Goal: Feedback & Contribution: Leave review/rating

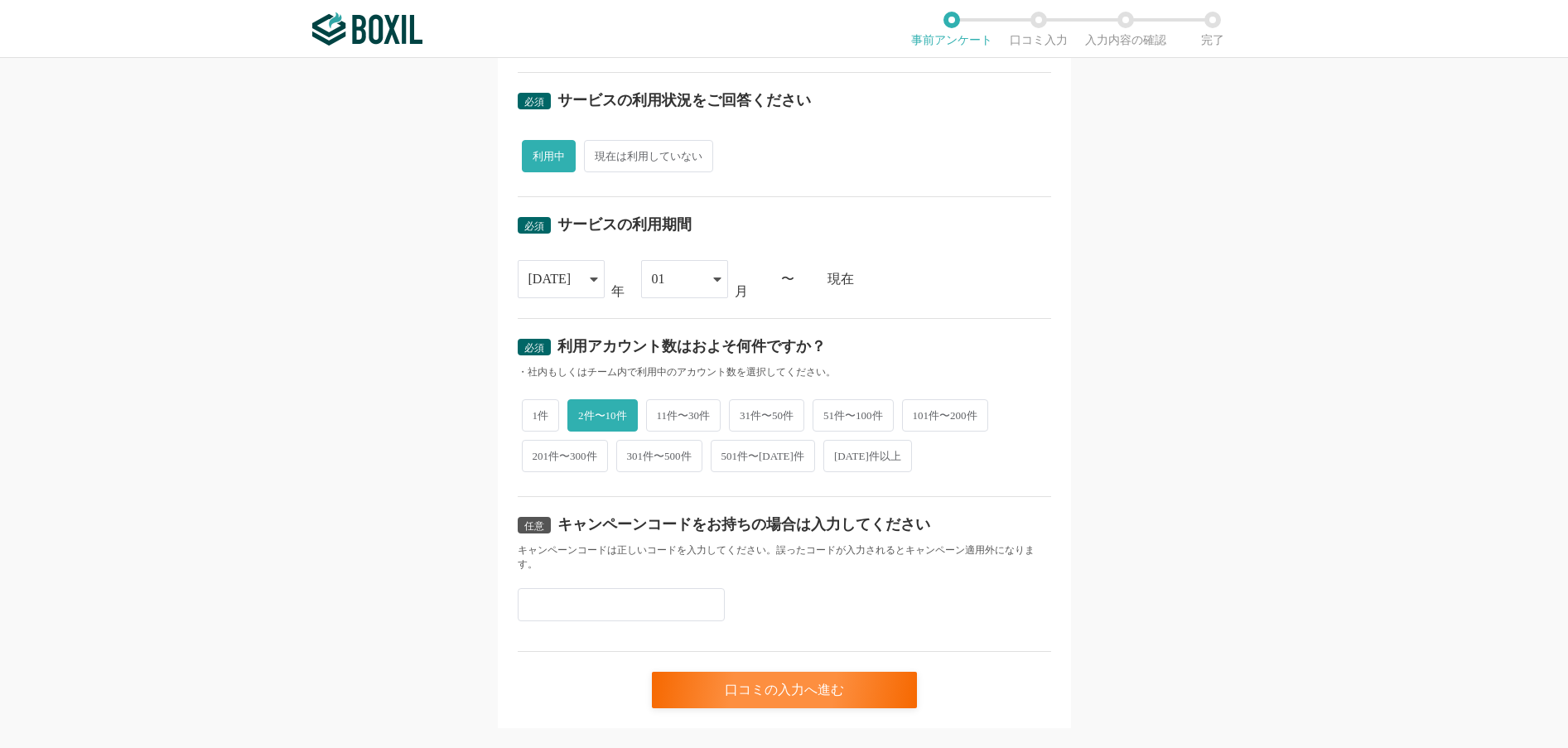
scroll to position [573, 0]
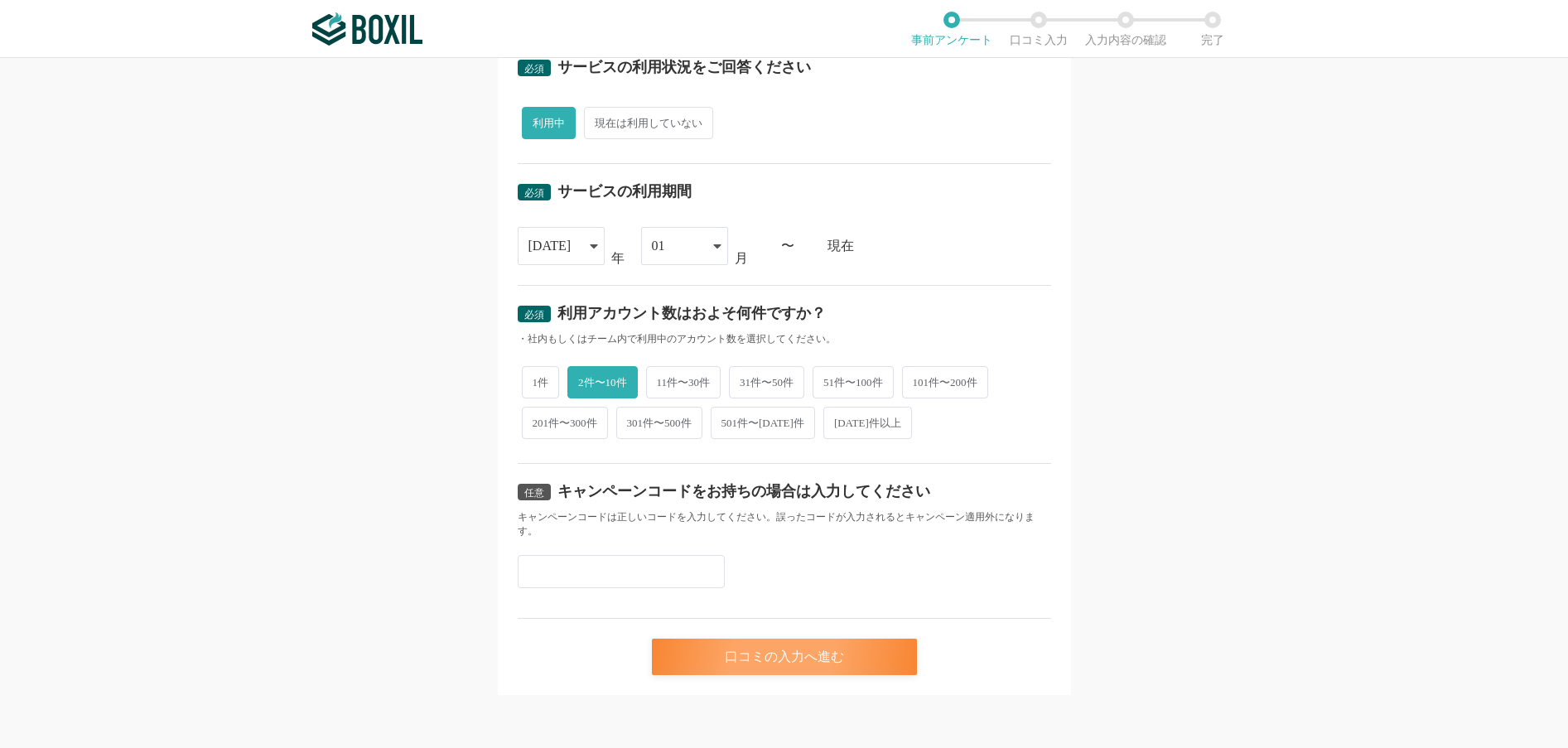
click at [783, 667] on div "口コミの入力へ進む" at bounding box center [784, 657] width 265 height 36
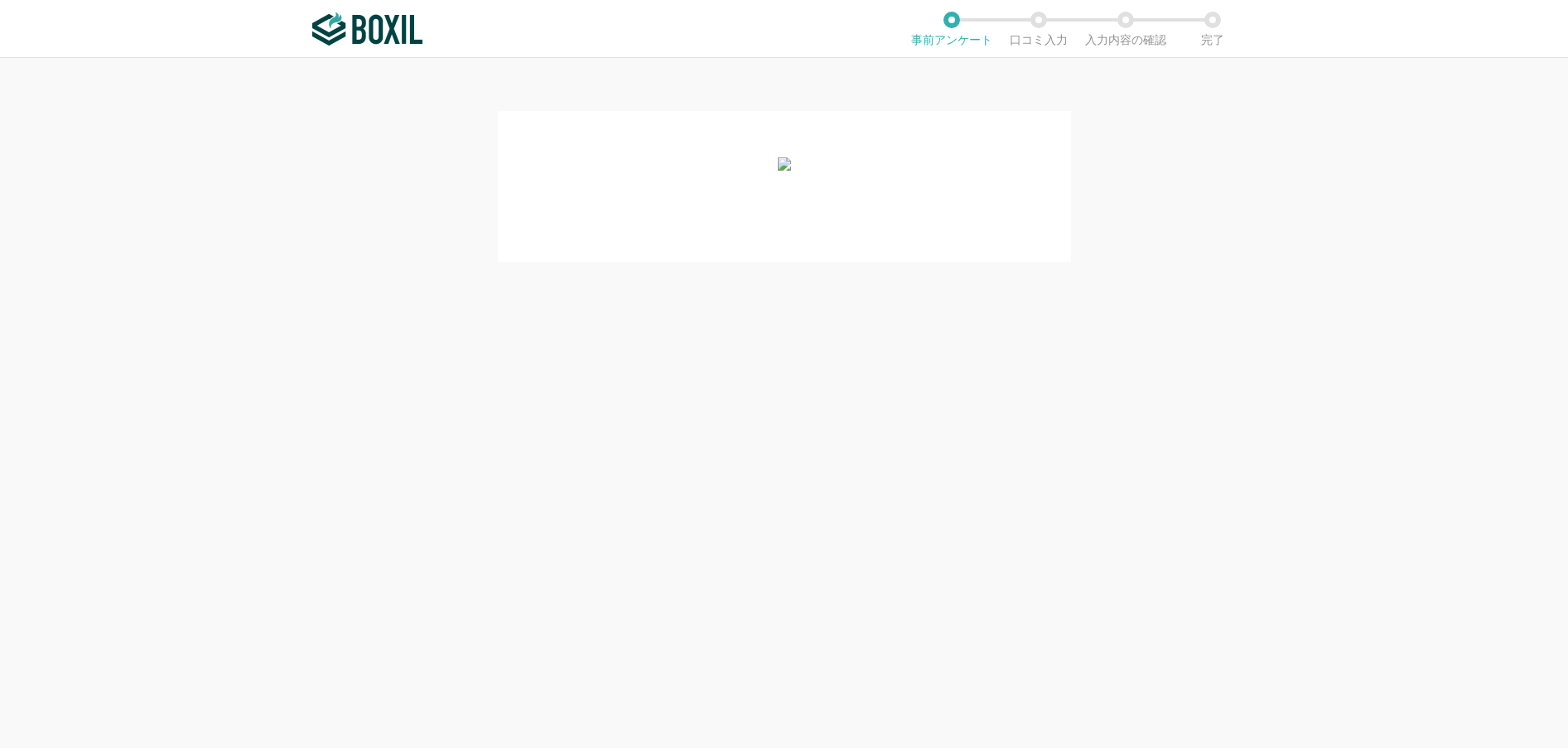
scroll to position [0, 0]
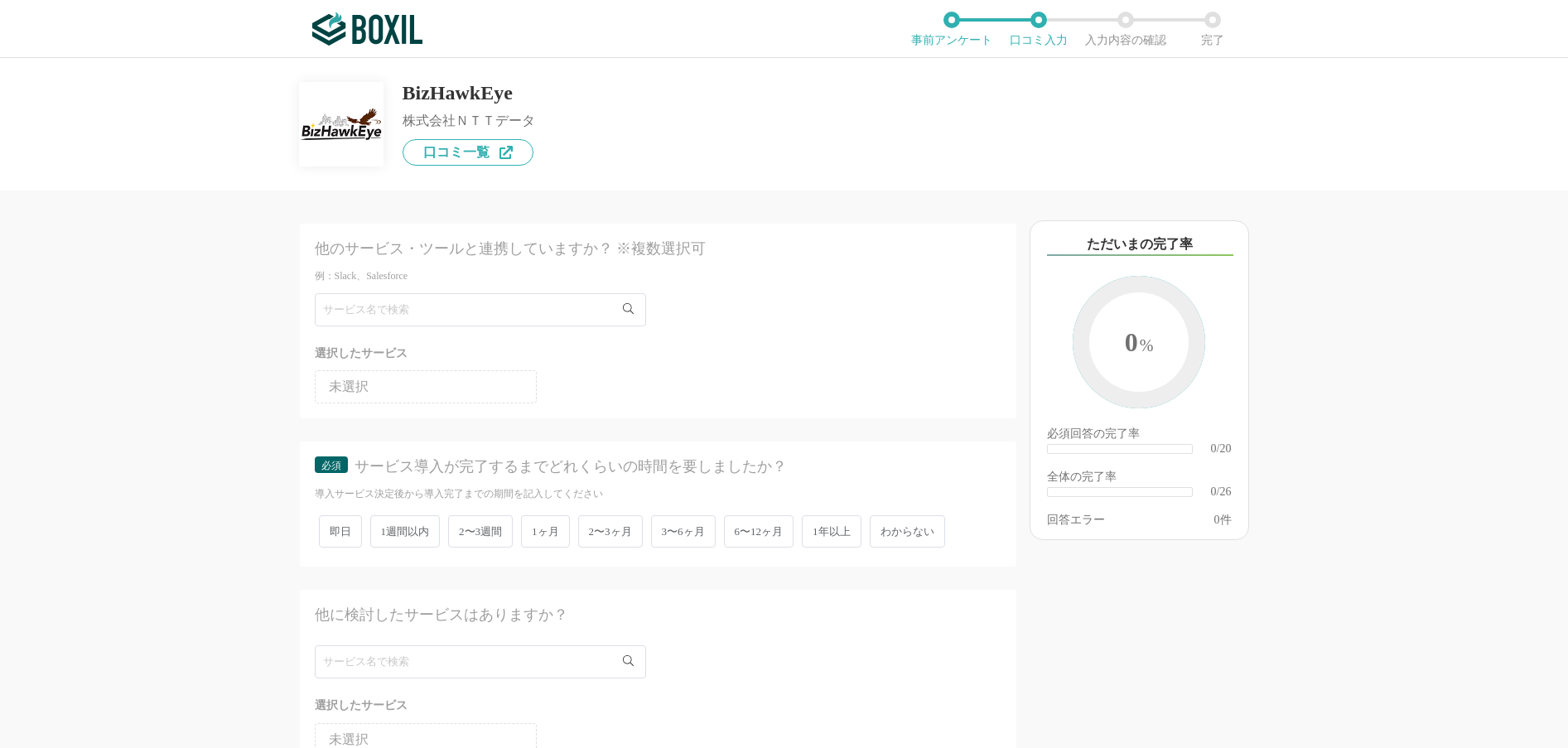
click at [627, 309] on icon at bounding box center [627, 308] width 11 height 11
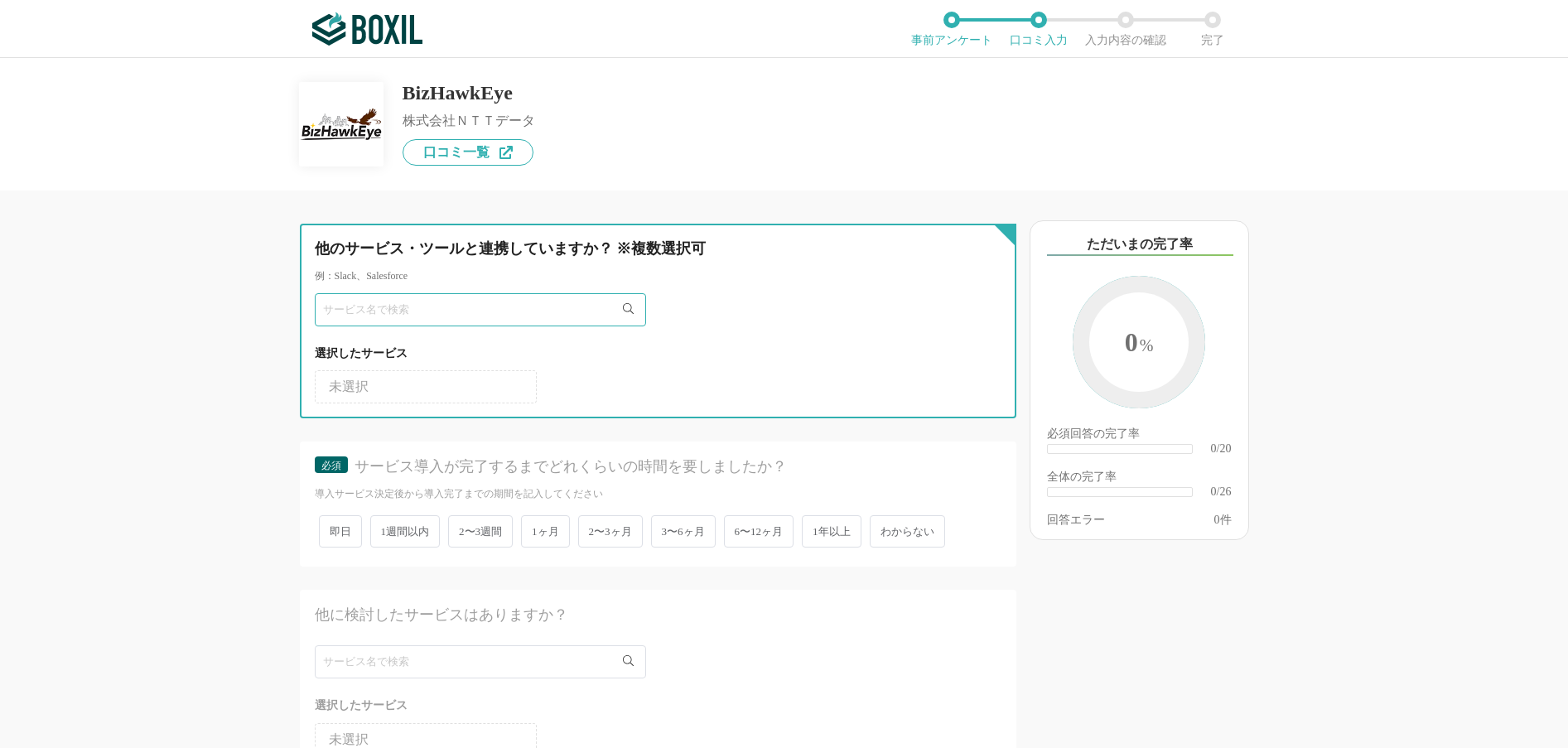
click at [477, 313] on input "text" at bounding box center [480, 310] width 331 height 33
type input "なし"
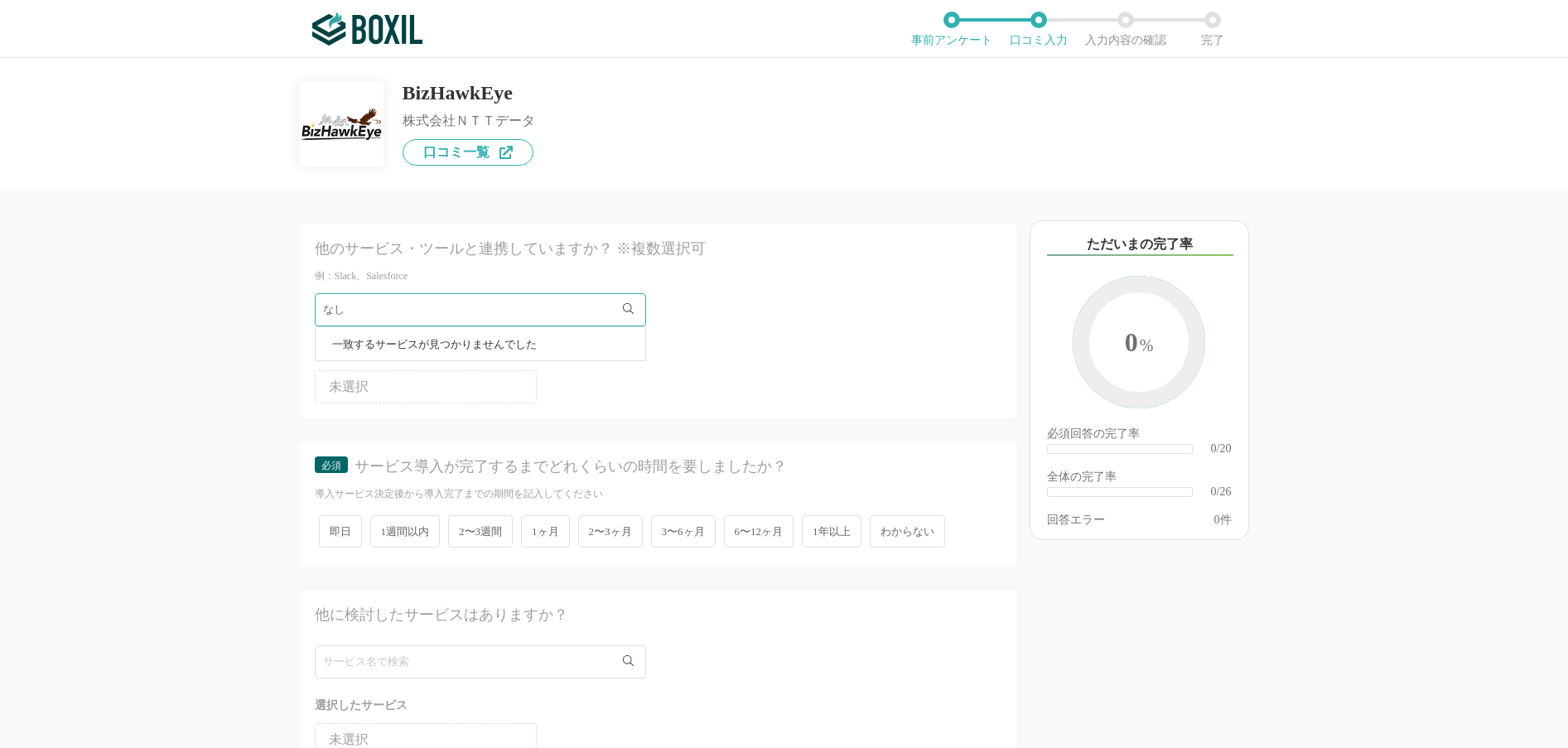
click at [611, 534] on span "2〜3ヶ月" at bounding box center [611, 532] width 65 height 33
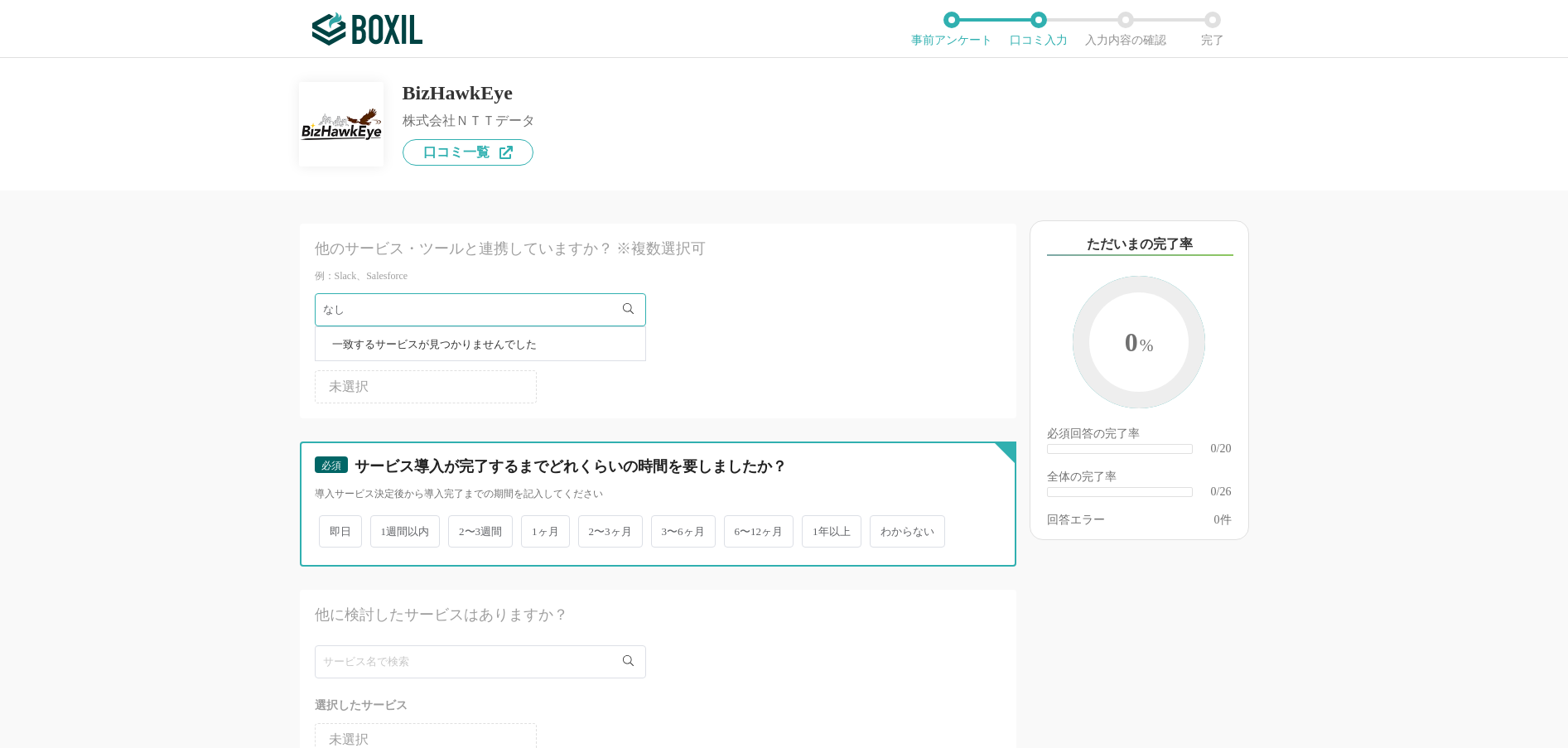
click at [593, 529] on input "2〜3ヶ月" at bounding box center [587, 522] width 11 height 11
radio input "true"
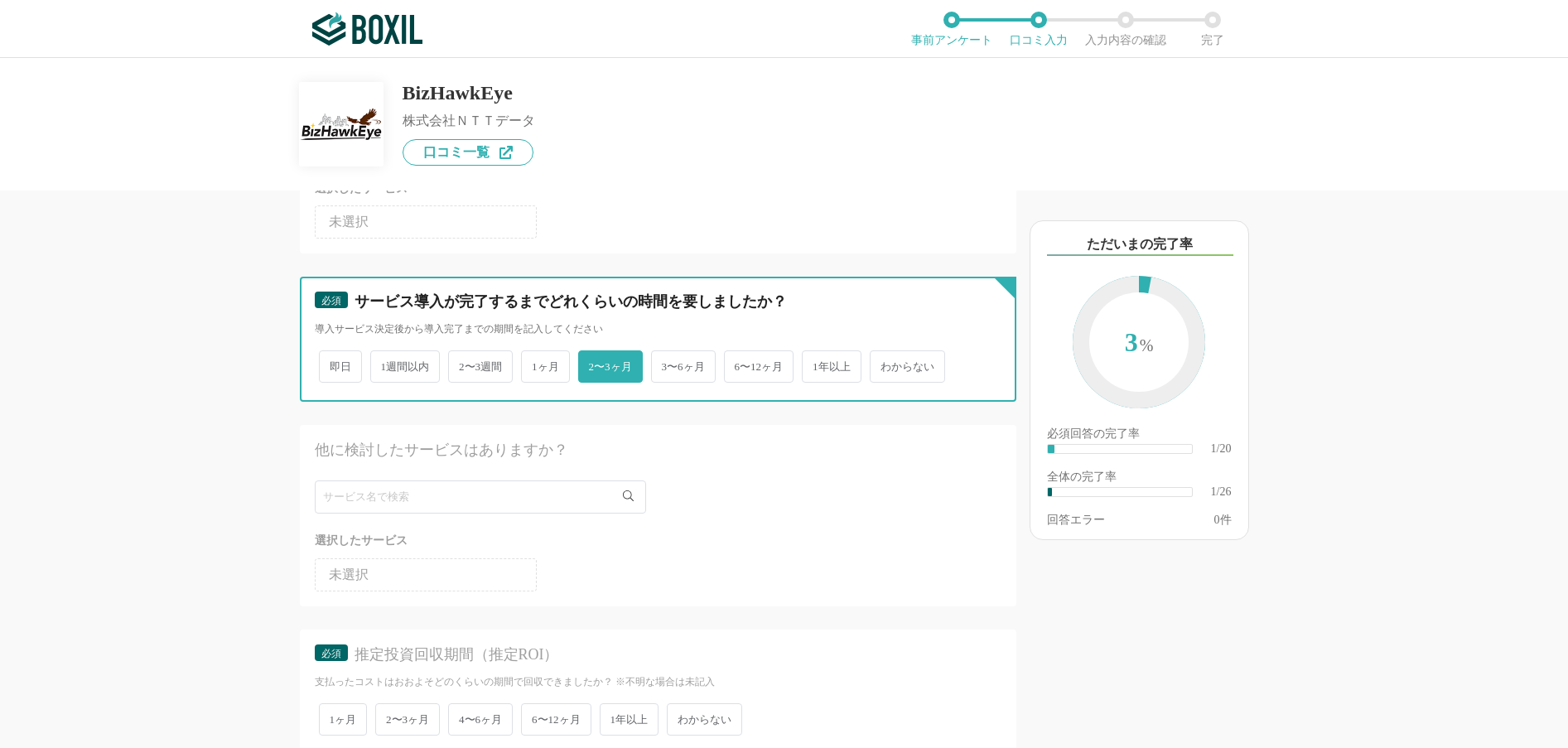
scroll to position [165, 0]
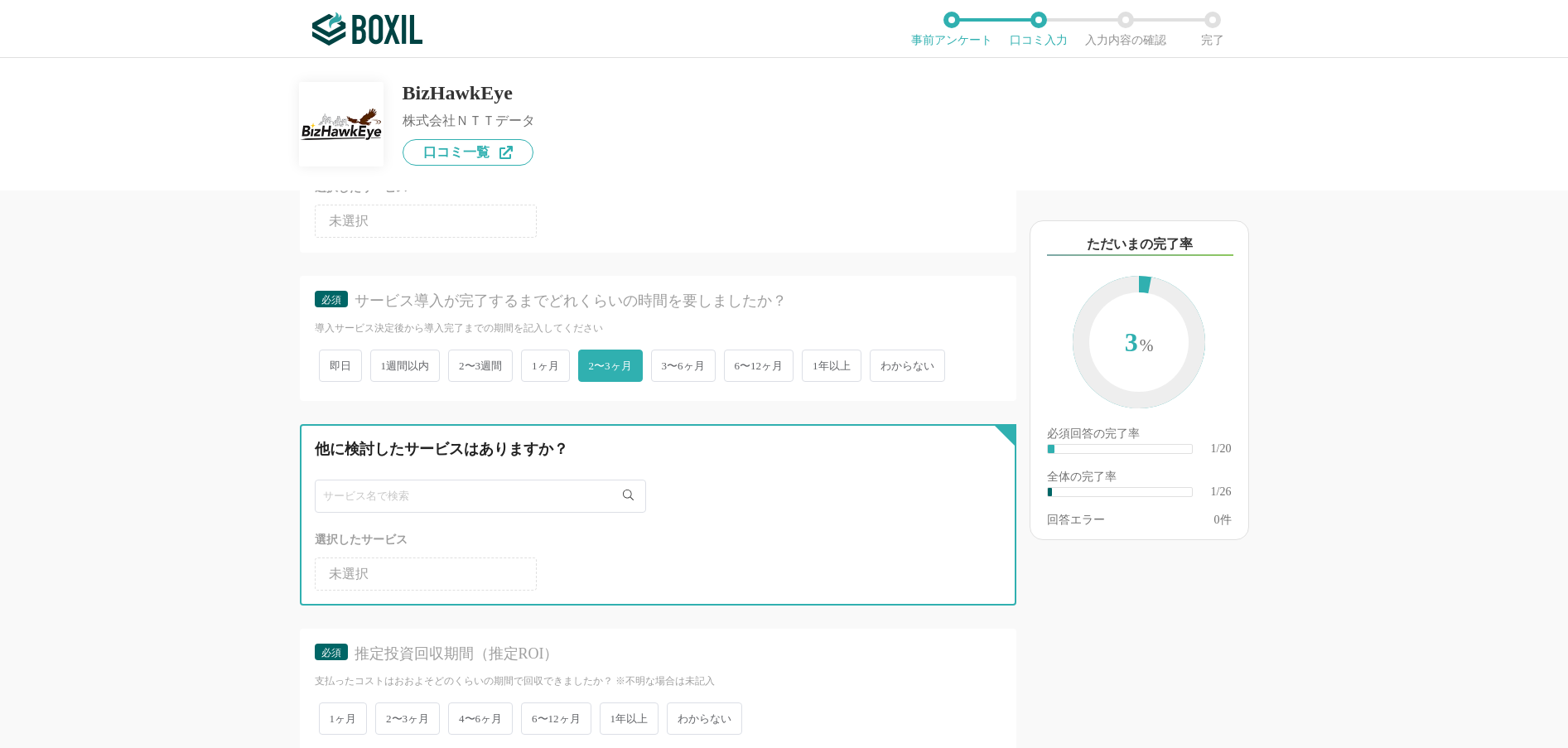
click at [416, 503] on input "text" at bounding box center [480, 496] width 331 height 33
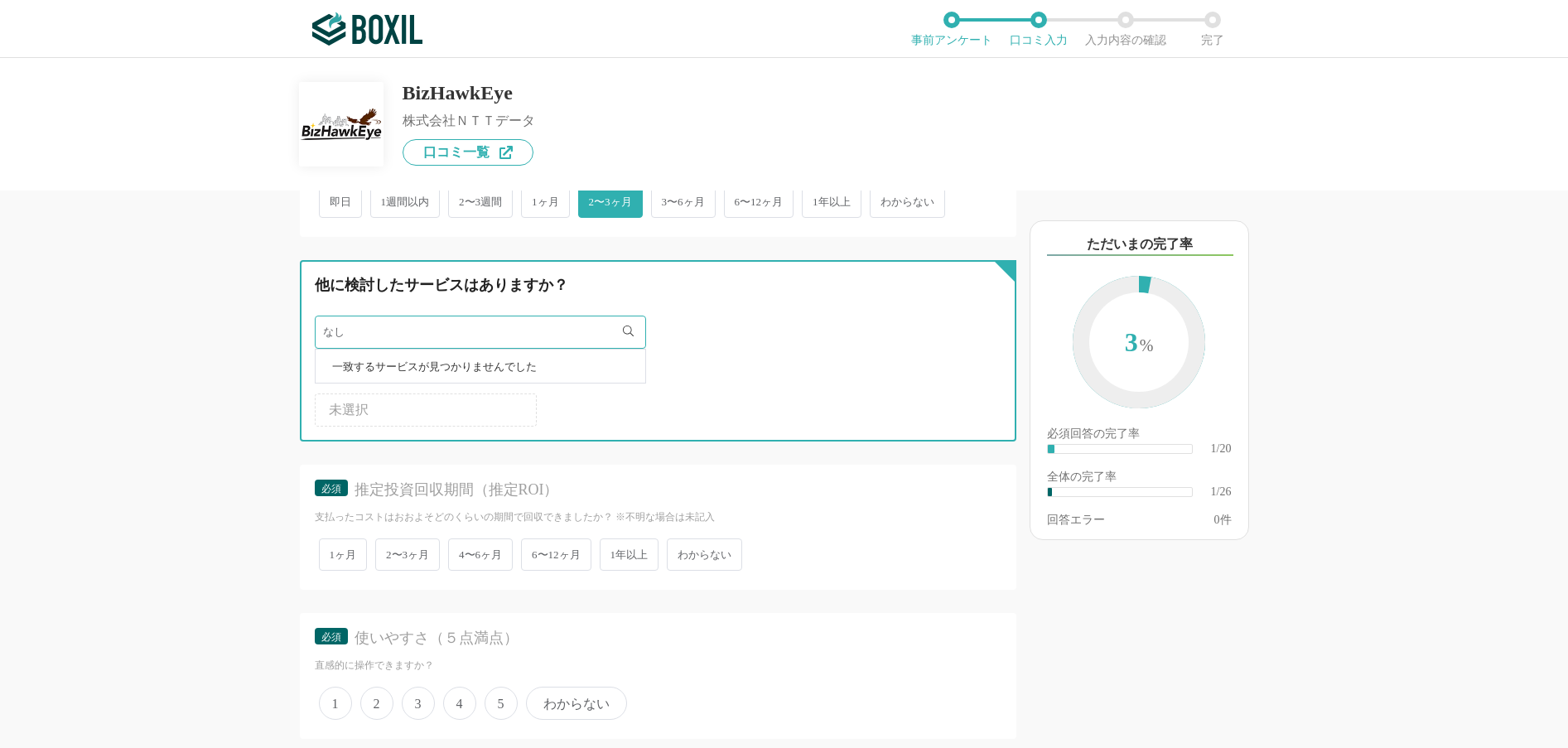
scroll to position [331, 0]
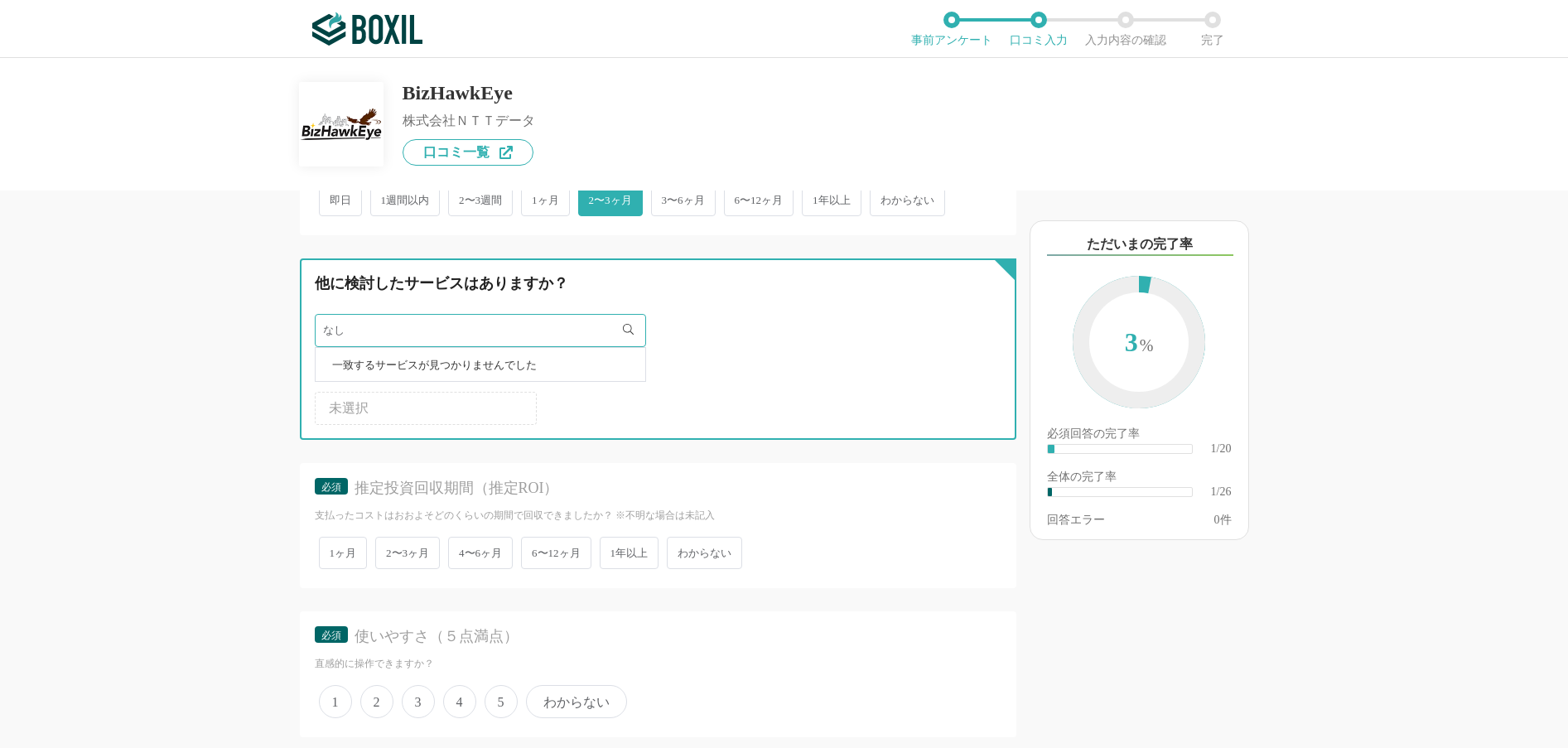
type input "なし"
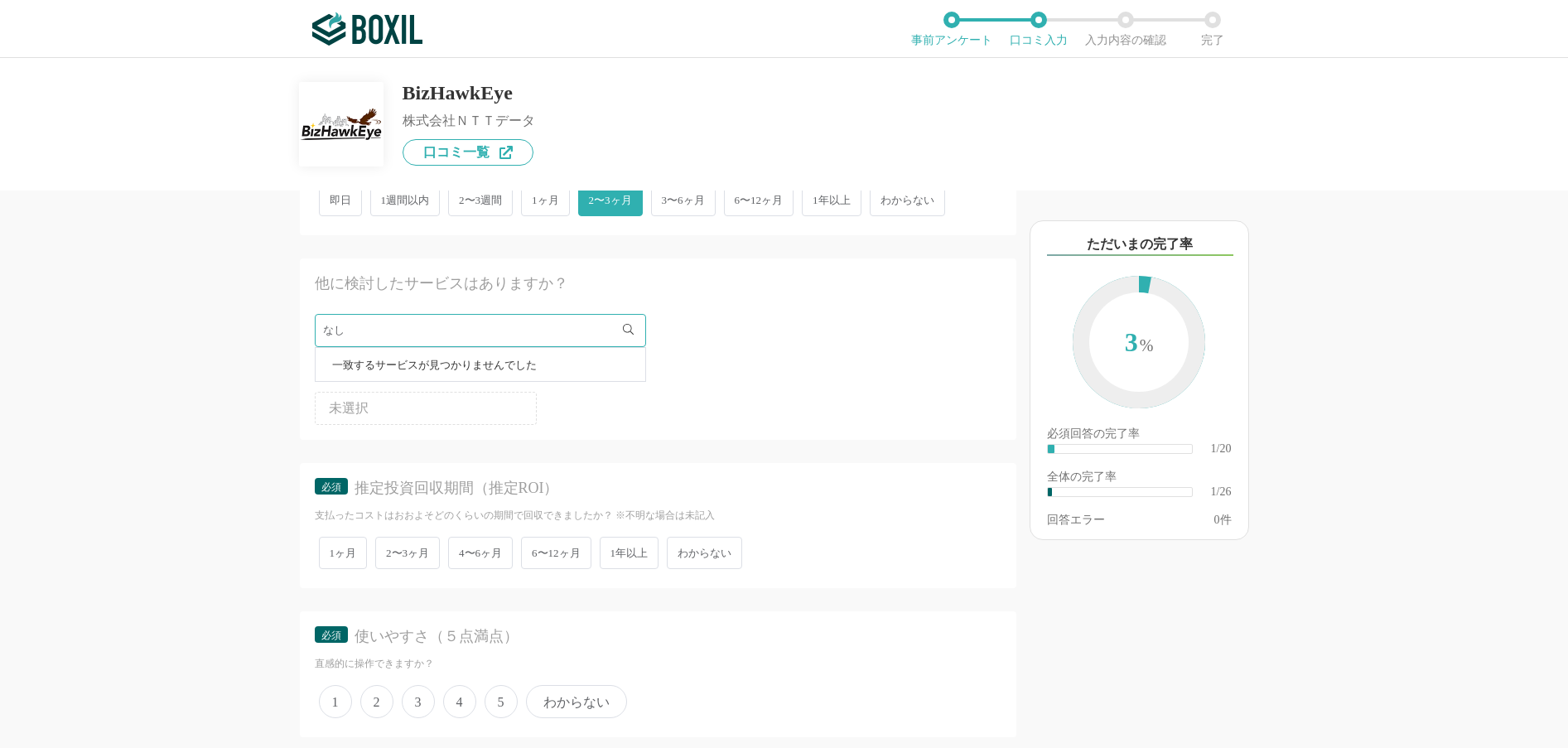
click at [711, 553] on span "わからない" at bounding box center [704, 553] width 76 height 33
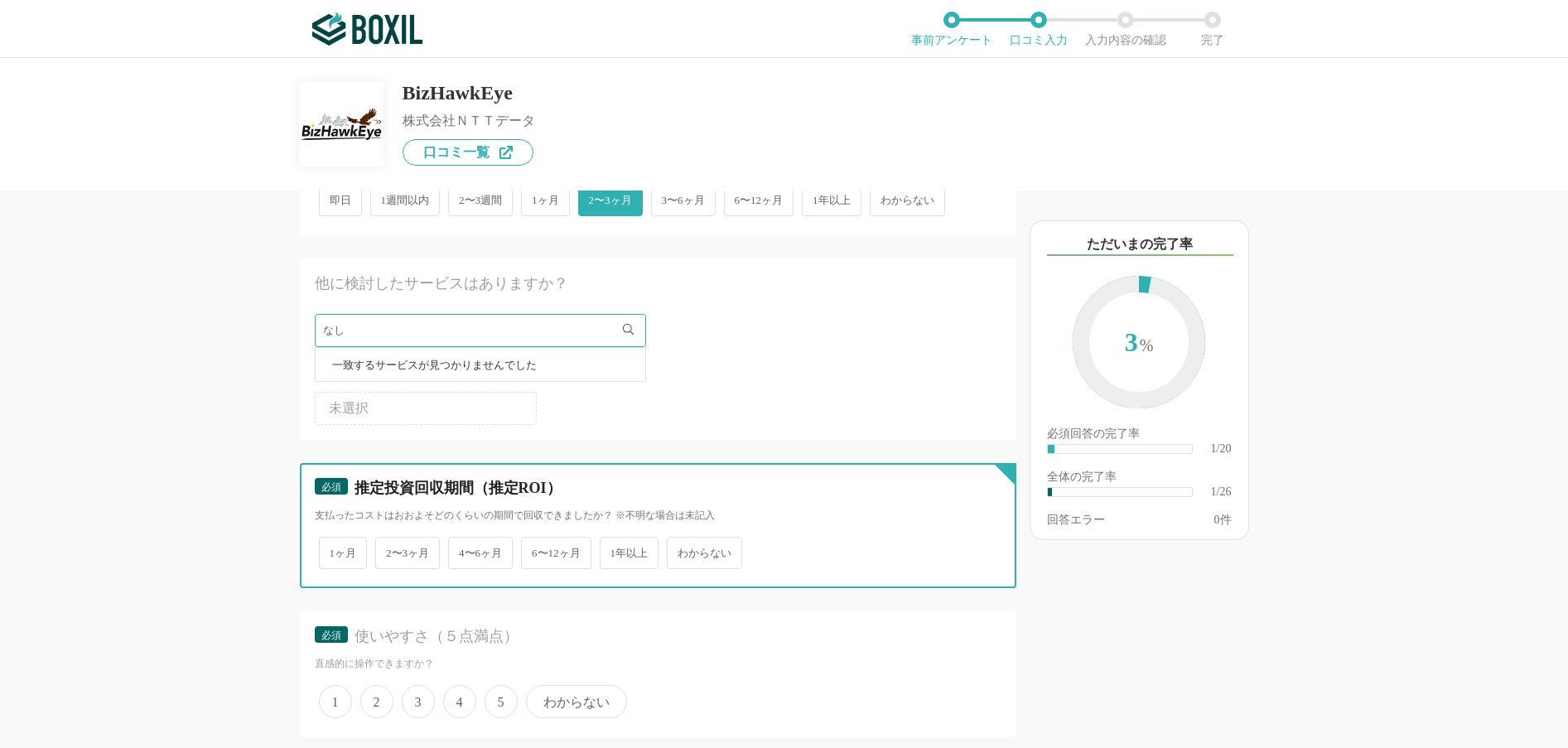
click at [682, 550] on input "わからない" at bounding box center [676, 544] width 11 height 11
radio input "true"
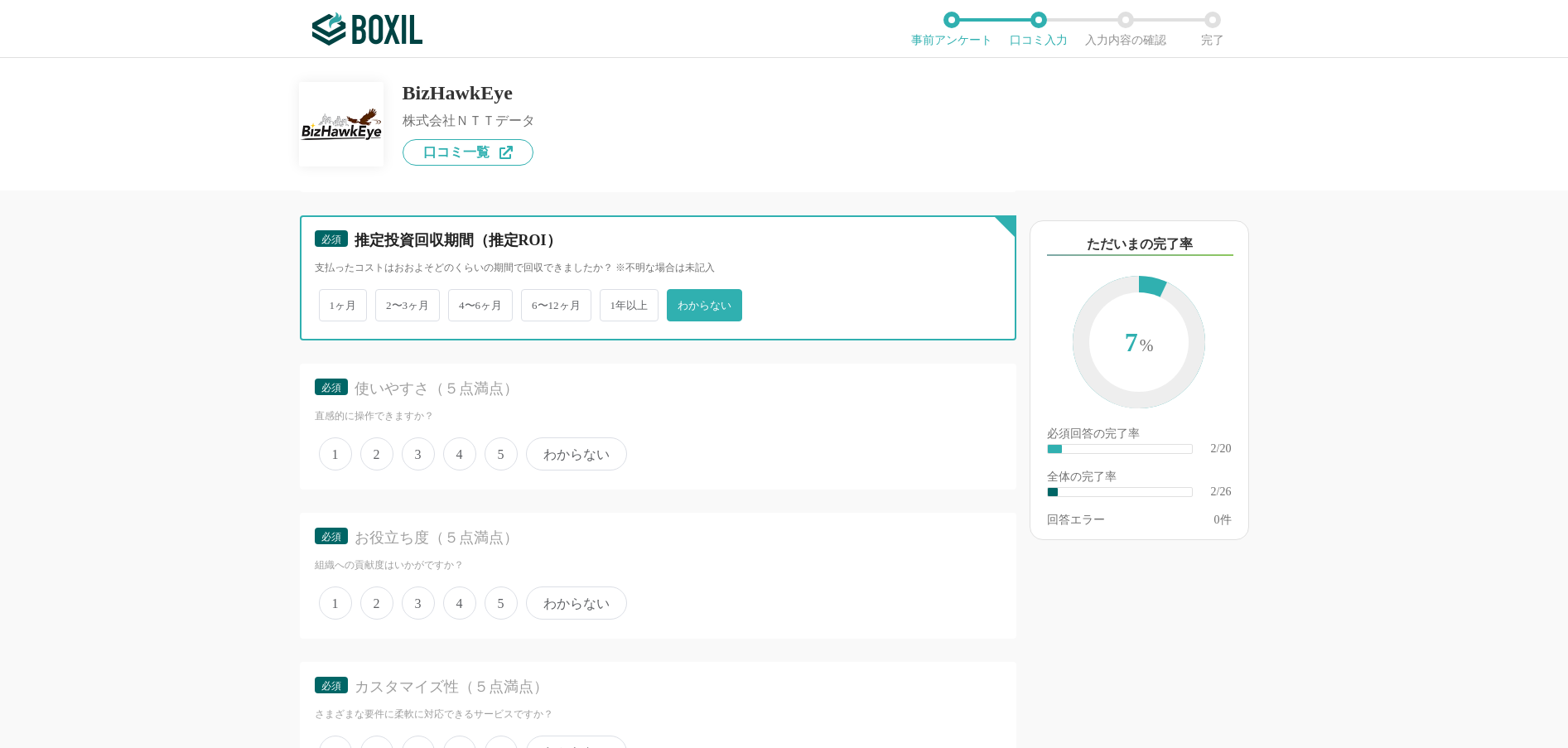
scroll to position [580, 0]
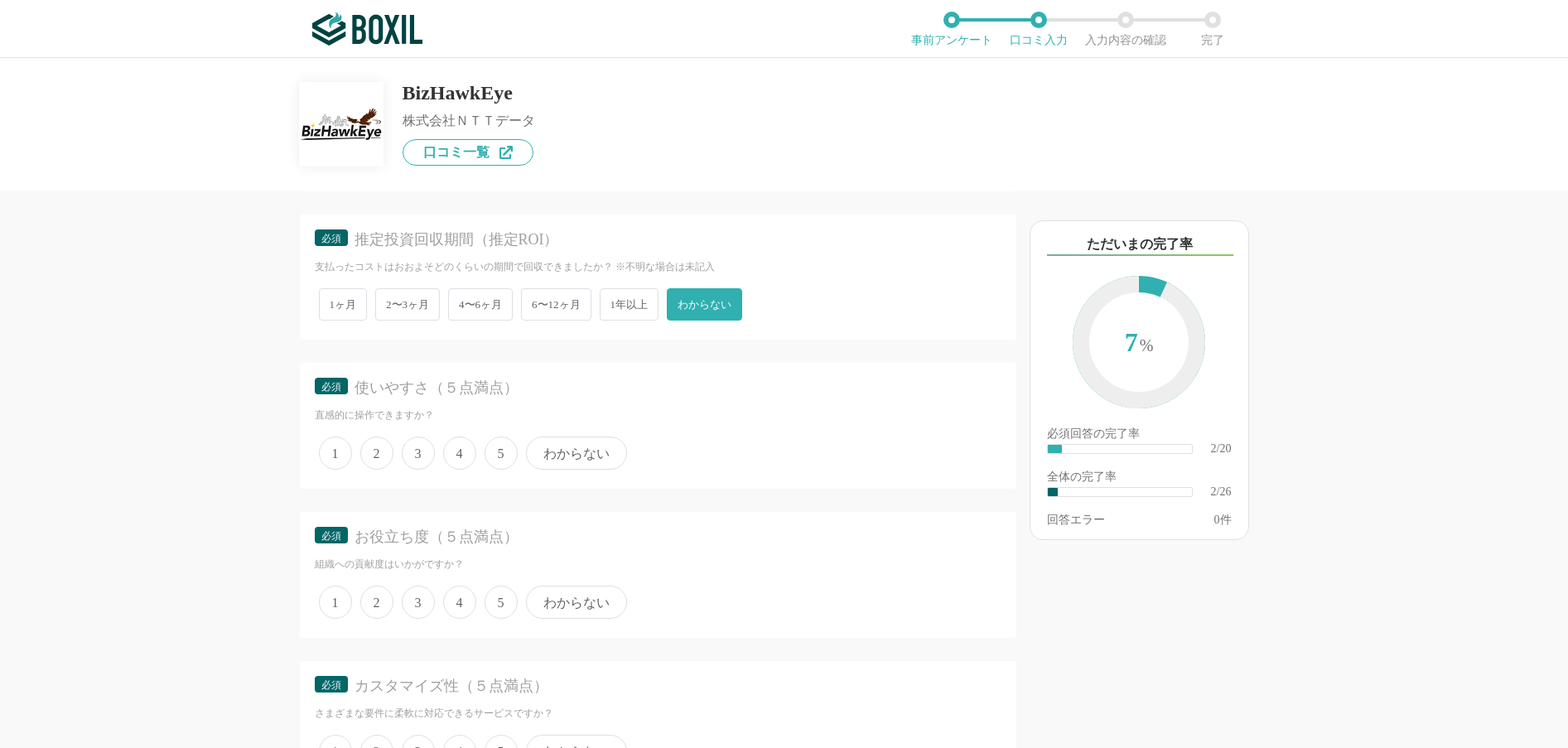
click at [411, 454] on span "3" at bounding box center [418, 452] width 33 height 33
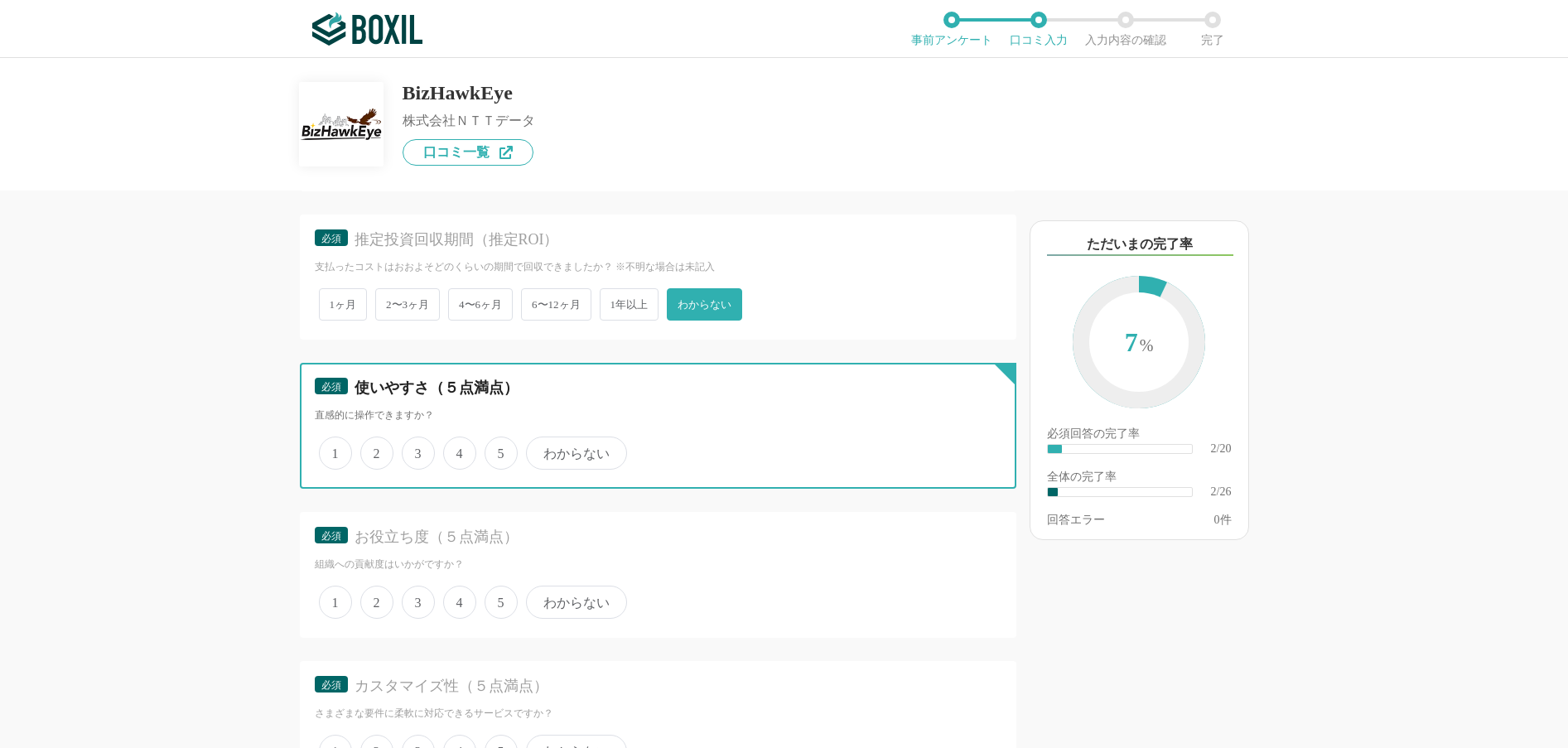
click at [411, 450] on input "3" at bounding box center [410, 444] width 11 height 11
radio input "true"
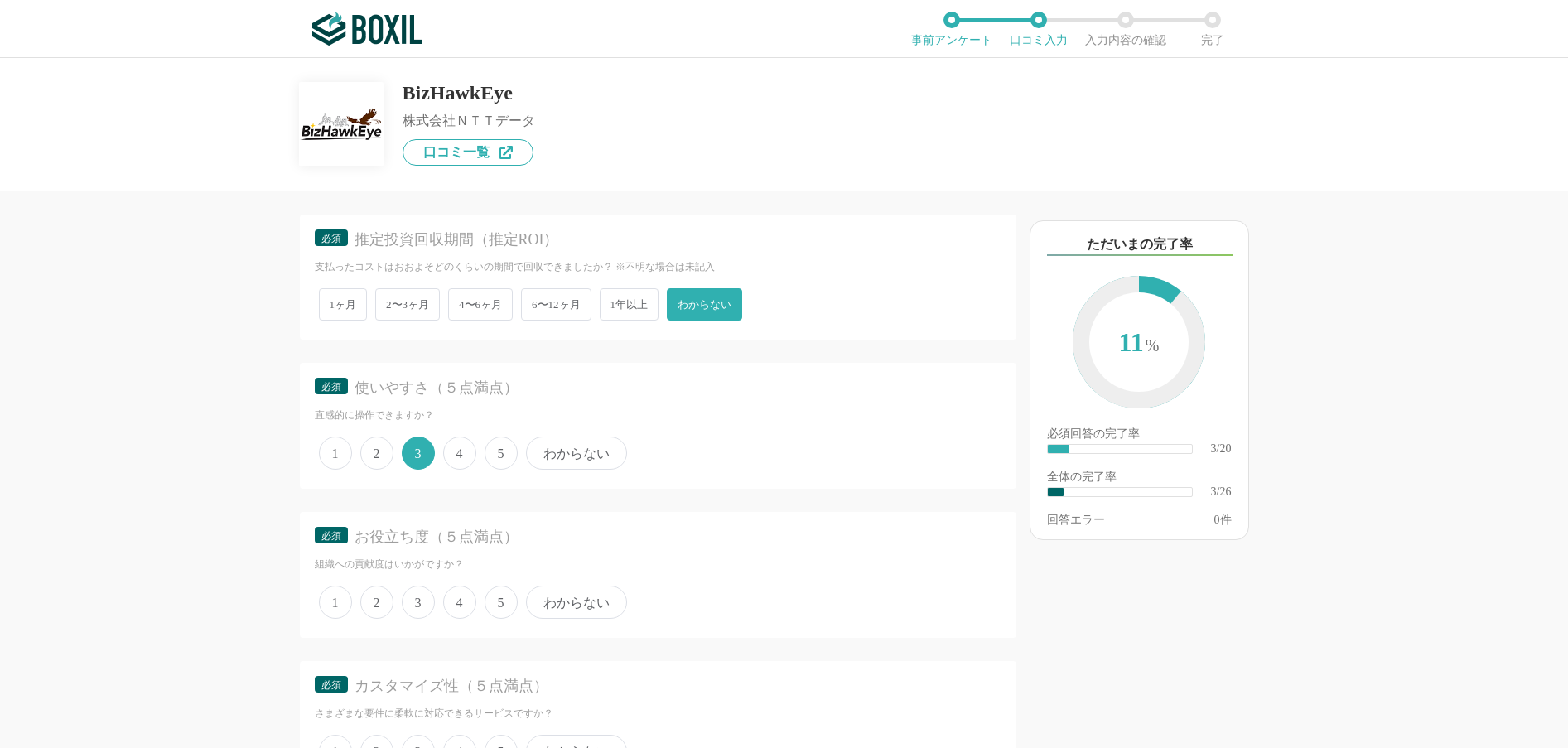
click at [424, 597] on span "3" at bounding box center [418, 602] width 33 height 33
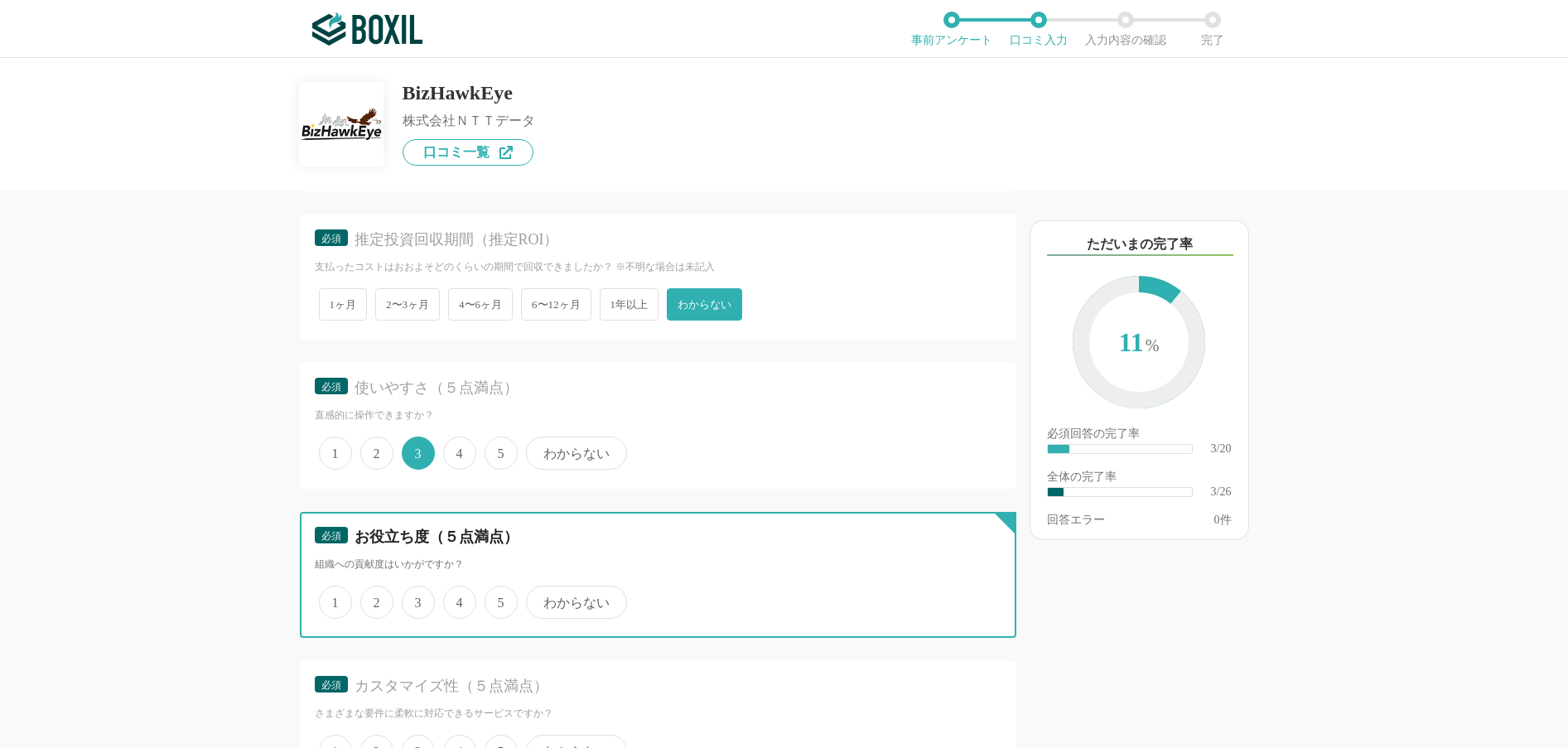
click at [417, 597] on input "3" at bounding box center [410, 593] width 11 height 11
radio input "true"
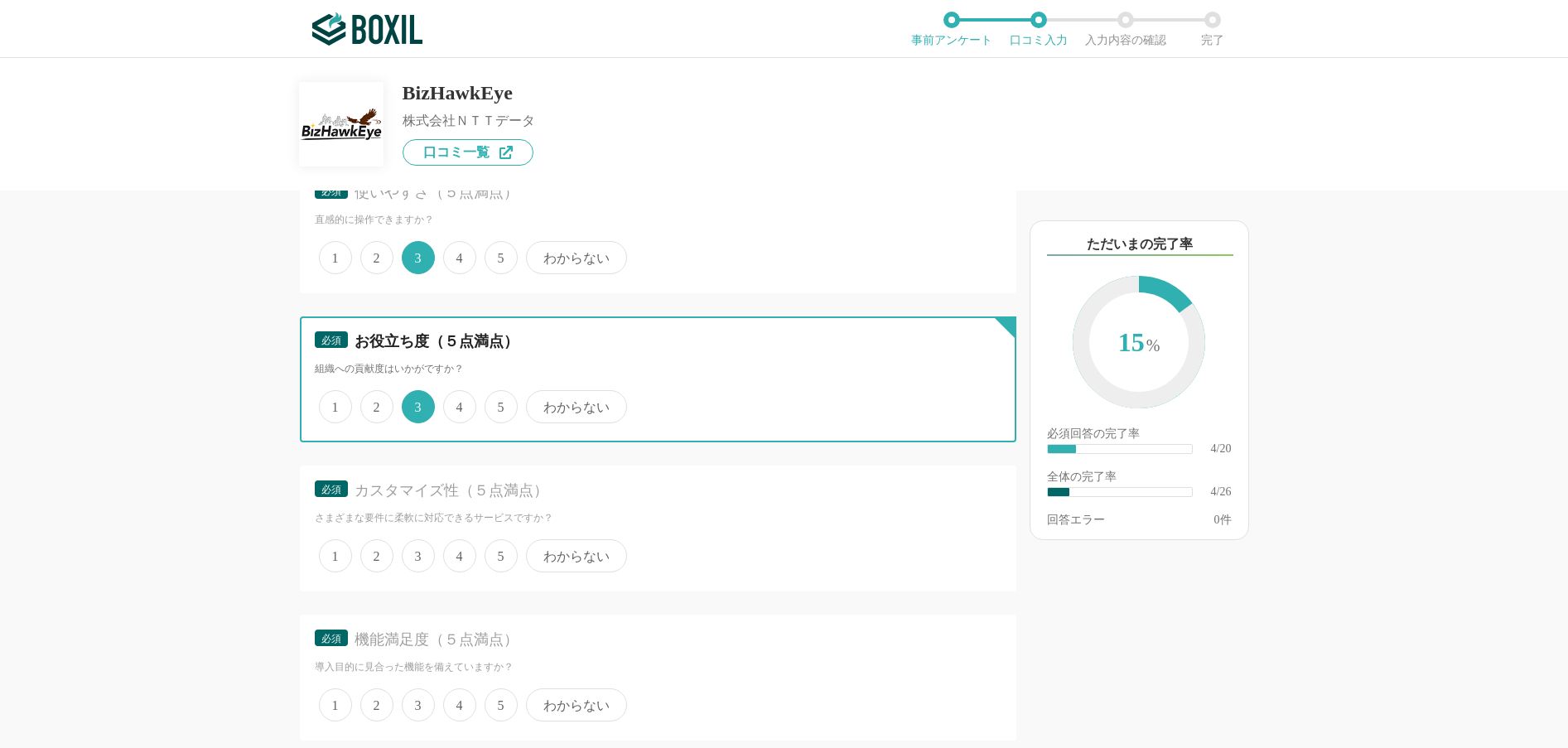
scroll to position [912, 0]
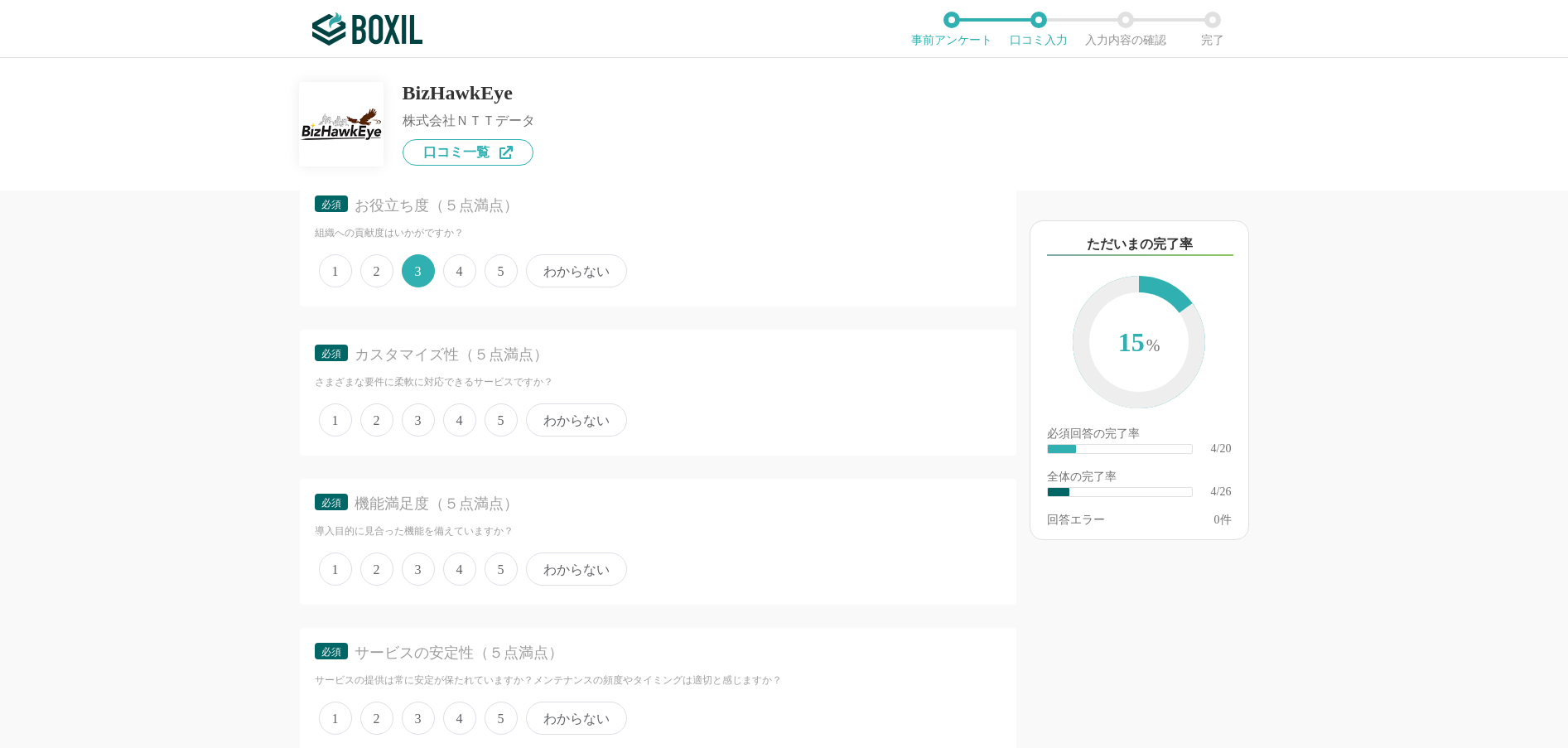
click at [425, 407] on span "3" at bounding box center [418, 420] width 33 height 33
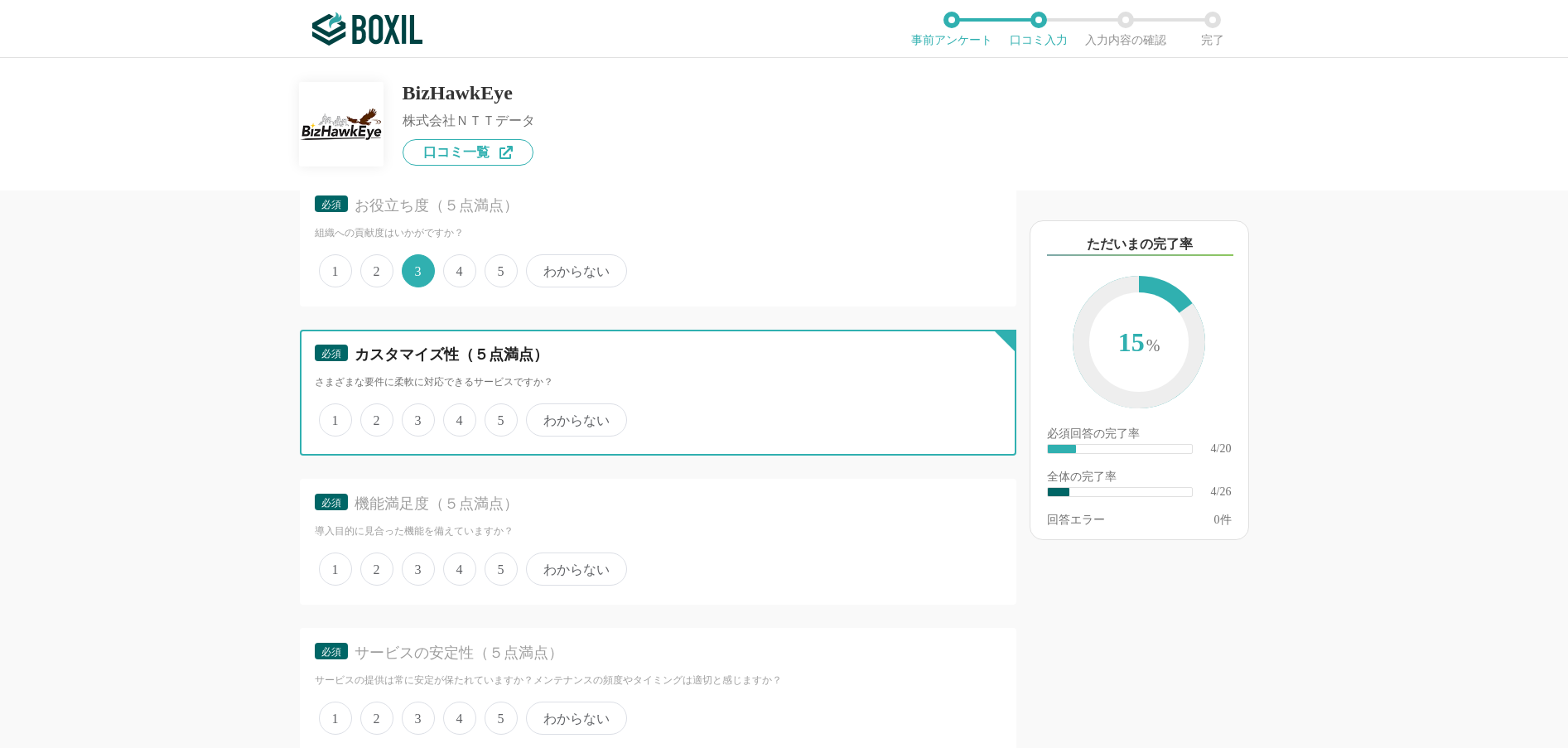
click at [417, 407] on input "3" at bounding box center [410, 410] width 11 height 11
radio input "true"
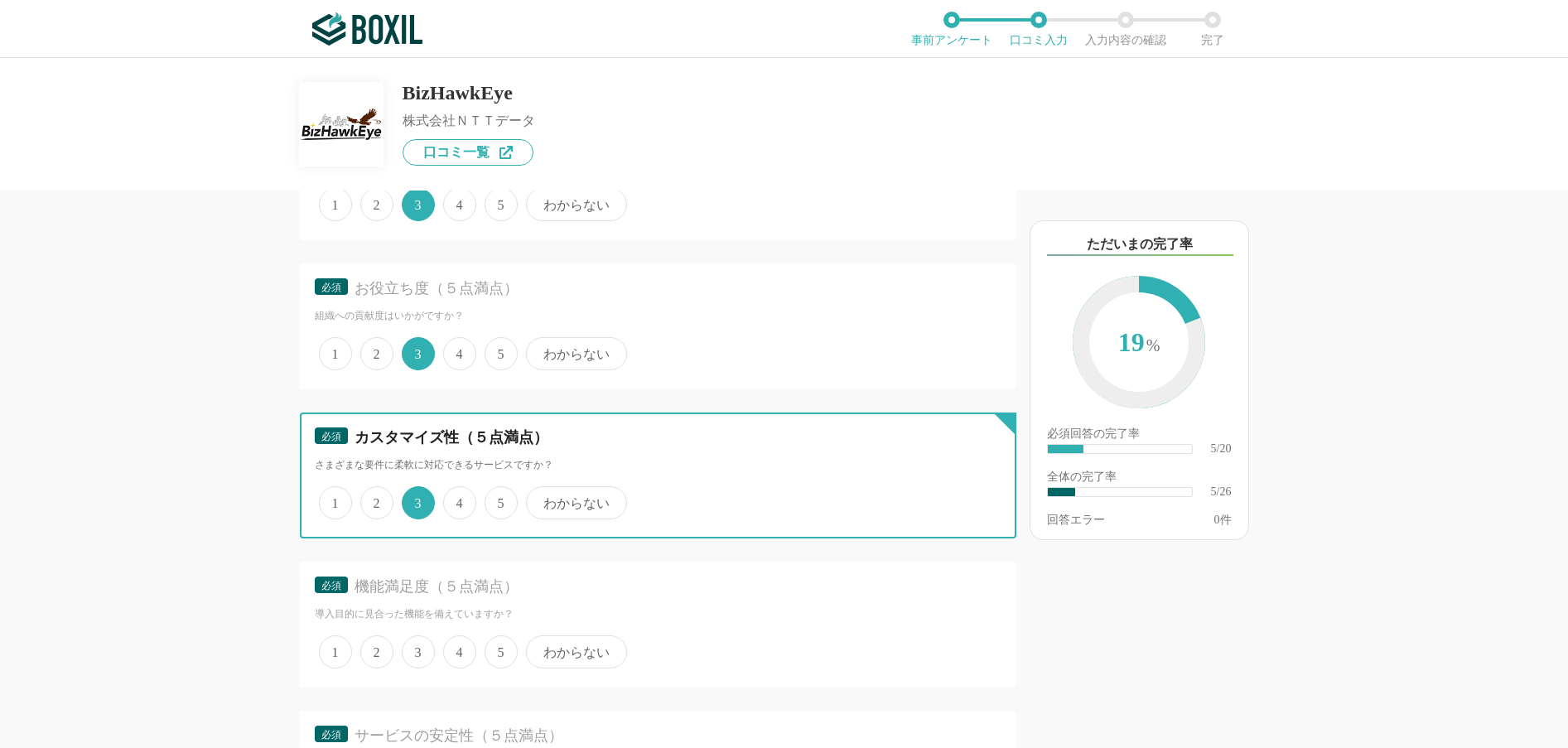
scroll to position [994, 0]
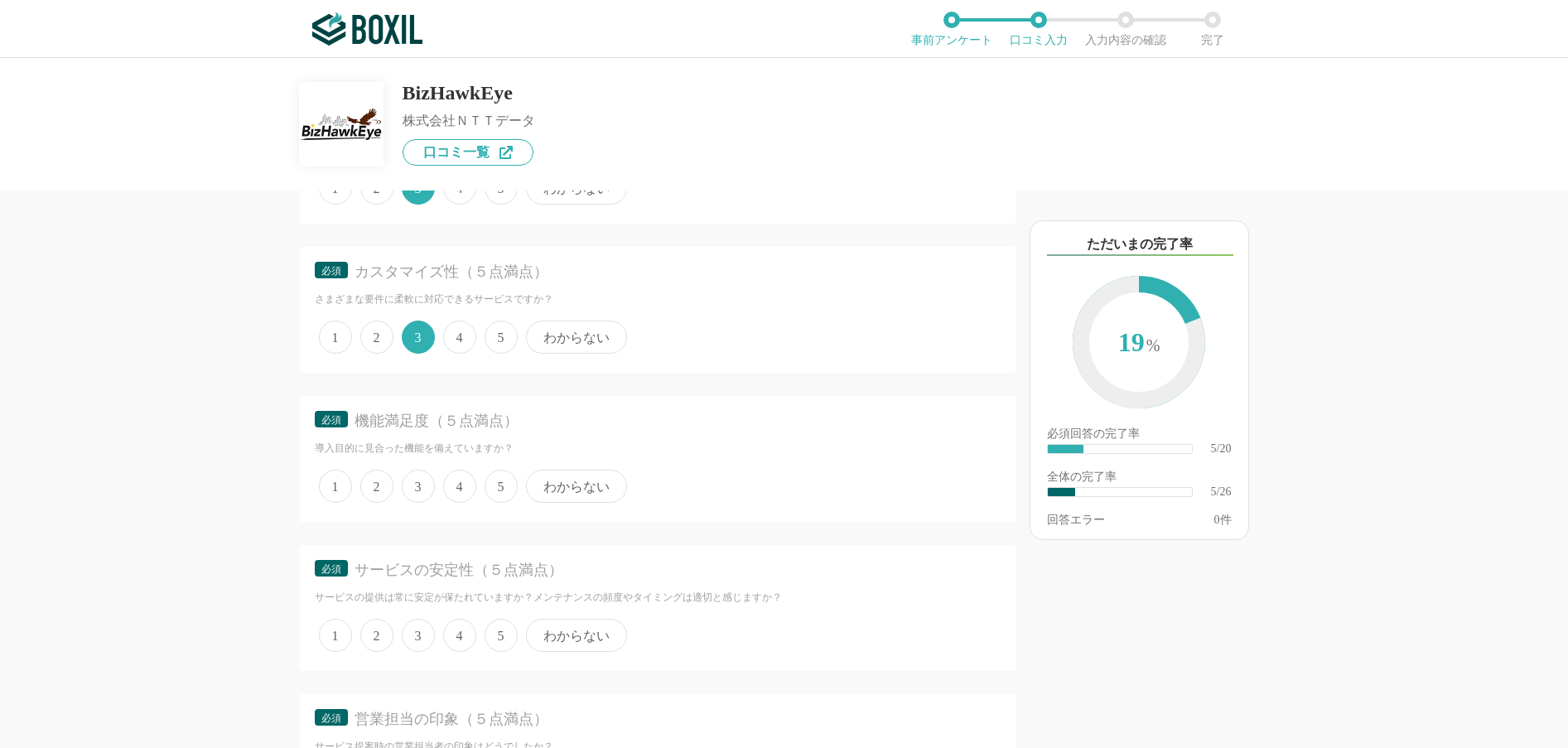
click at [421, 482] on span "3" at bounding box center [418, 486] width 33 height 33
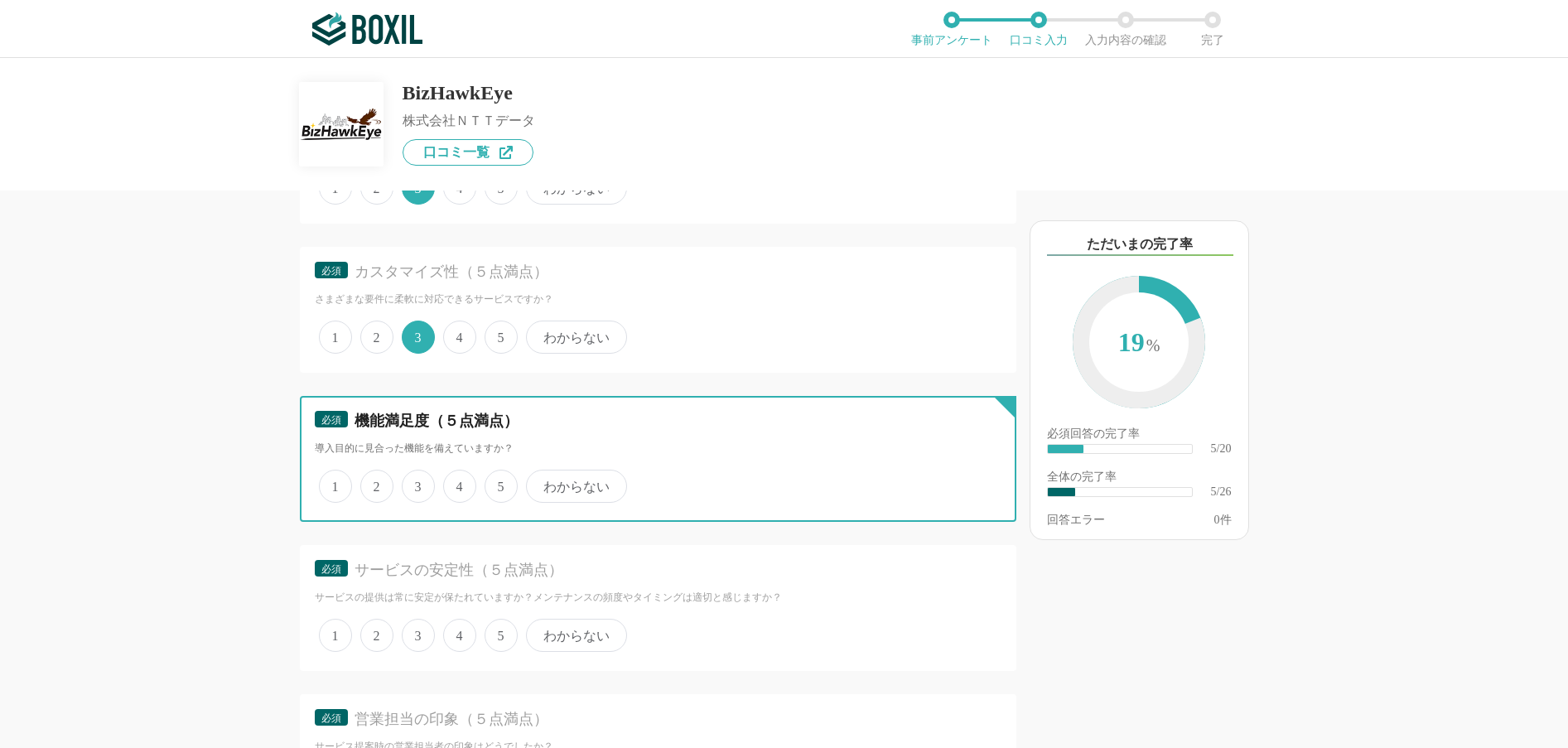
click at [417, 482] on input "3" at bounding box center [410, 477] width 11 height 11
radio input "true"
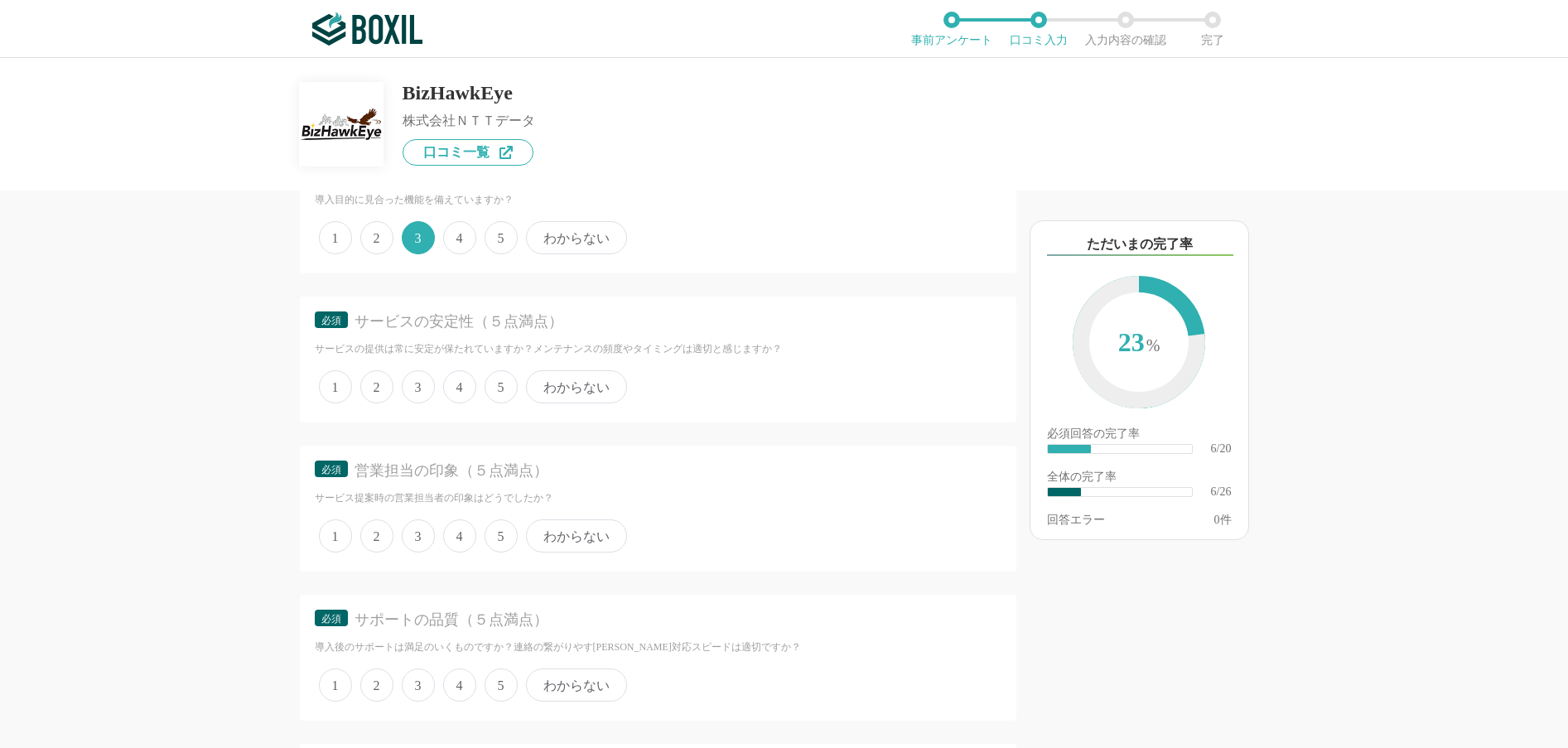
click at [452, 379] on span "4" at bounding box center [459, 386] width 33 height 33
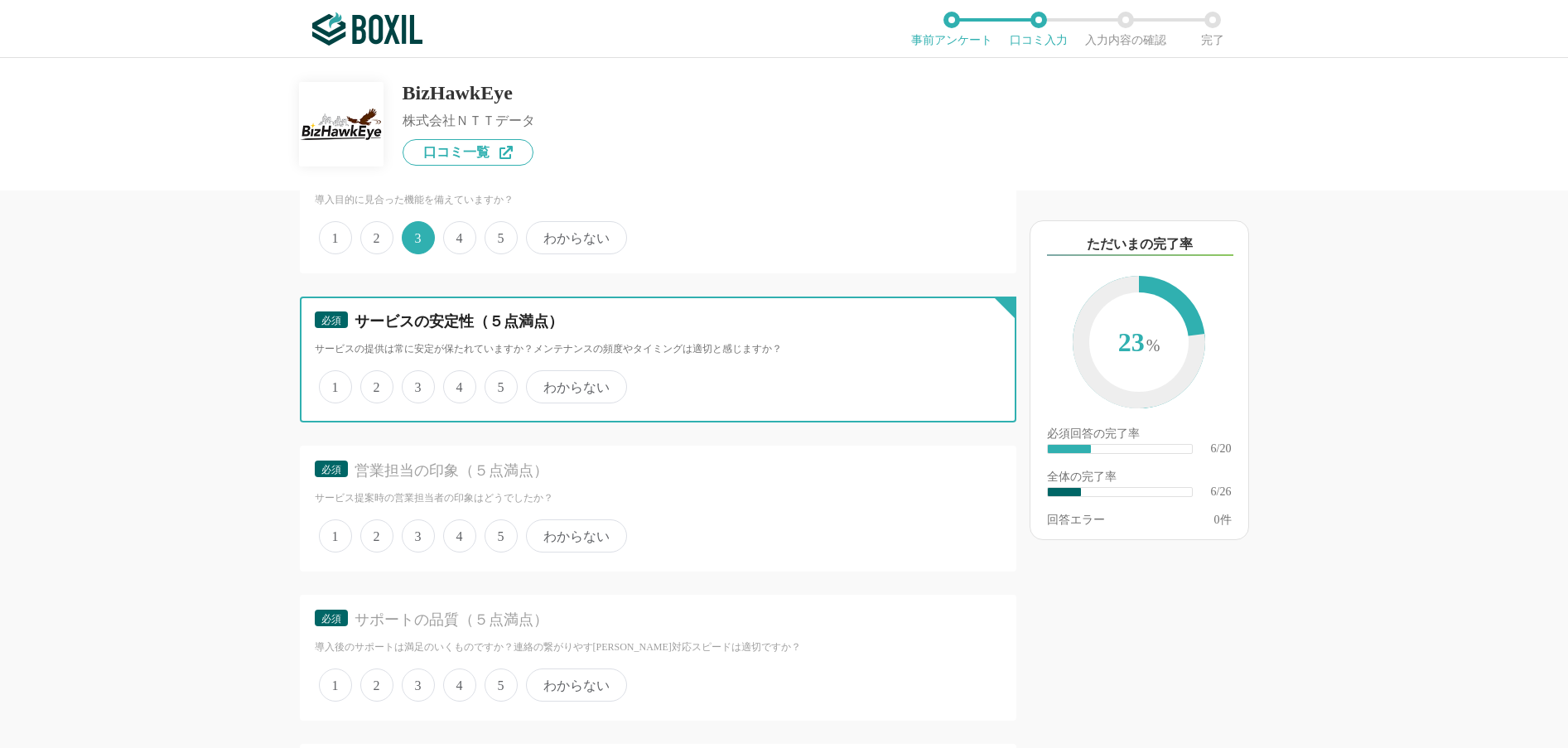
click at [452, 379] on input "4" at bounding box center [452, 378] width 11 height 11
radio input "true"
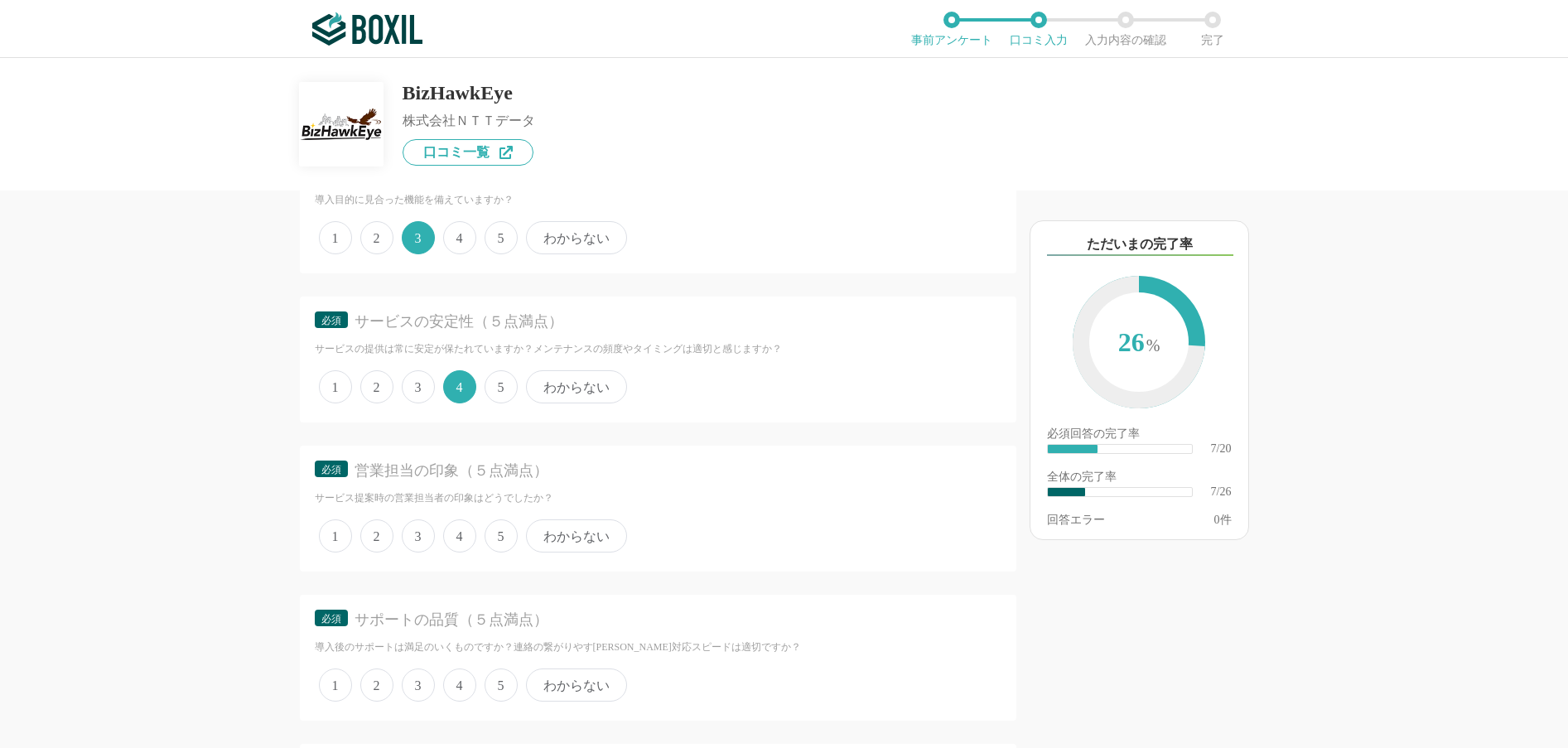
click at [457, 537] on span "4" at bounding box center [459, 536] width 33 height 33
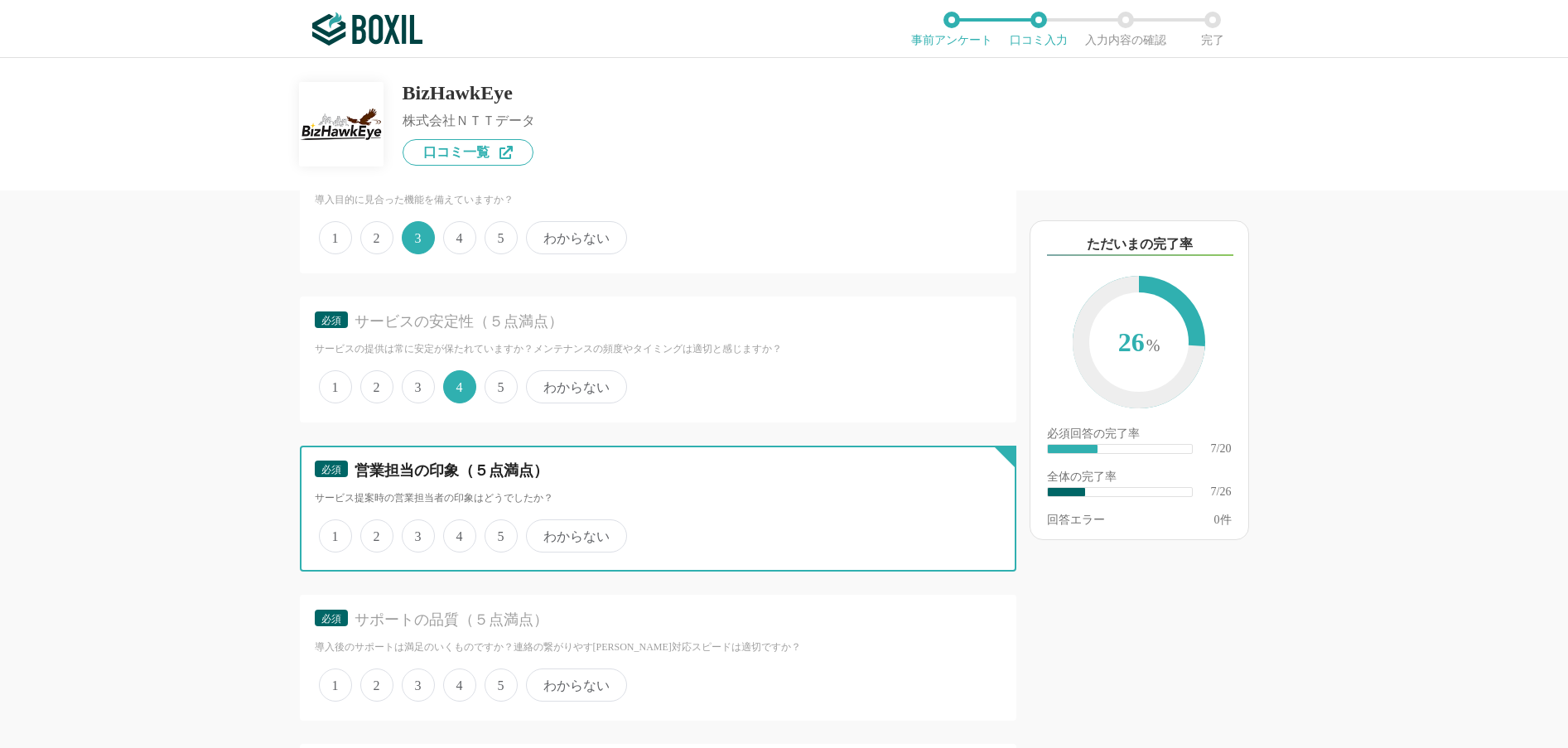
click at [457, 533] on input "4" at bounding box center [452, 527] width 11 height 11
radio input "true"
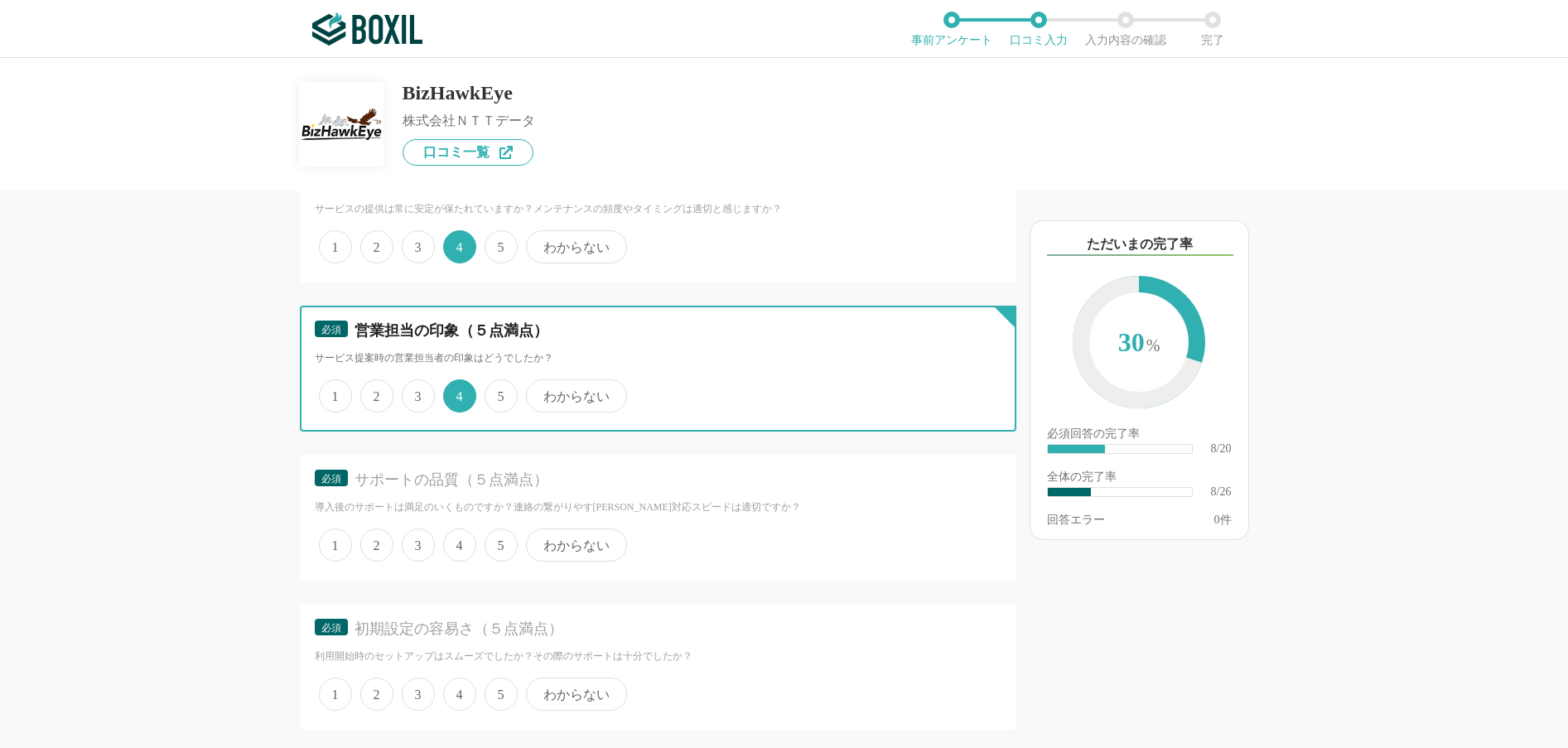
scroll to position [1491, 0]
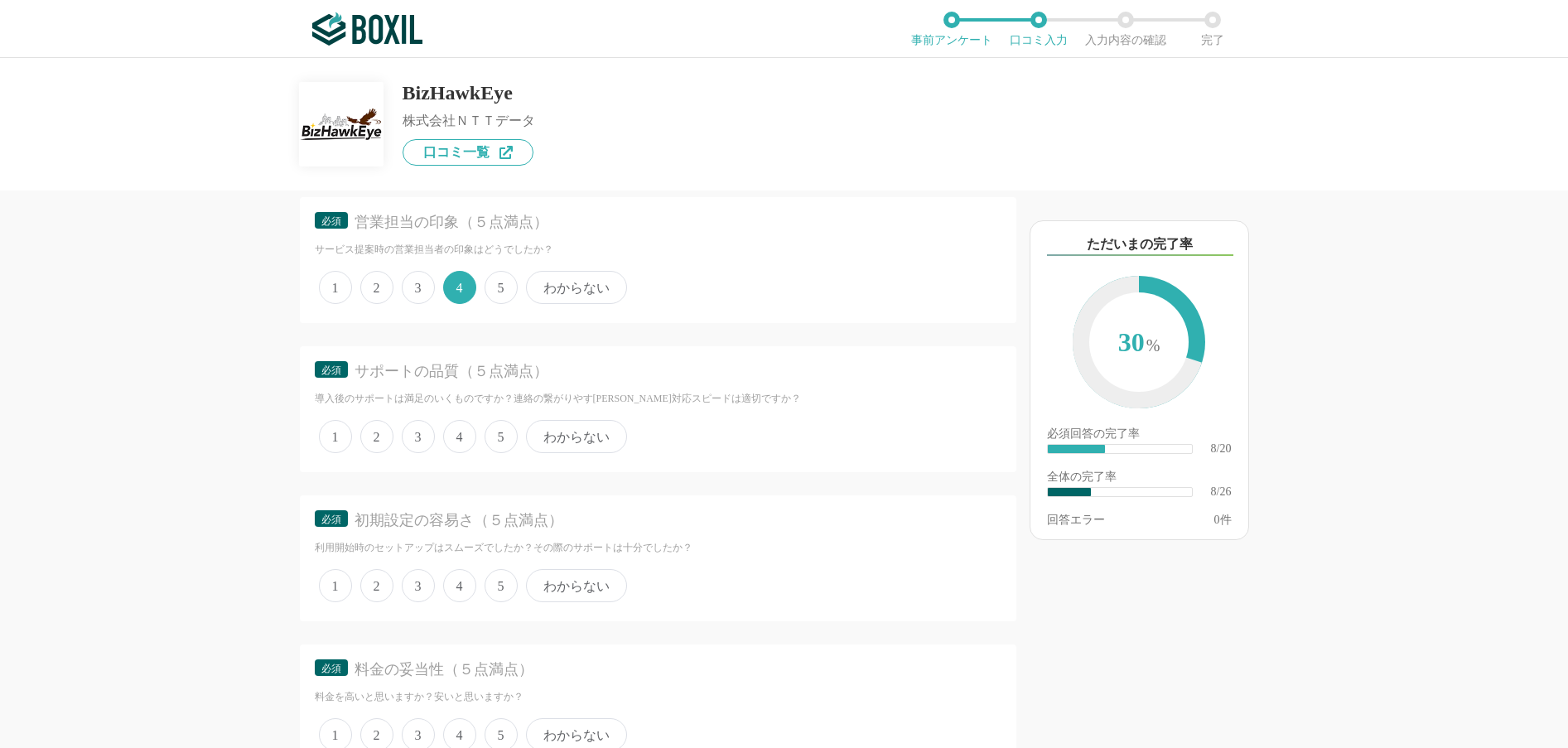
click at [457, 432] on span "4" at bounding box center [459, 436] width 33 height 33
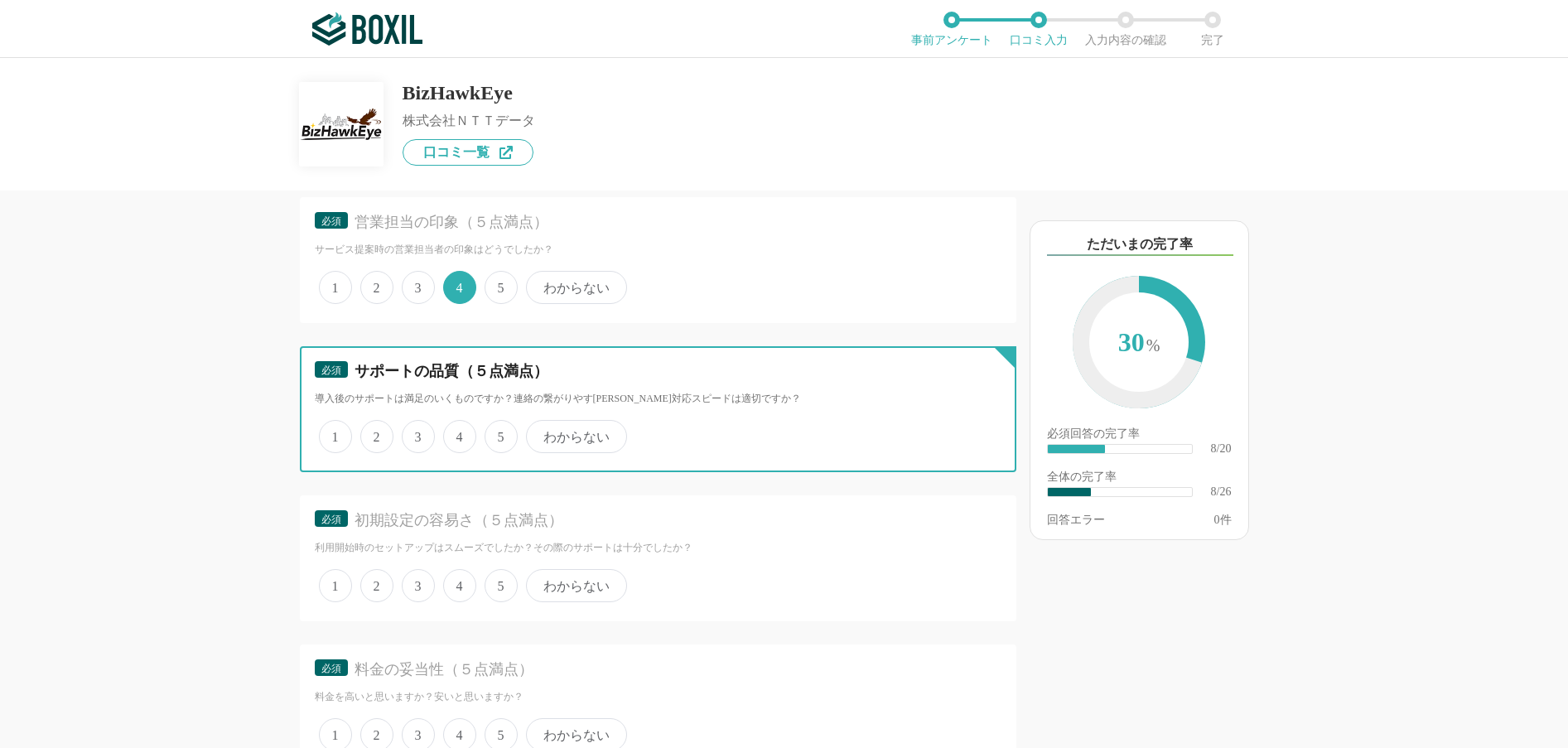
click at [457, 432] on input "4" at bounding box center [452, 428] width 11 height 11
radio input "true"
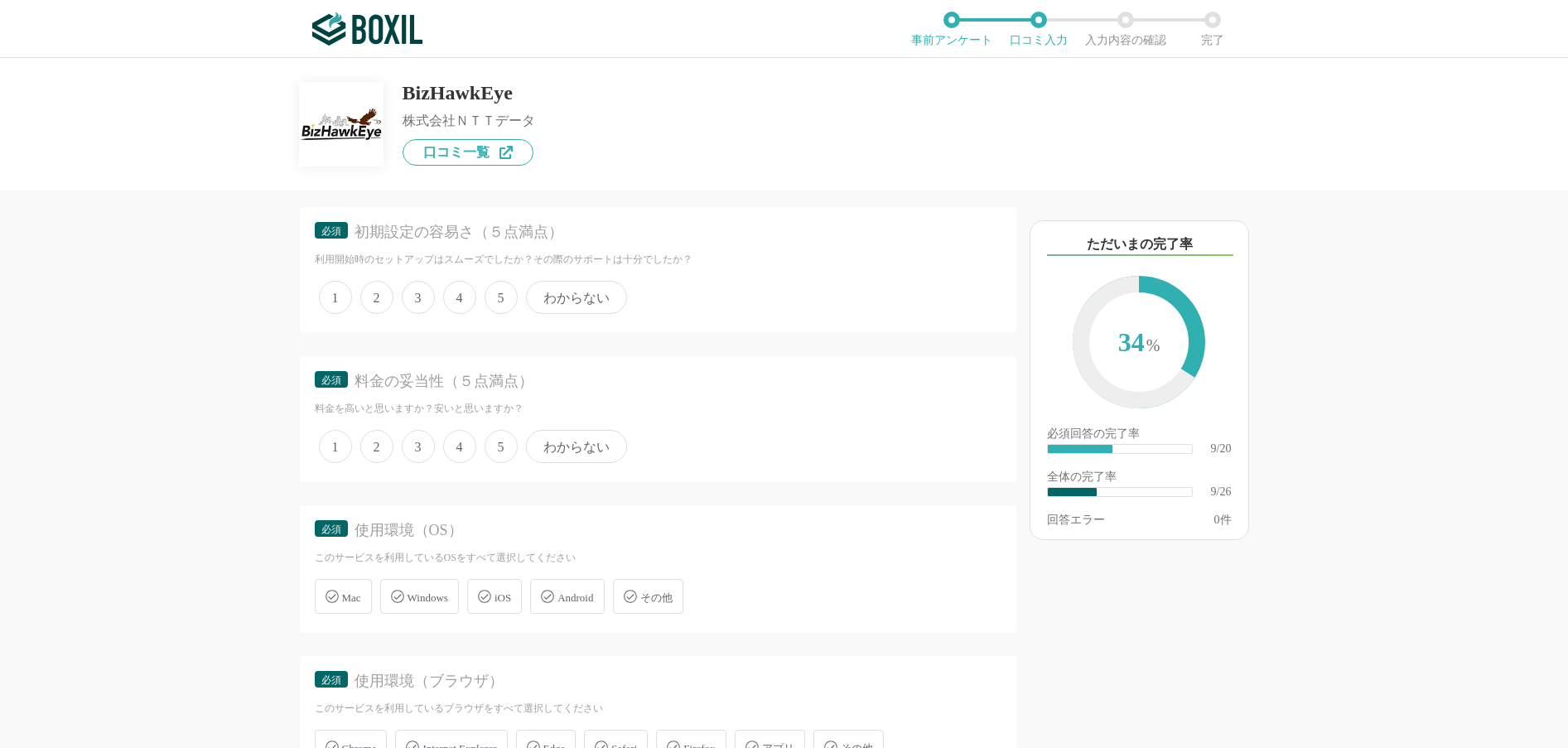
scroll to position [1740, 0]
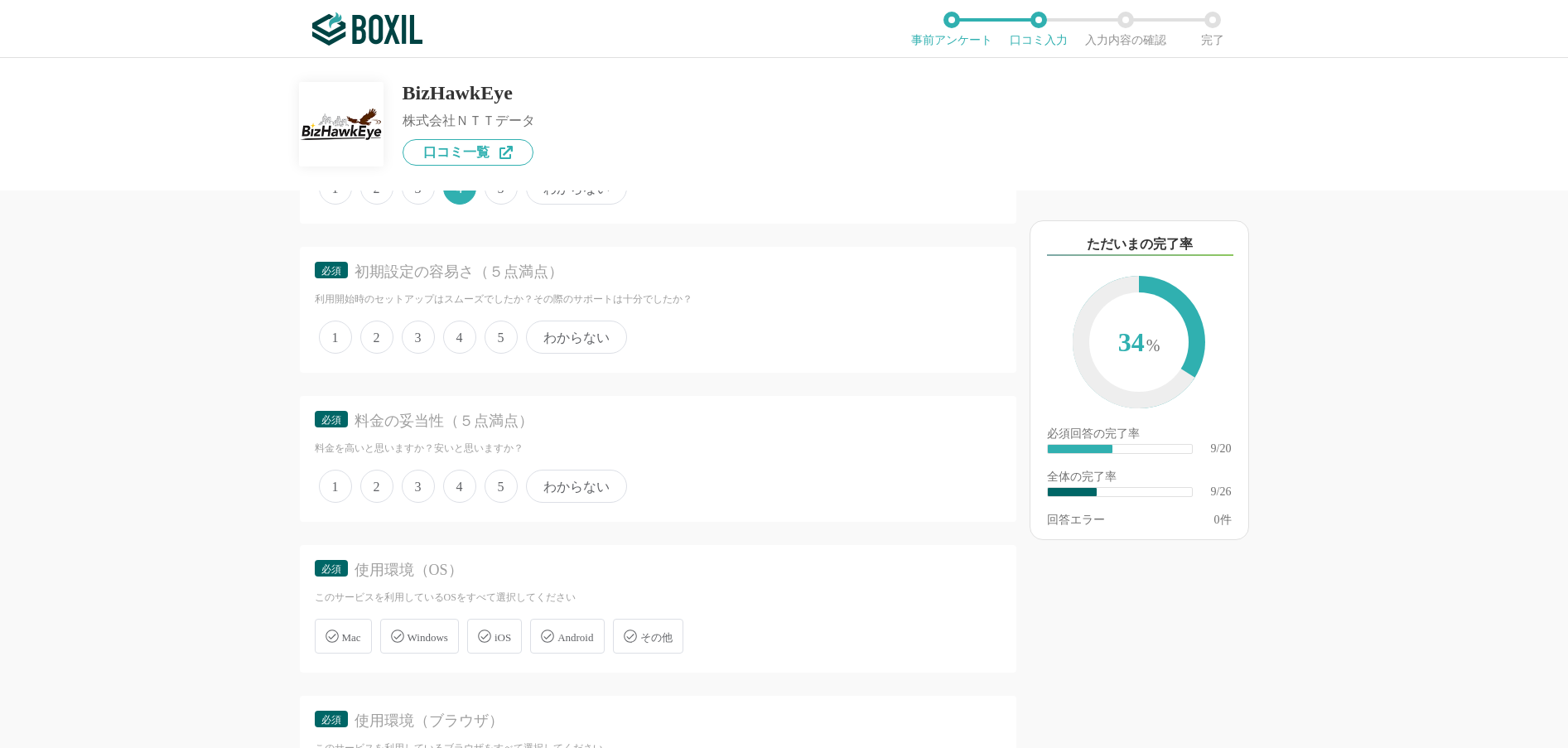
click at [461, 339] on span "4" at bounding box center [459, 337] width 33 height 33
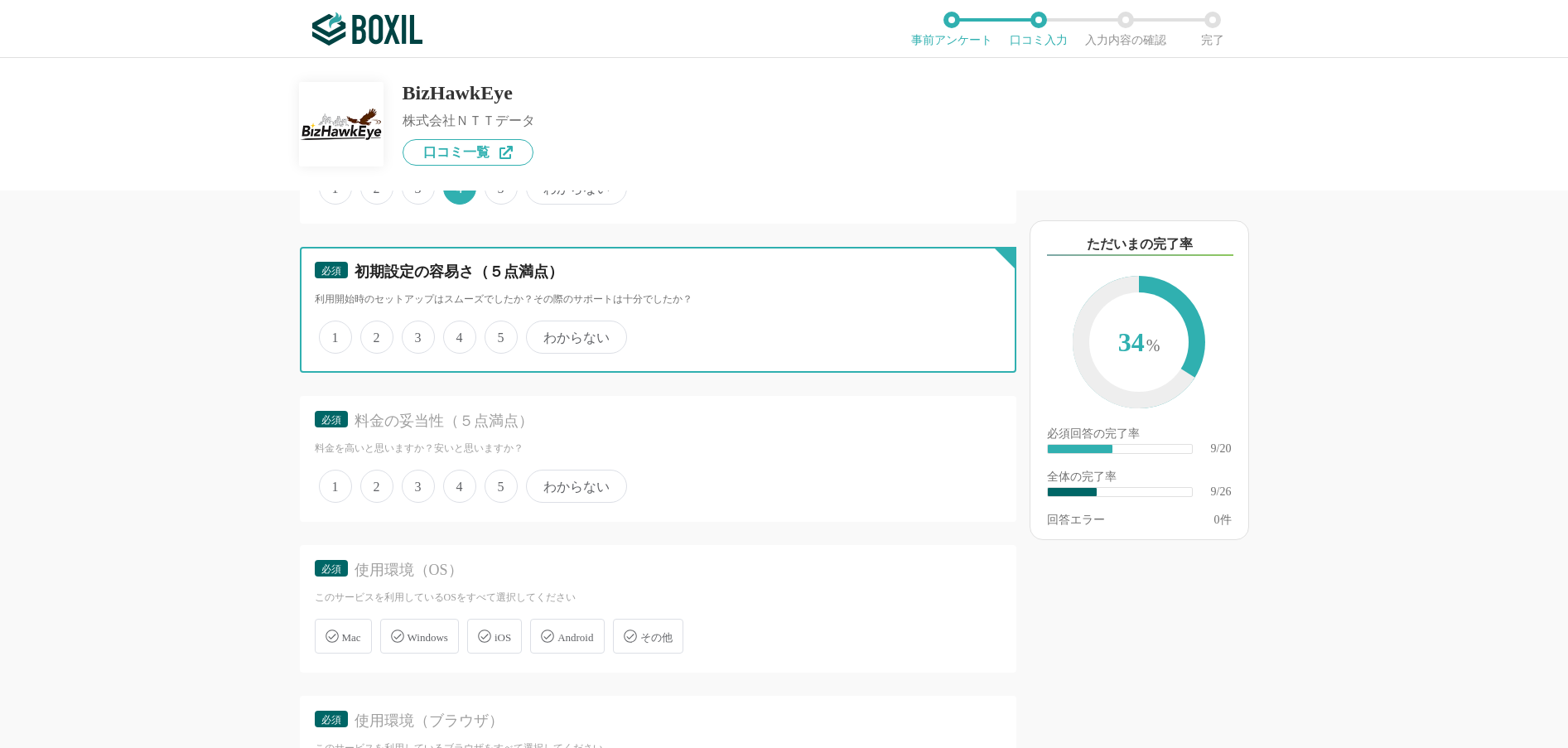
click at [458, 334] on input "4" at bounding box center [452, 328] width 11 height 11
radio input "true"
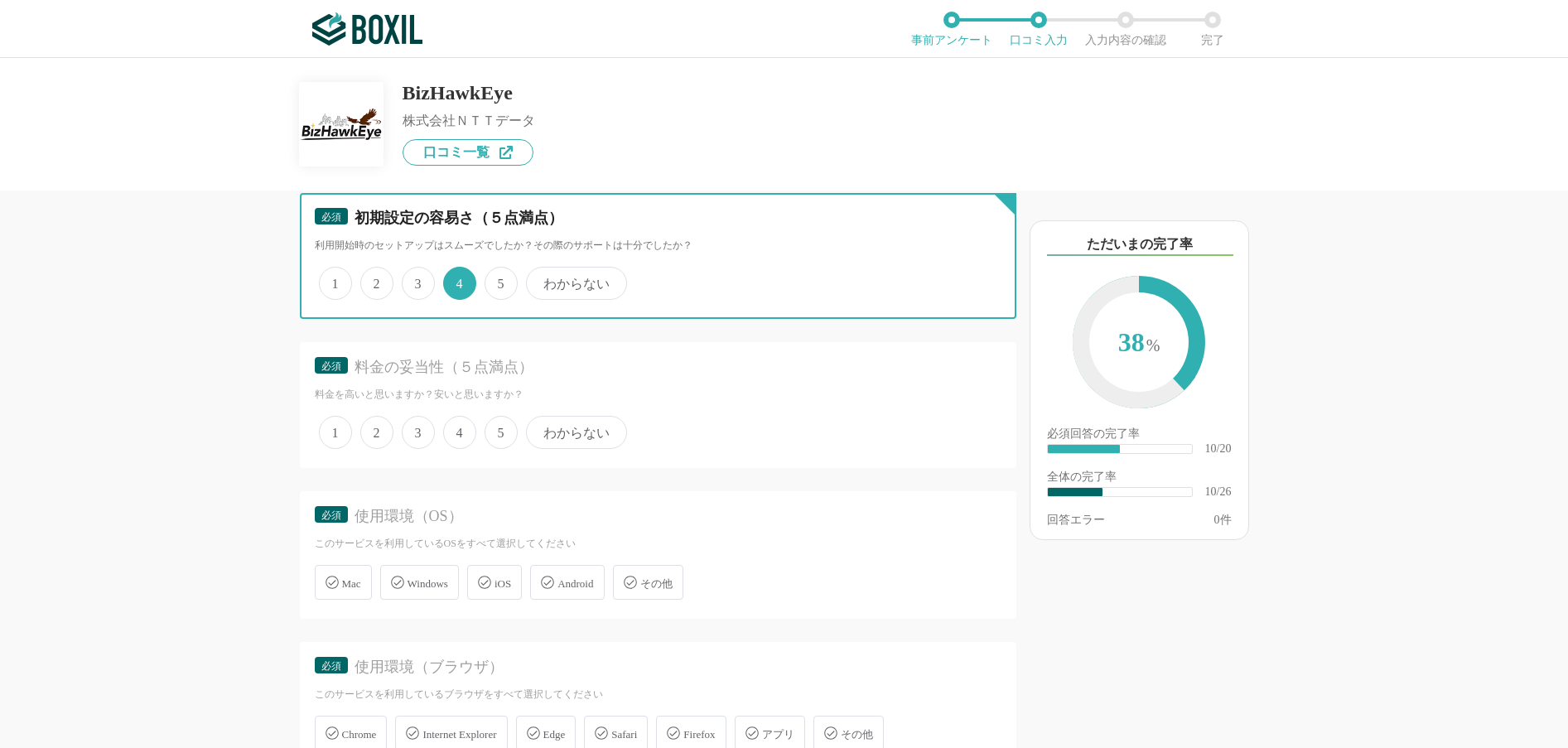
scroll to position [1823, 0]
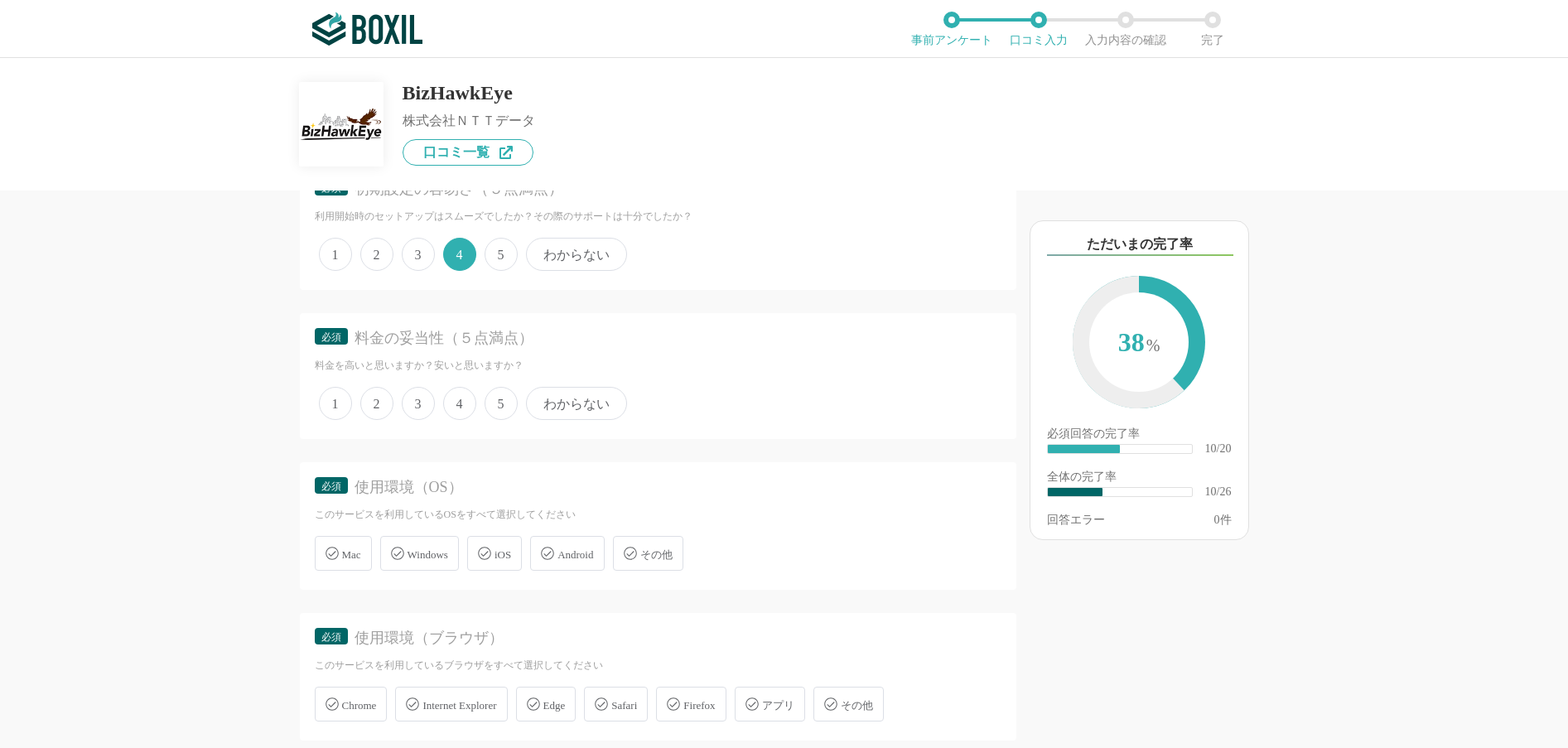
click at [591, 407] on span "わからない" at bounding box center [577, 403] width 101 height 33
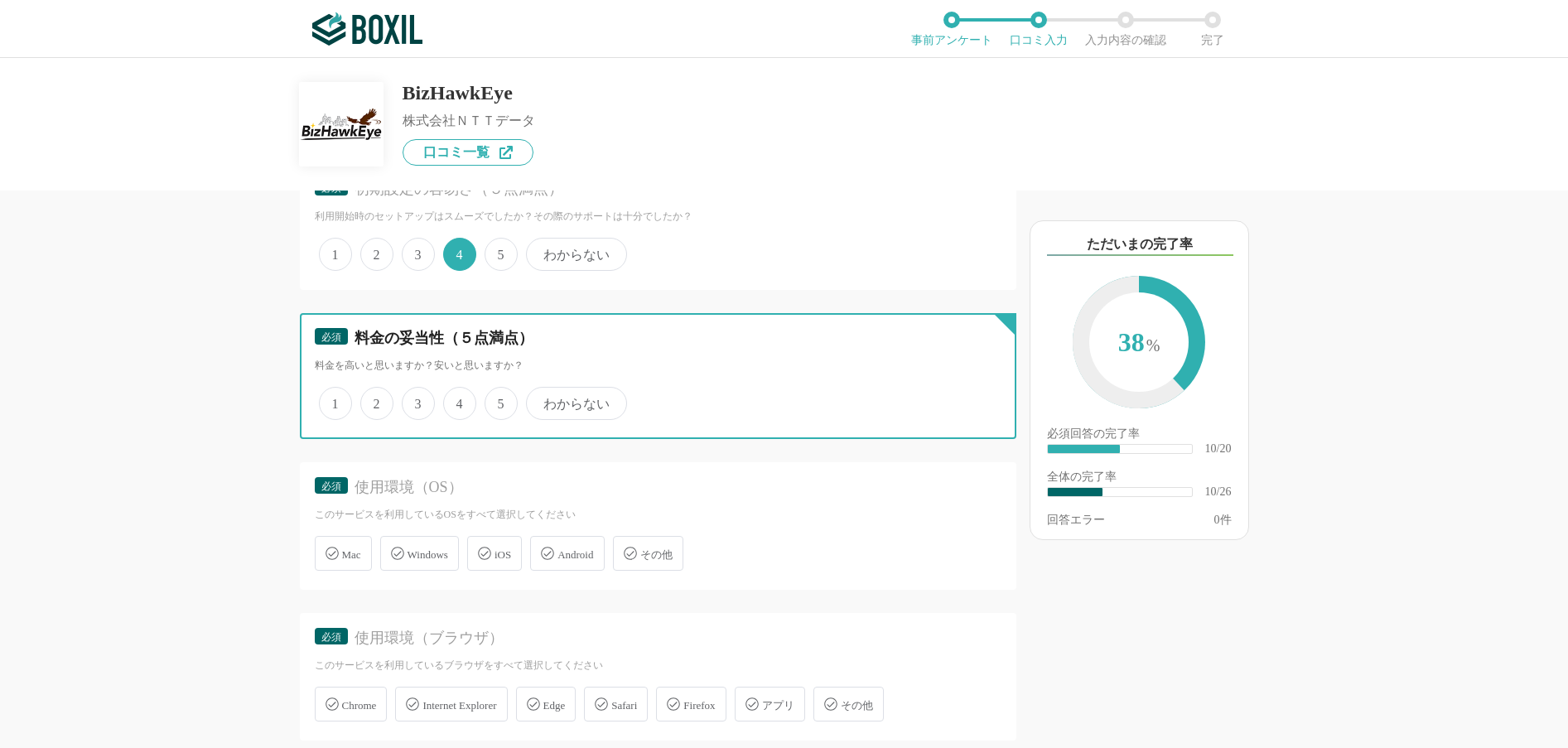
click at [541, 400] on input "わからない" at bounding box center [534, 394] width 11 height 11
radio input "true"
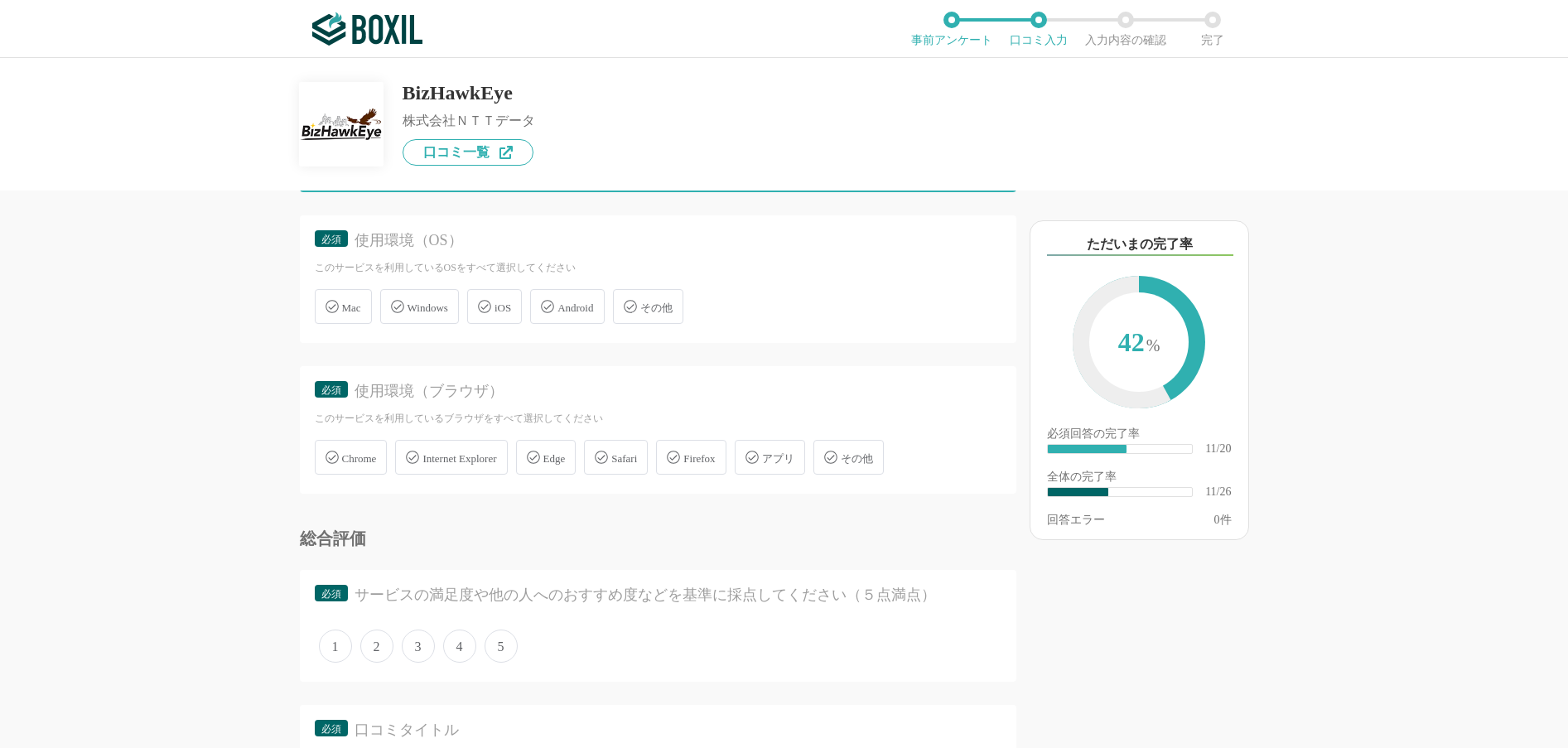
scroll to position [2071, 0]
click at [425, 305] on span "Windows" at bounding box center [427, 306] width 40 height 12
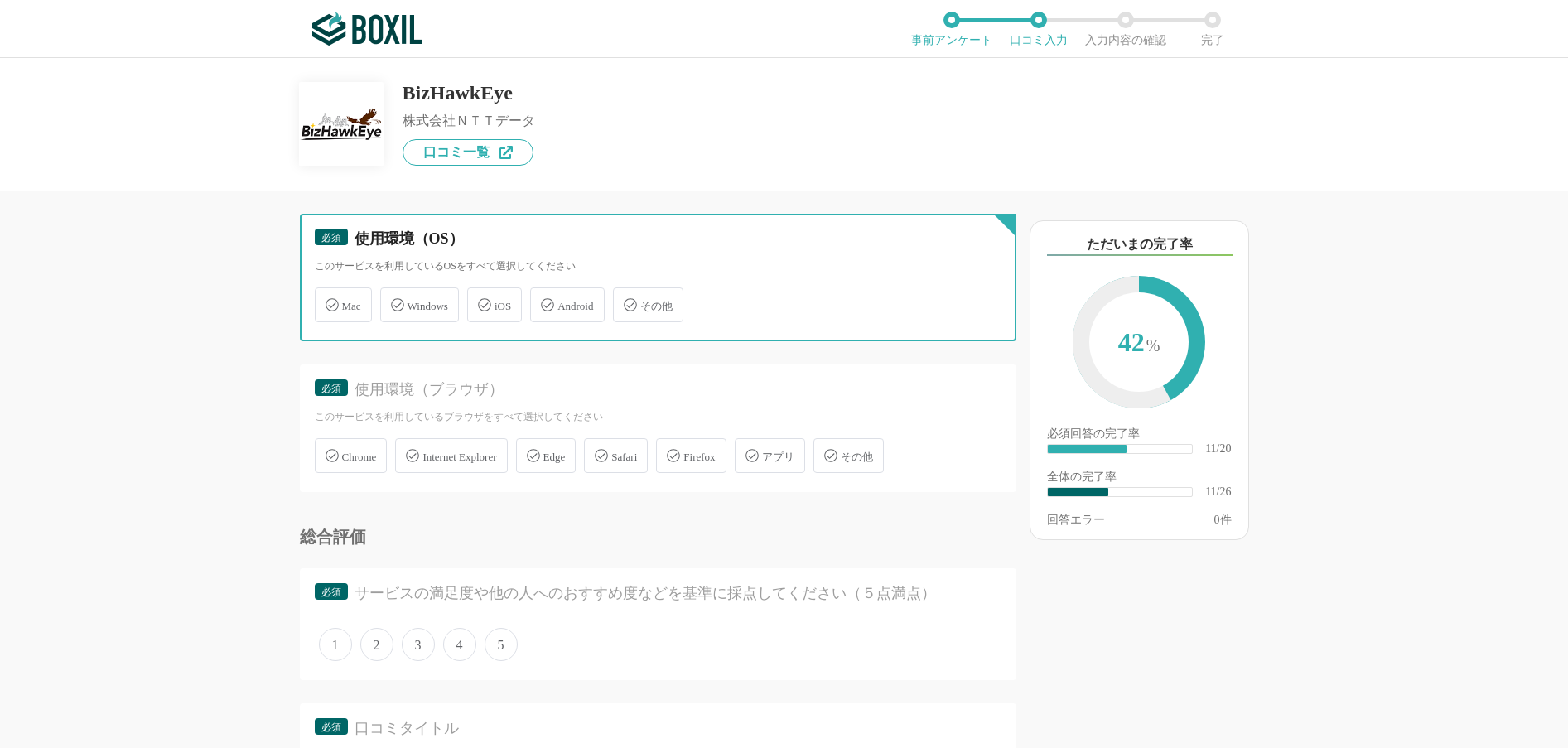
click at [394, 300] on input "Windows" at bounding box center [388, 295] width 11 height 11
checkbox input "true"
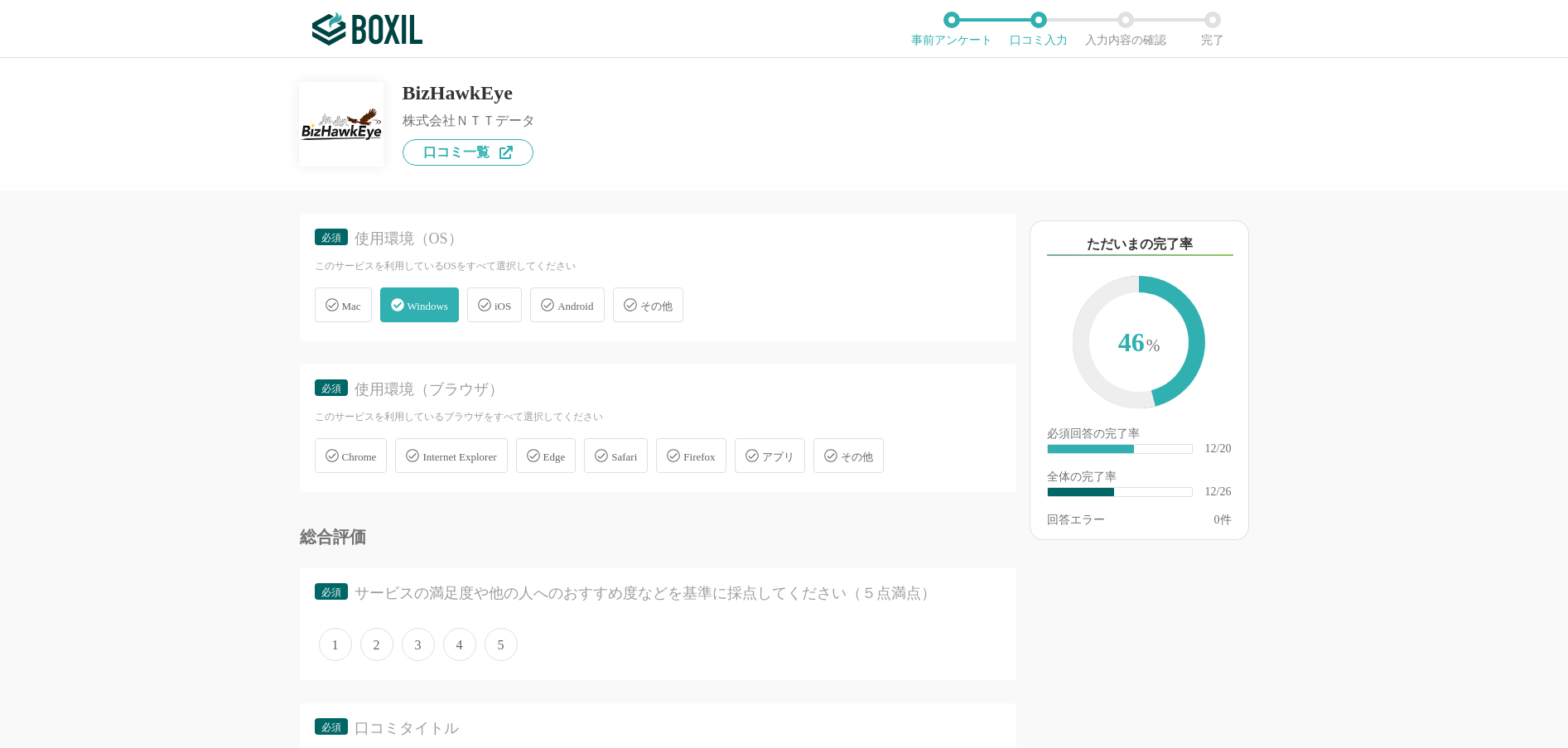
click at [659, 302] on span "その他" at bounding box center [657, 306] width 33 height 12
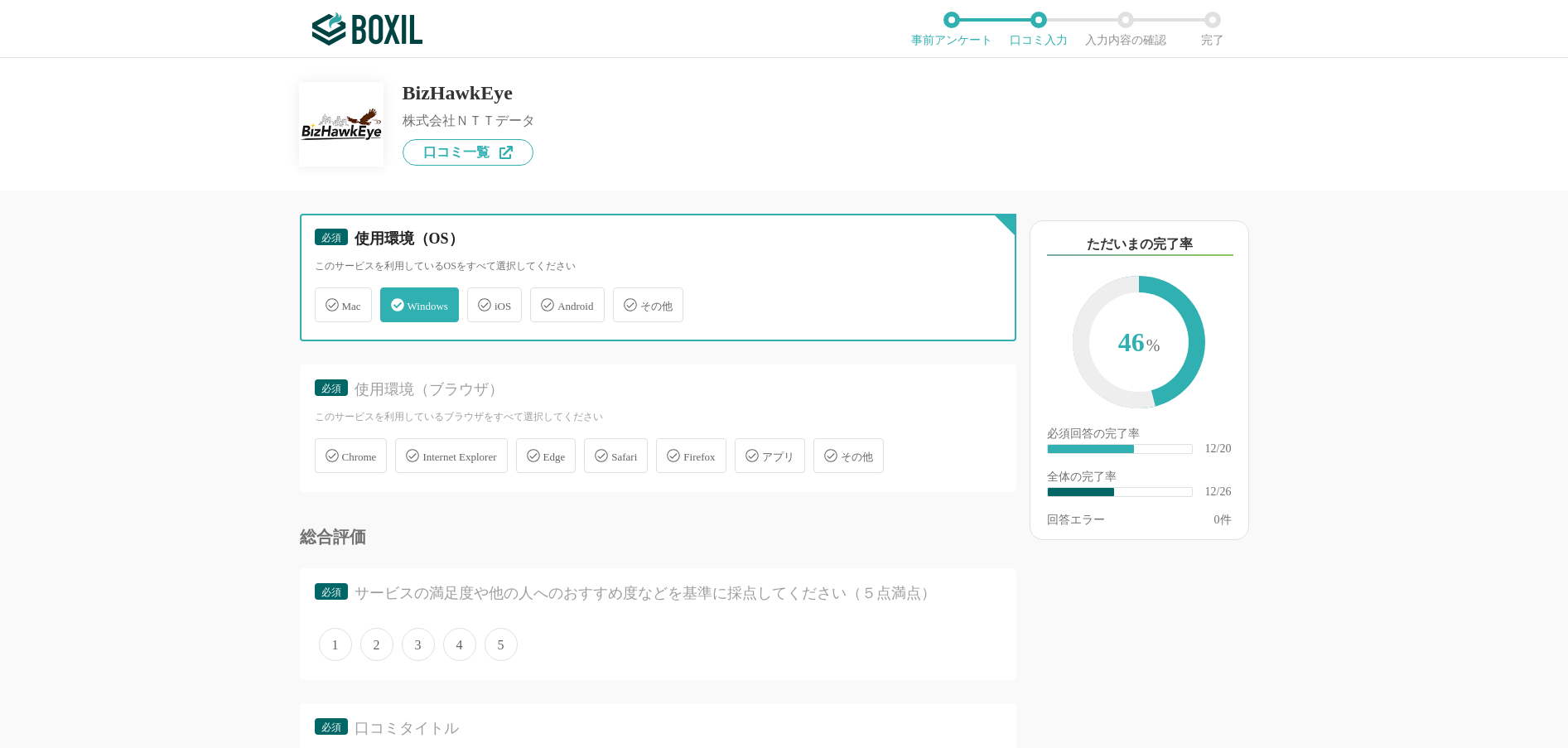
click at [627, 300] on input "その他" at bounding box center [621, 295] width 11 height 11
checkbox input "true"
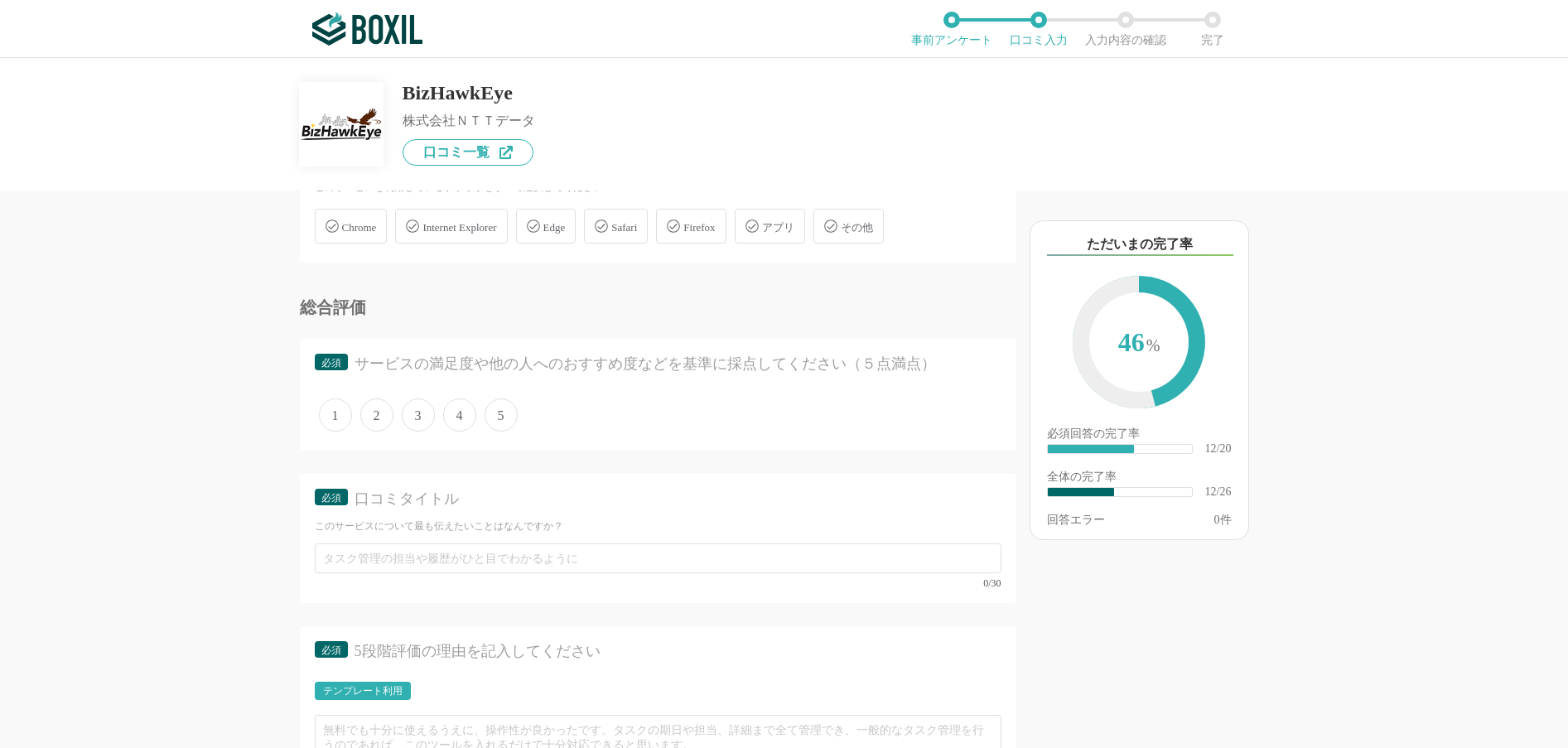
scroll to position [2320, 0]
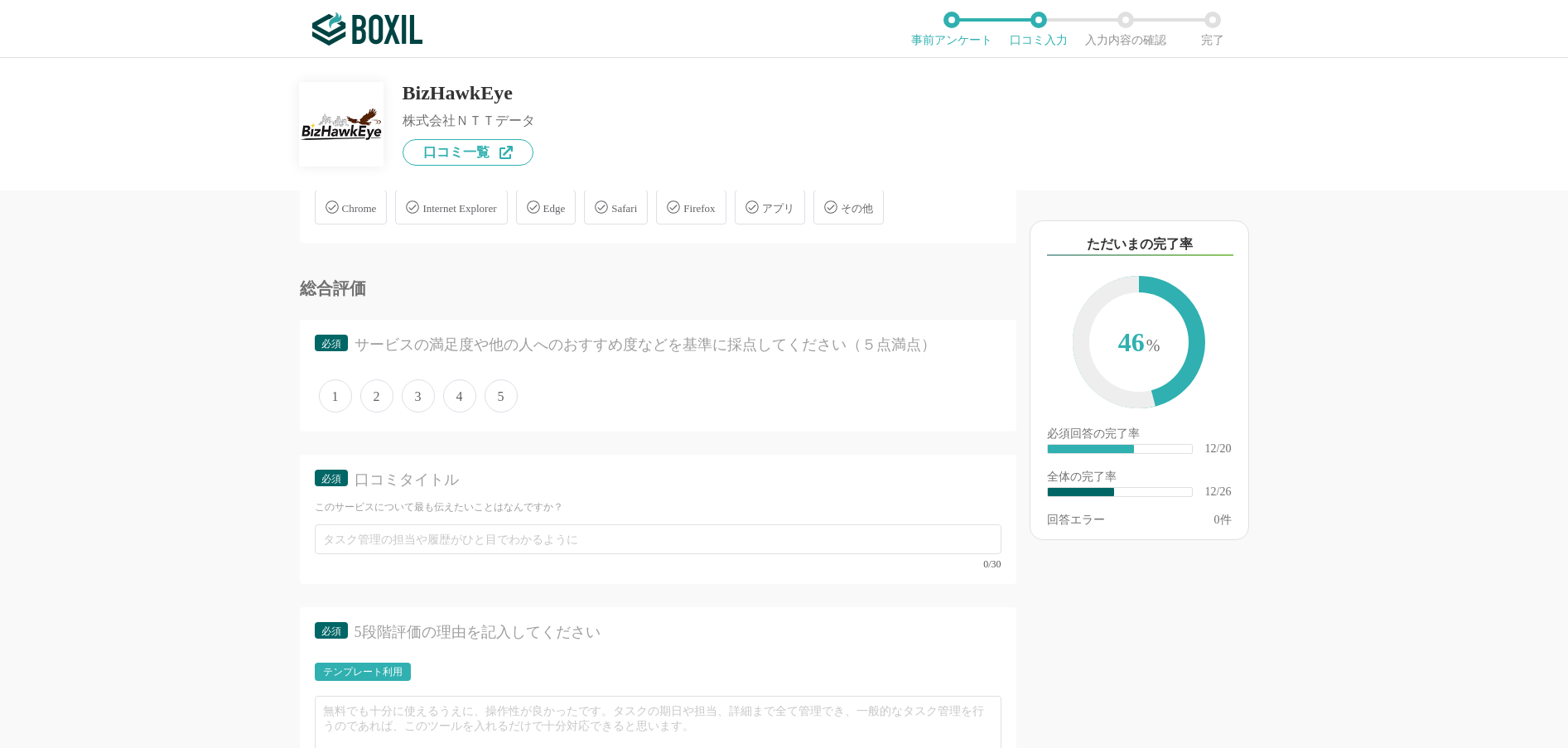
click at [351, 205] on span "Chrome" at bounding box center [359, 208] width 34 height 12
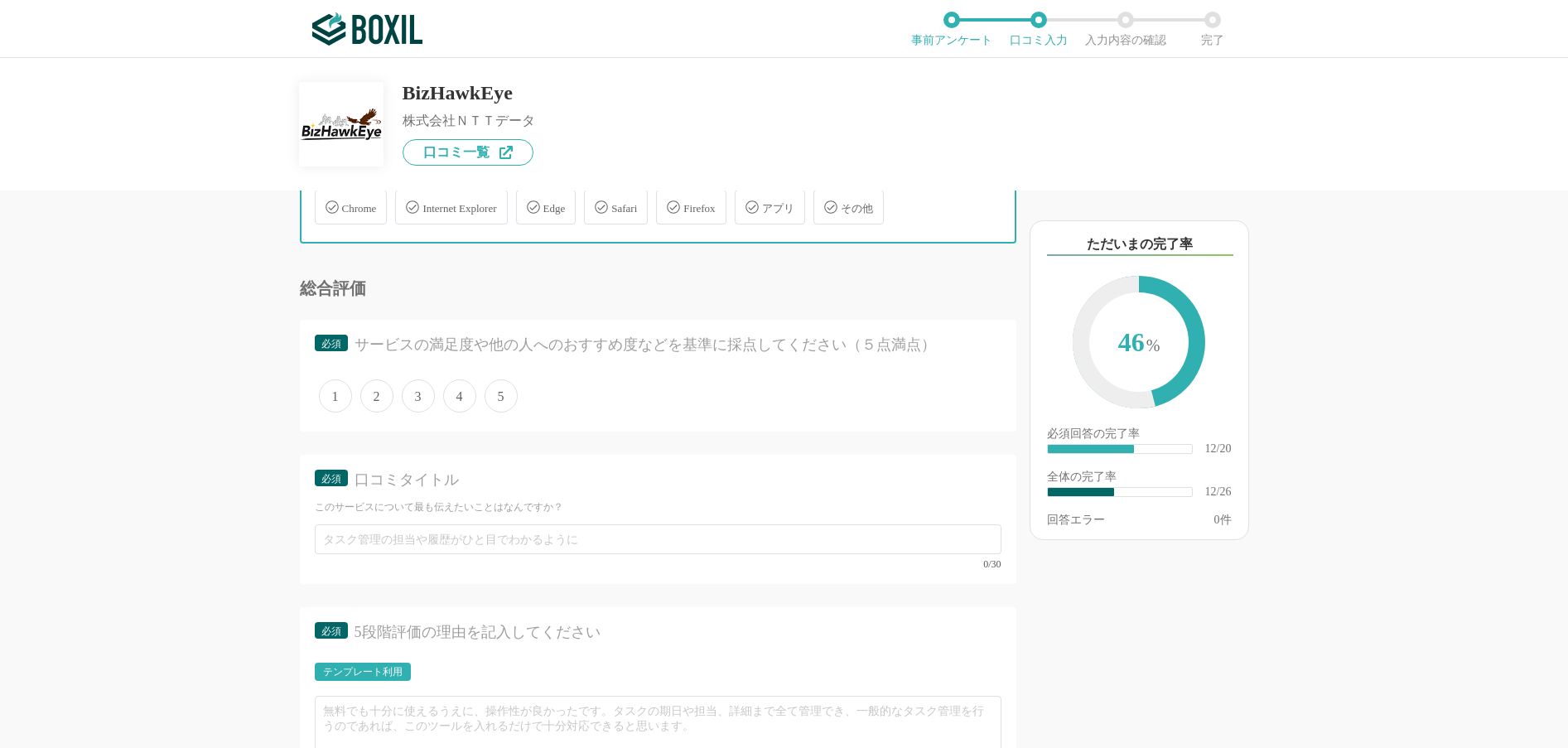
click at [329, 203] on input "Chrome" at bounding box center [323, 197] width 11 height 11
checkbox input "true"
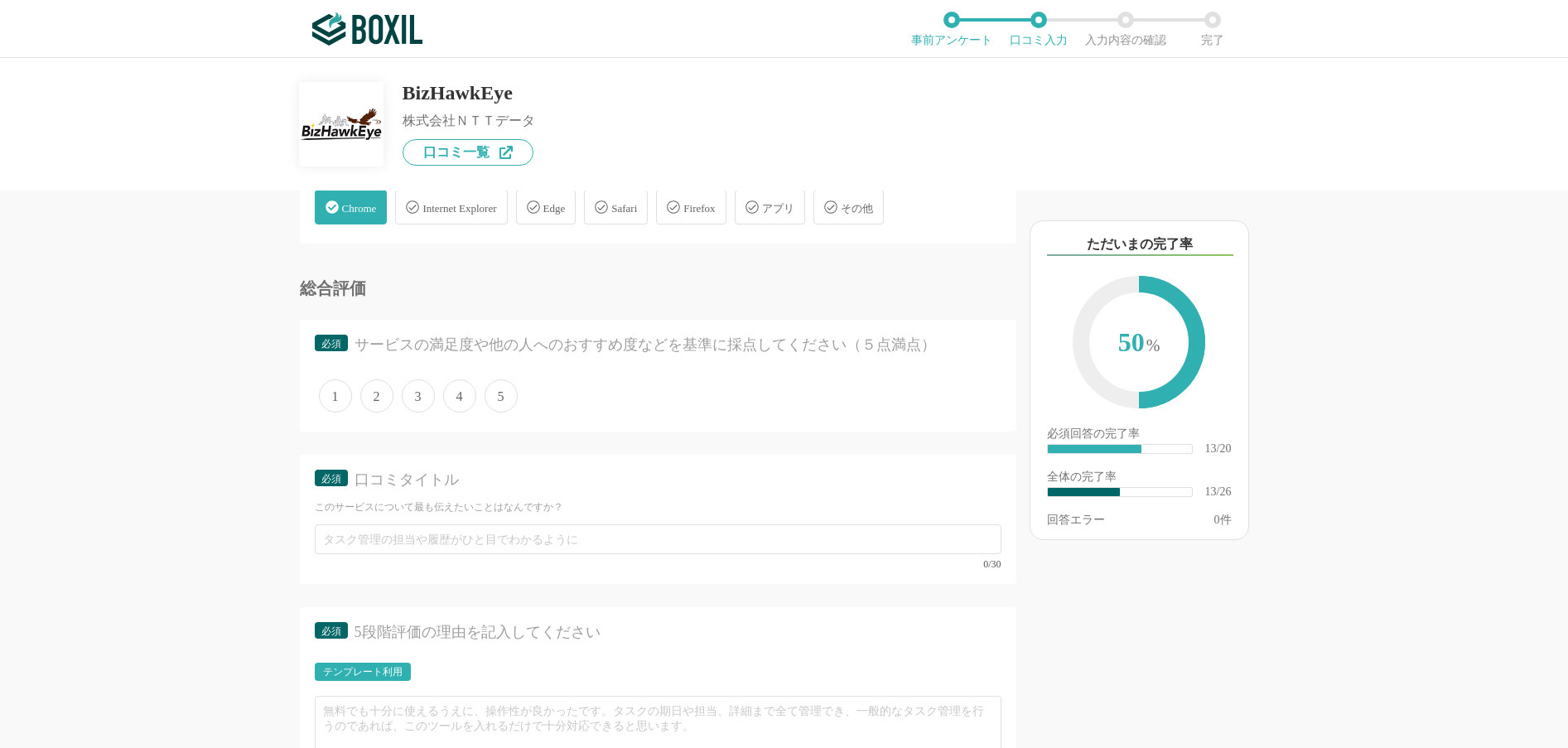
click at [566, 206] on span "Edge" at bounding box center [554, 208] width 22 height 12
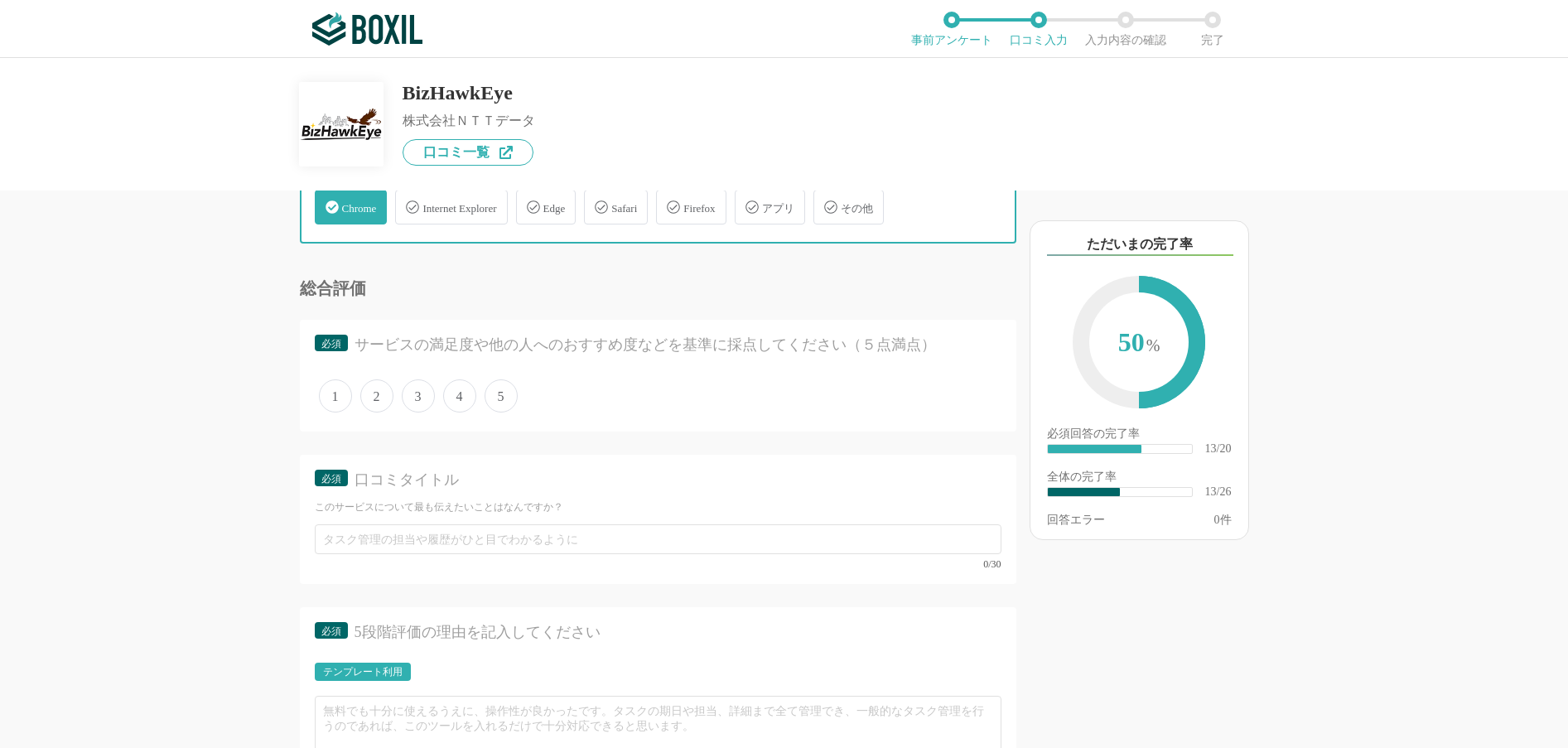
click at [530, 203] on input "Edge" at bounding box center [524, 197] width 11 height 11
checkbox input "true"
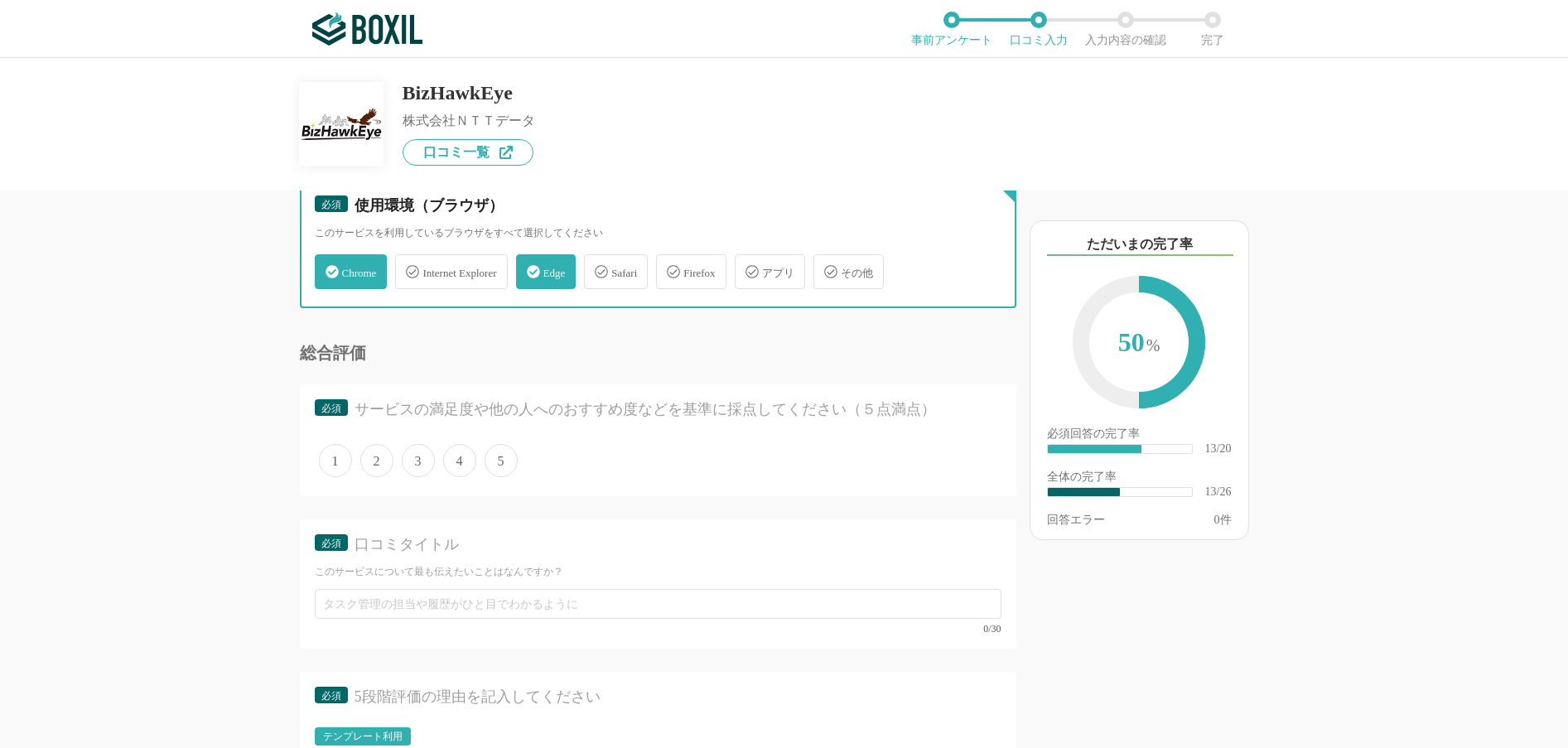
scroll to position [2237, 0]
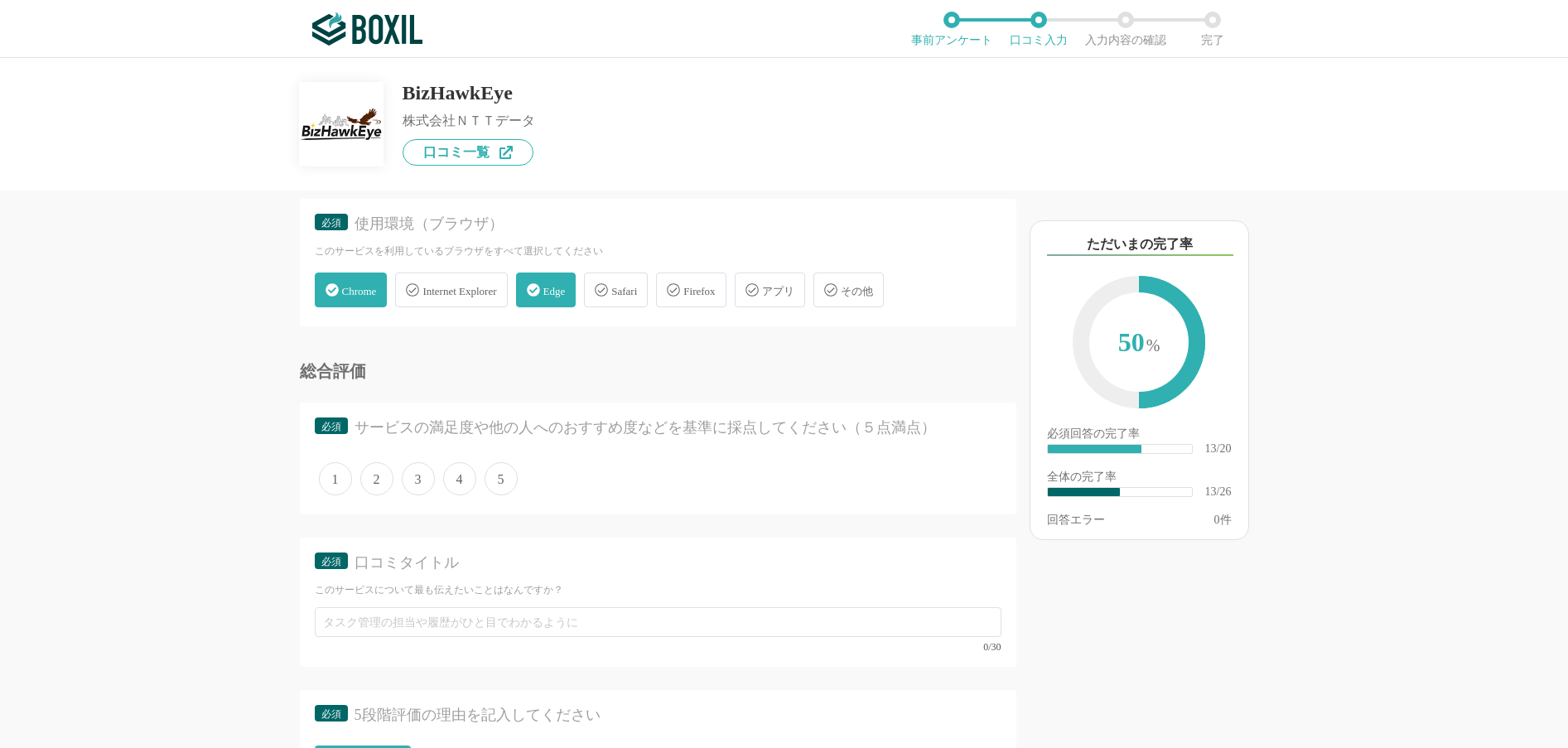
click at [487, 285] on span "Internet Explorer" at bounding box center [459, 291] width 74 height 12
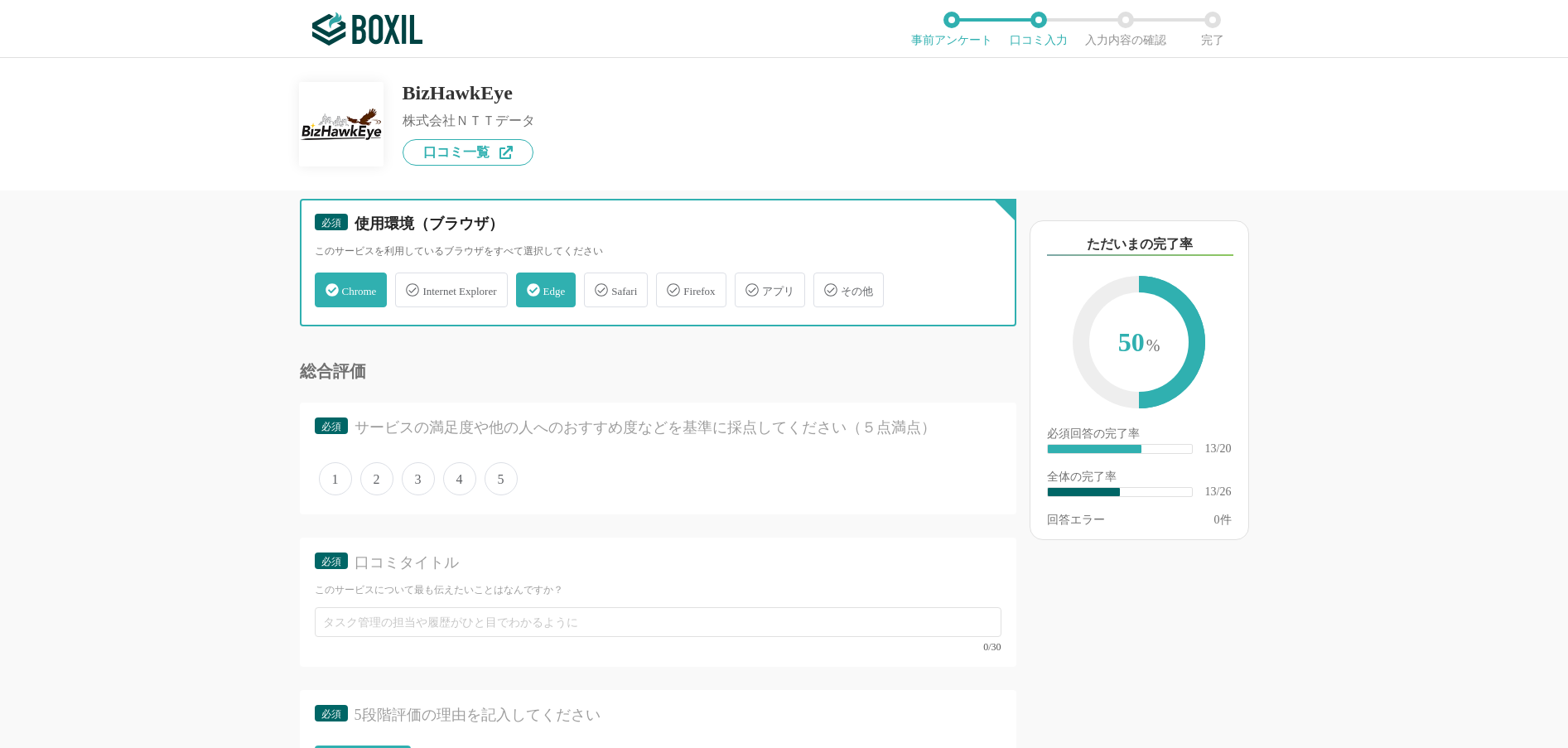
click at [409, 284] on input "Internet Explorer" at bounding box center [403, 280] width 11 height 11
checkbox input "true"
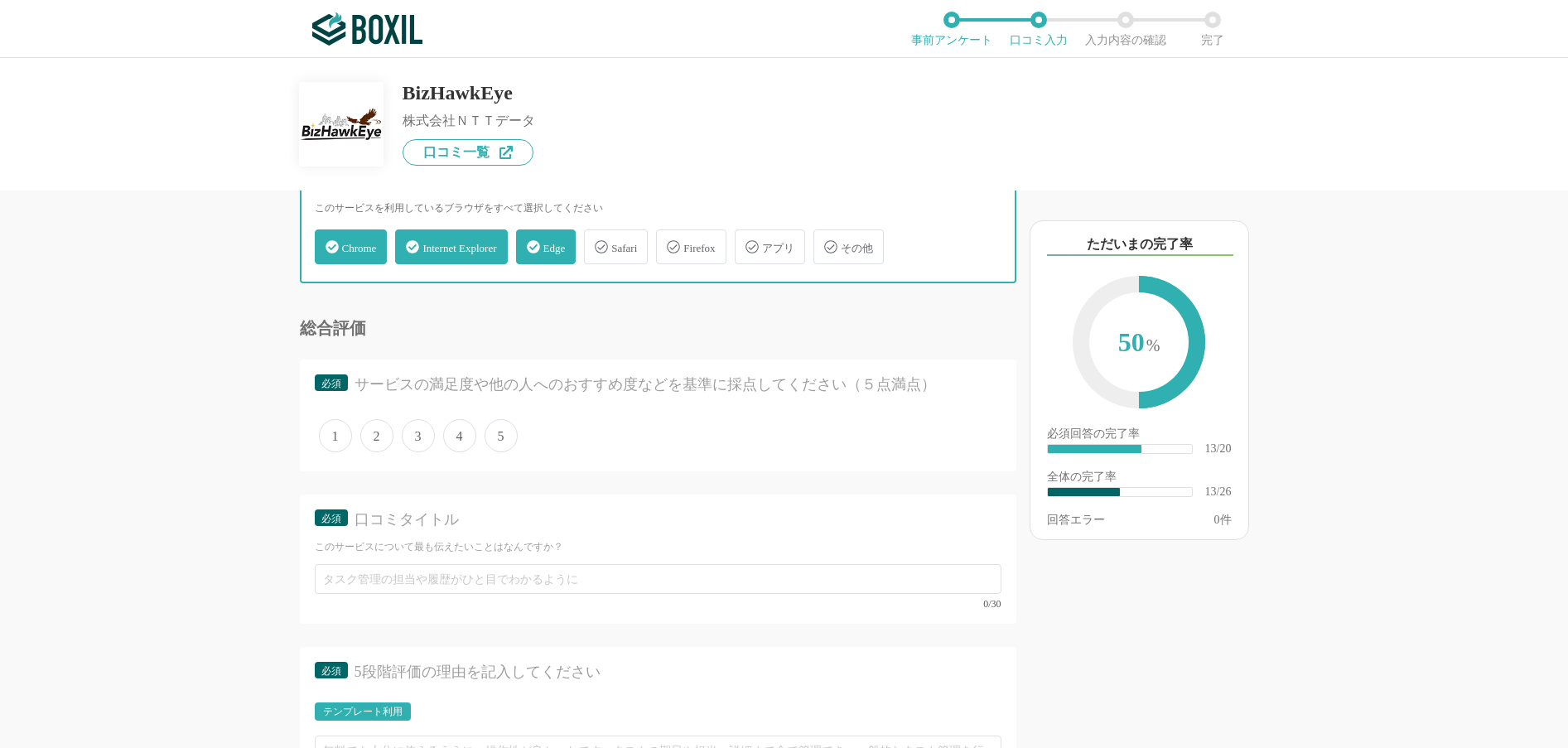
scroll to position [2320, 0]
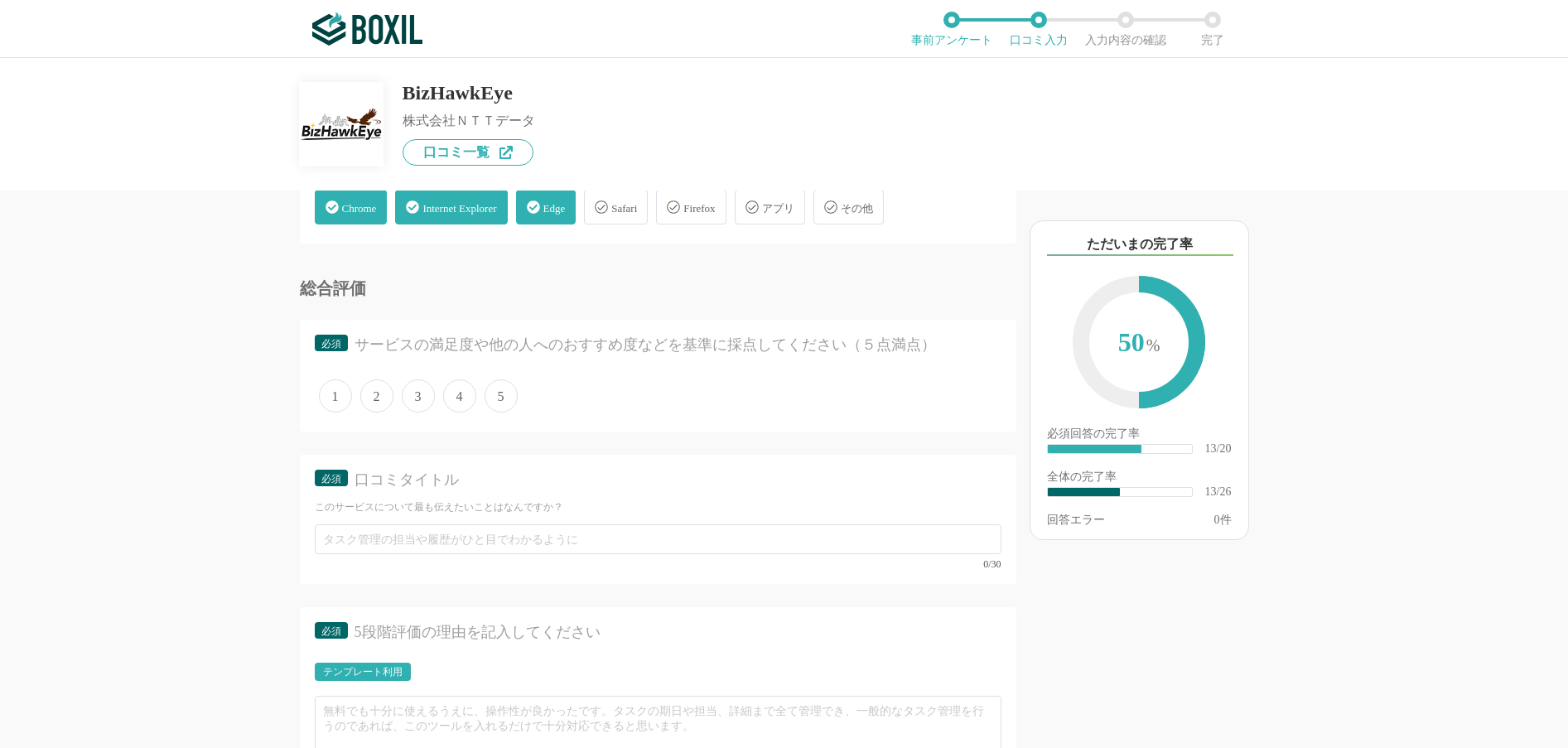
click at [429, 393] on span "3" at bounding box center [418, 396] width 33 height 33
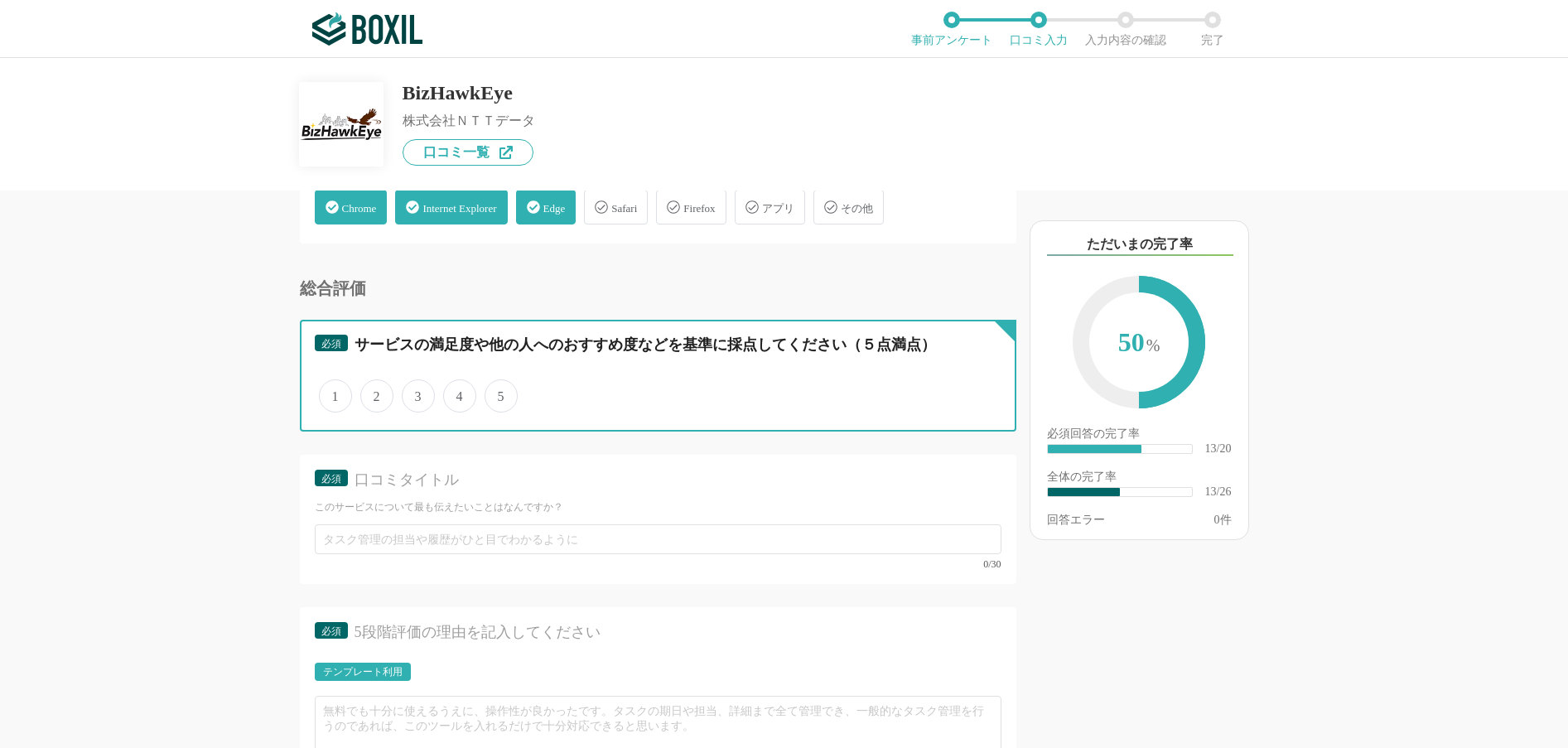
click at [417, 393] on input "3" at bounding box center [410, 386] width 11 height 11
radio input "true"
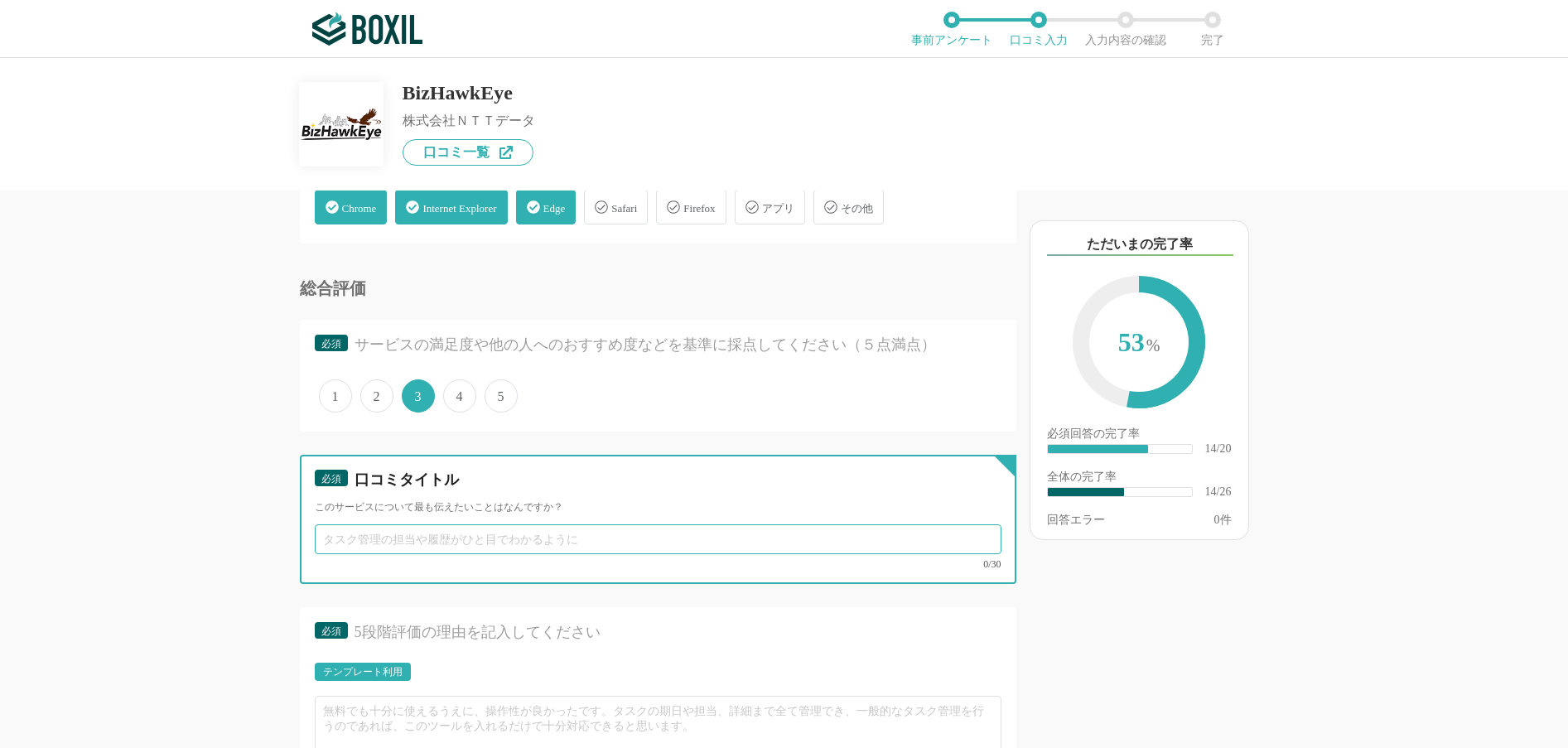
click at [412, 544] on input "text" at bounding box center [658, 539] width 686 height 30
type input "サ"
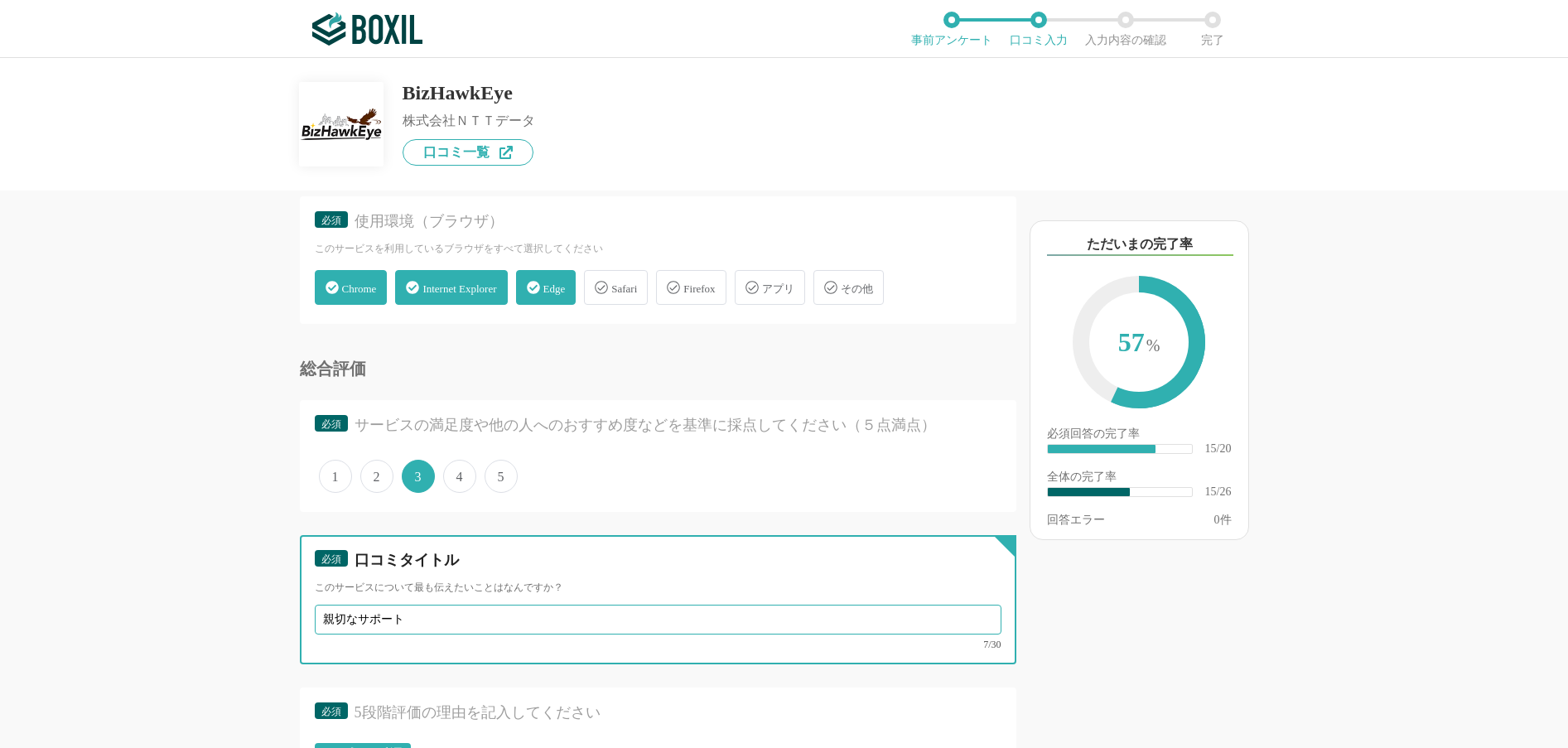
scroll to position [2237, 0]
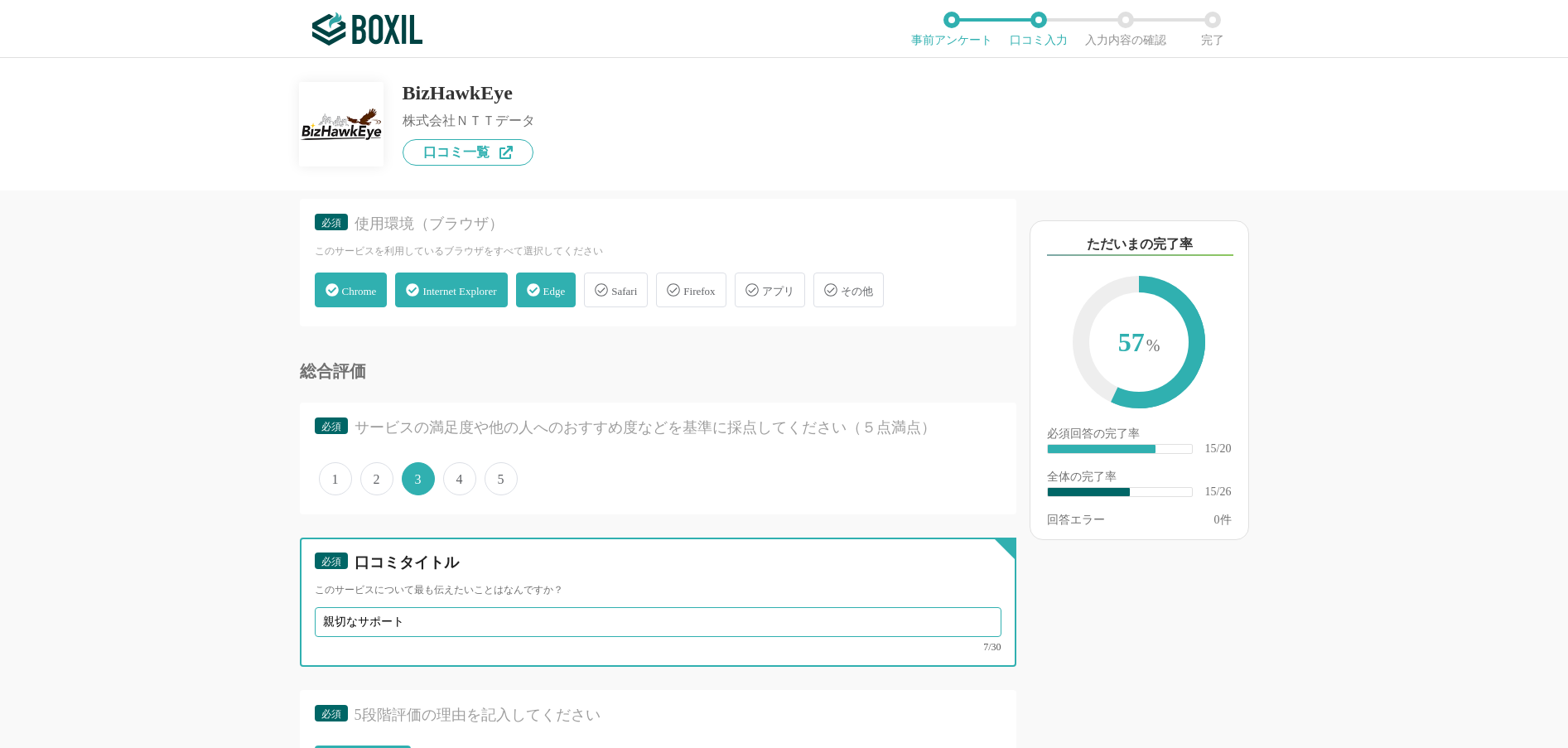
type input "親切なサポート"
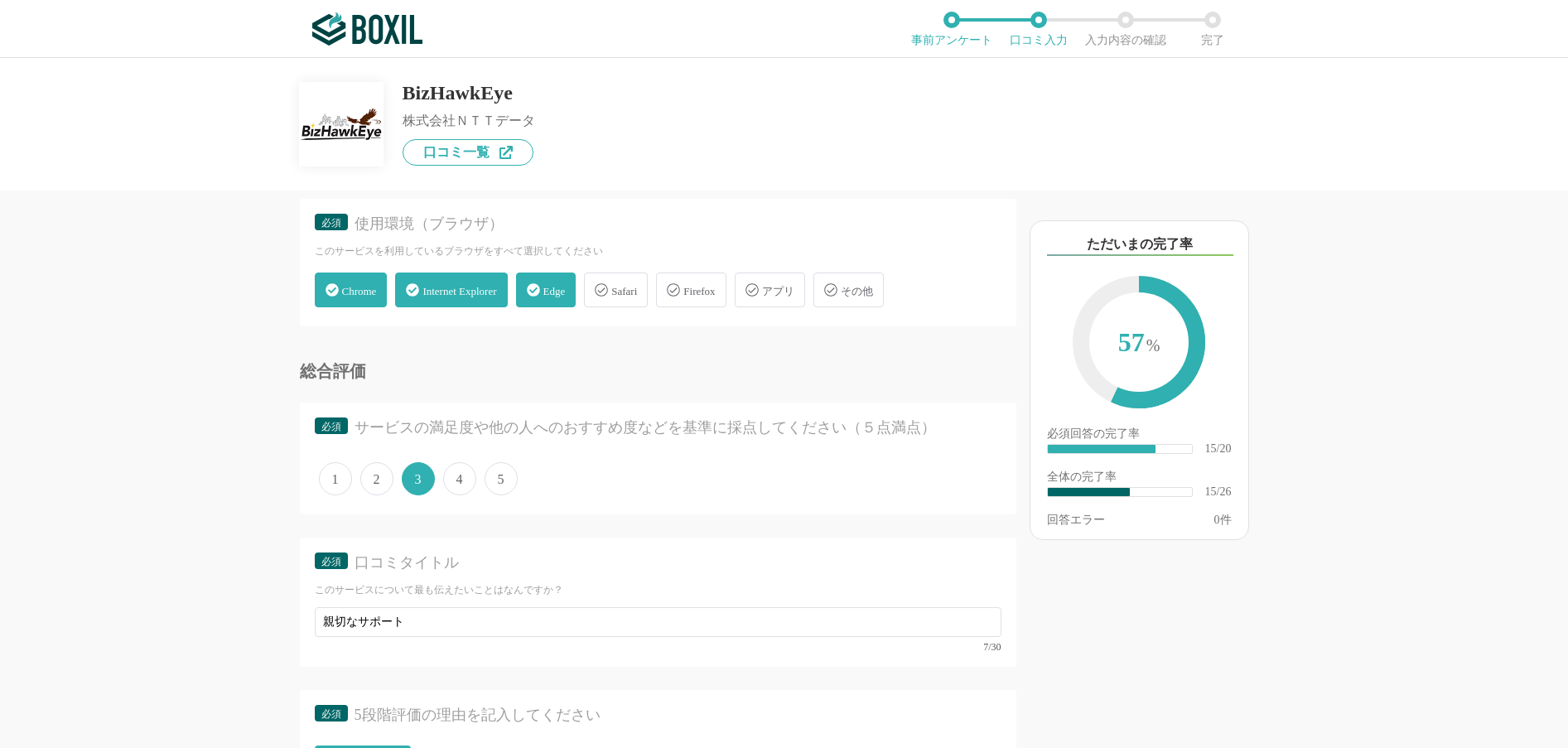
click at [459, 480] on span "4" at bounding box center [459, 478] width 33 height 33
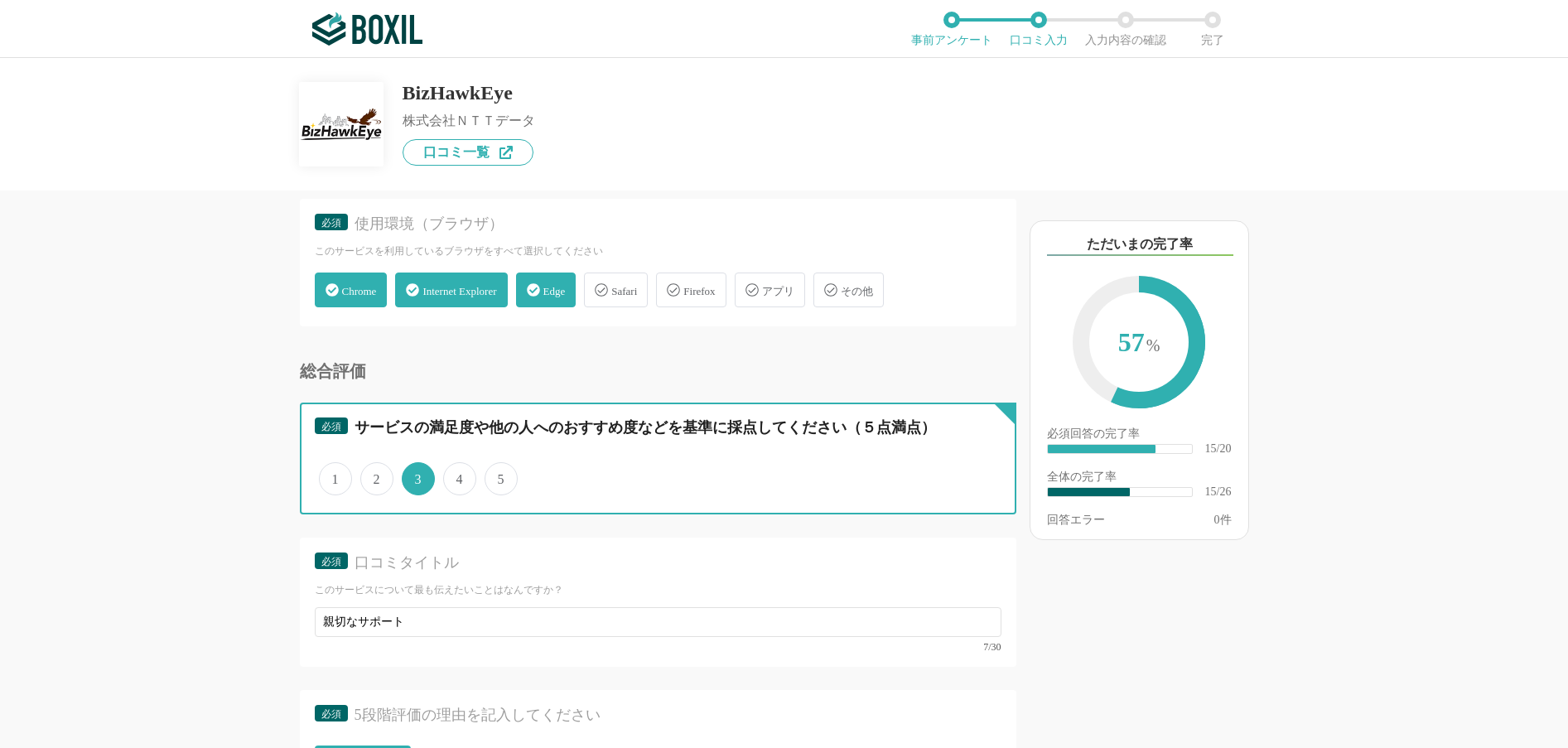
click at [458, 475] on input "4" at bounding box center [452, 470] width 11 height 11
radio input "true"
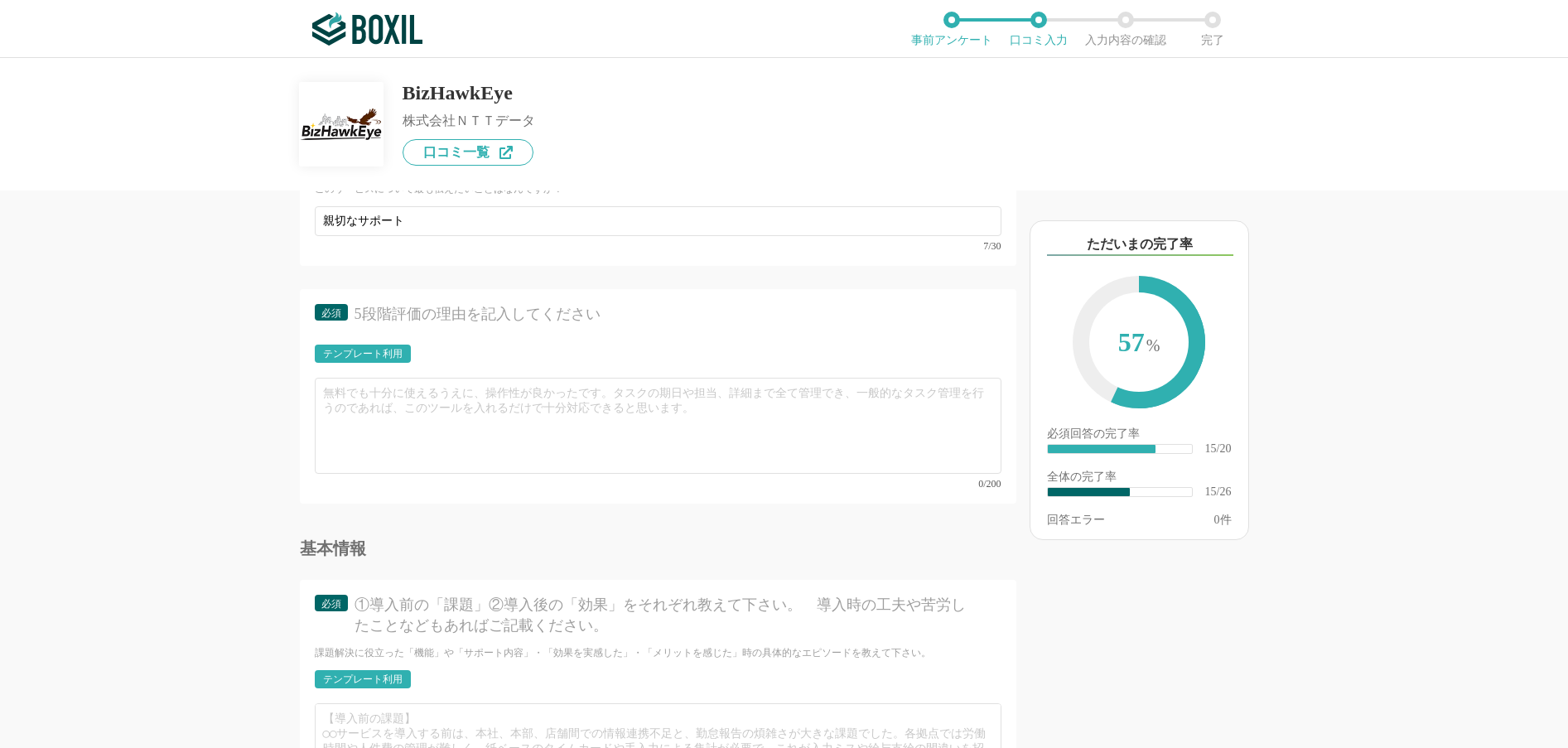
scroll to position [2651, 0]
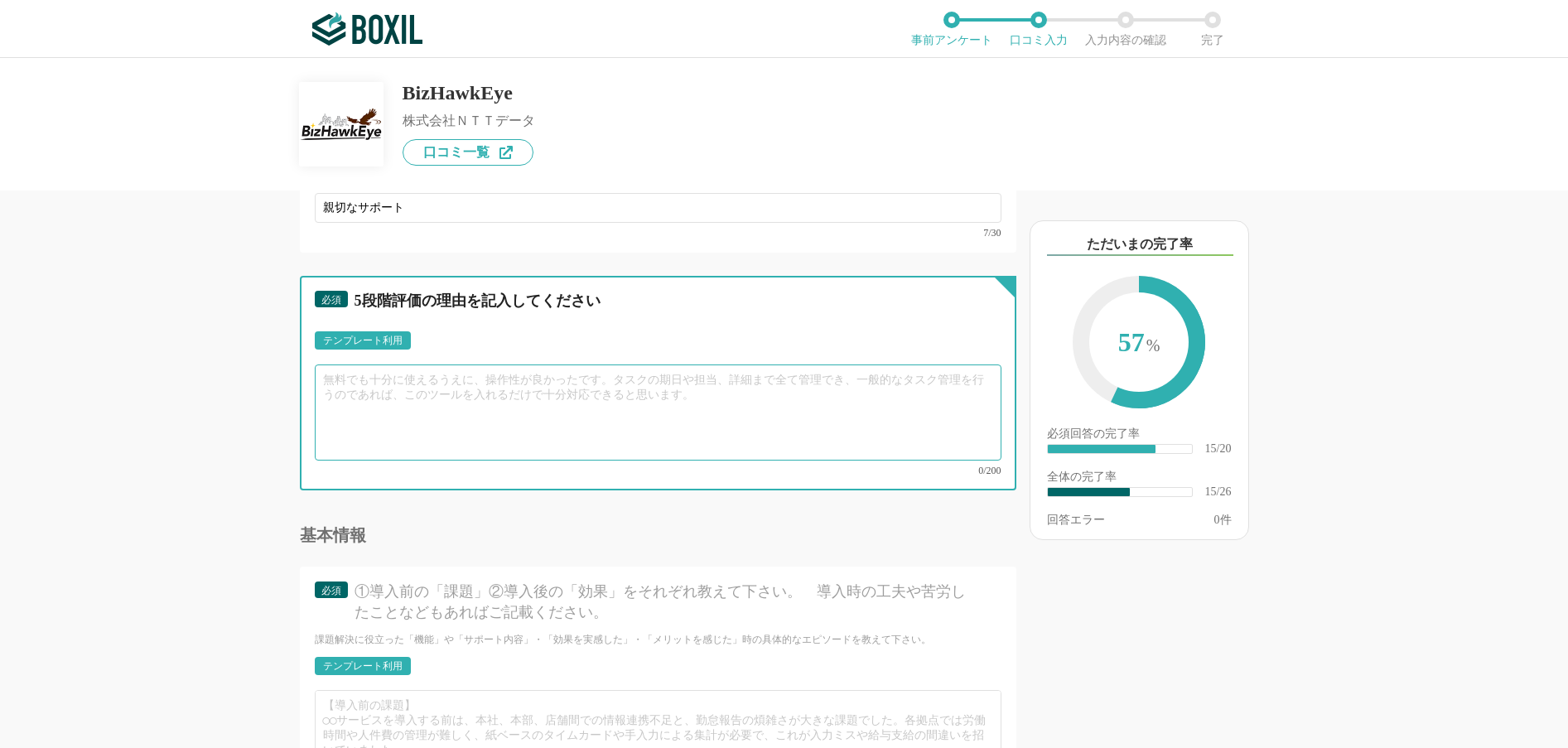
click at [354, 387] on textarea at bounding box center [658, 412] width 686 height 96
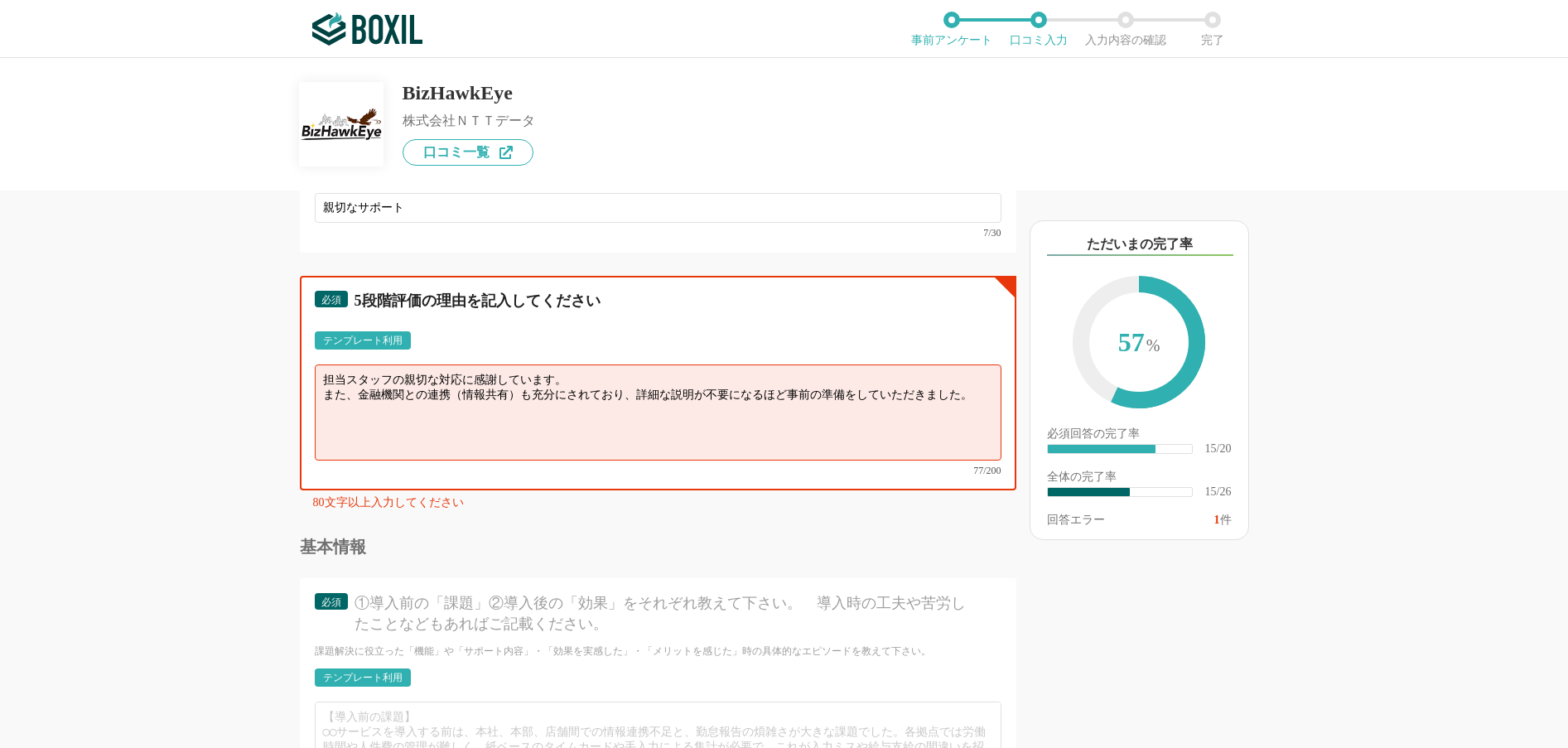
scroll to position [2734, 0]
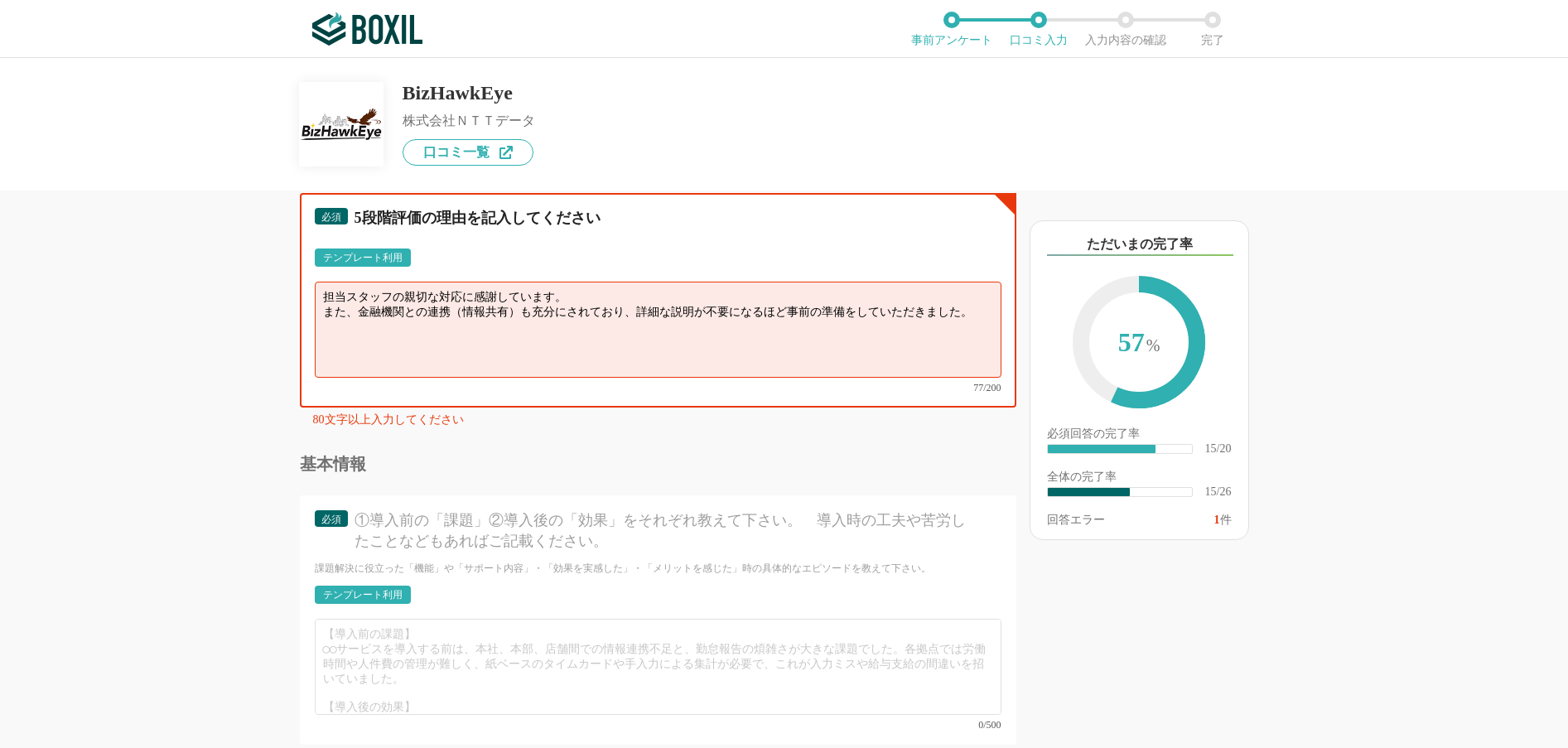
type textarea "担当スタッフの親切な対応に感謝しています。 また、金融機関との連携（情報共有）も充分にされており、詳細な説明が不要になるほど事前の準備をしていただきました。"
click at [379, 590] on div "テンプレート利用" at bounding box center [362, 595] width 79 height 10
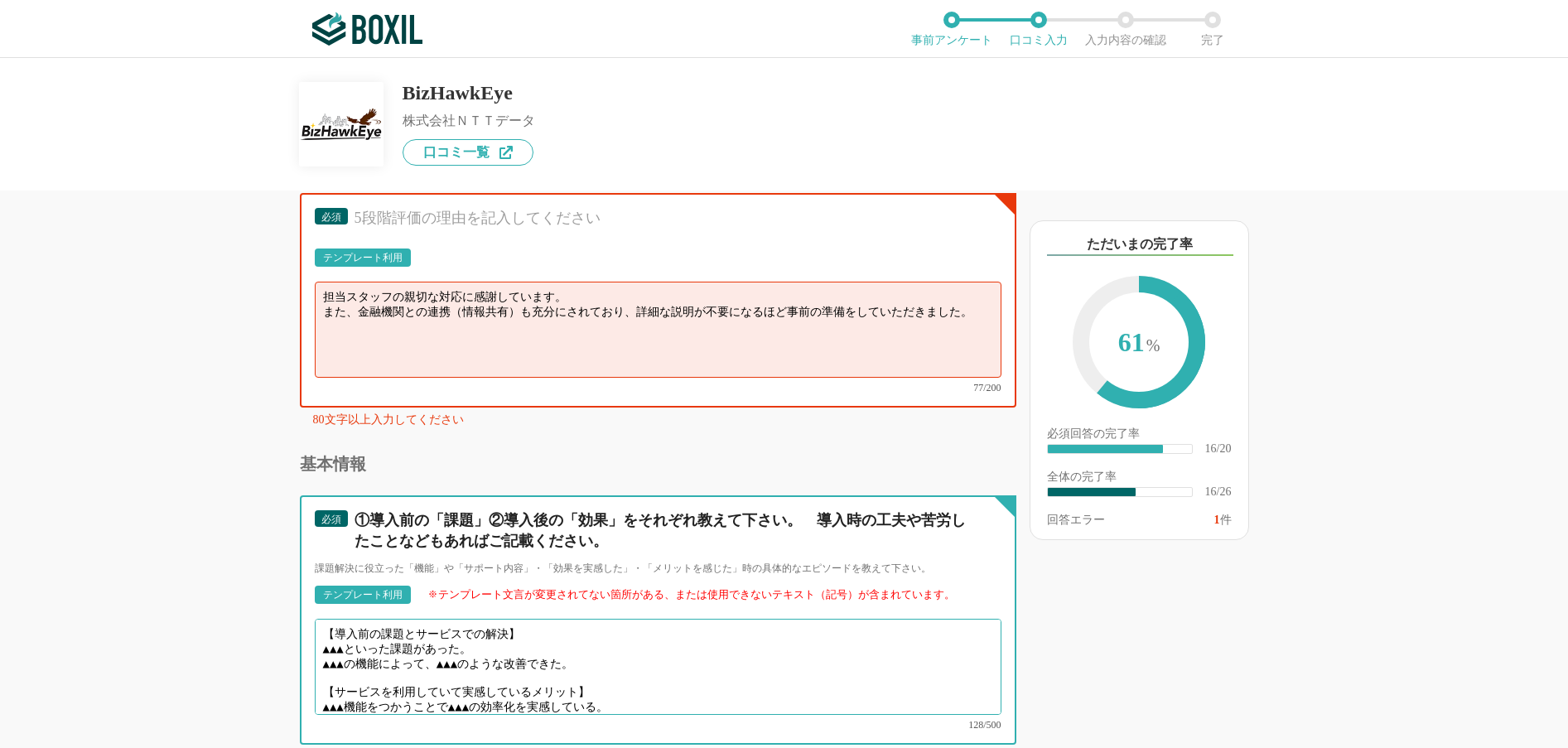
click at [360, 634] on textarea "【導入前の課題とサービスでの解決】 ▲▲▲といった課題があった。 ▲▲▲の機能によって、▲▲▲のような改善できた。 【サービスを利用していて実感しているメリッ…" at bounding box center [658, 667] width 686 height 96
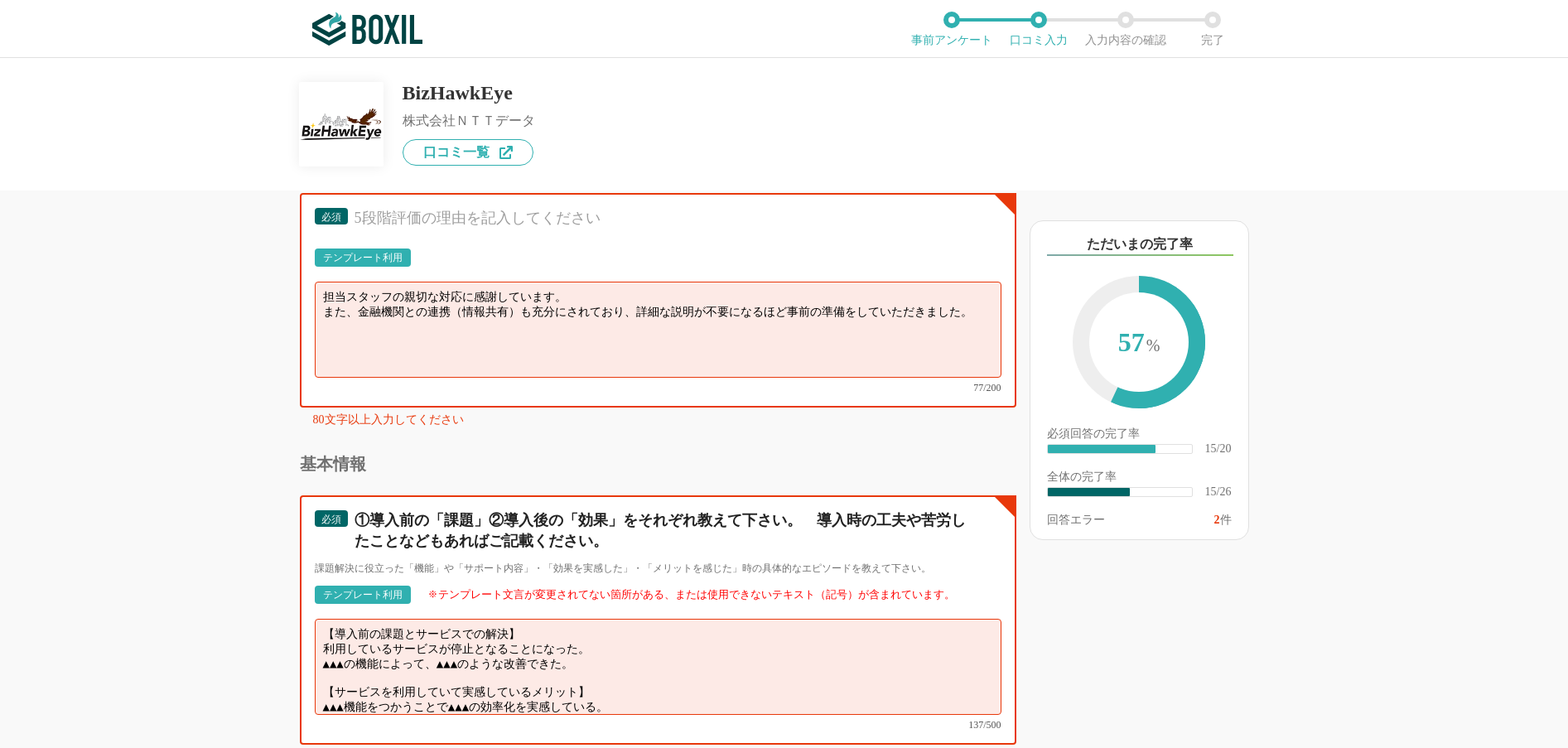
click at [357, 642] on textarea "【導入前の課題とサービスでの解決】 利用しているサービスが停止となることになった。 ▲▲▲の機能によって、▲▲▲のような改善できた。 【サービスを利用していて…" at bounding box center [658, 667] width 686 height 96
click at [511, 644] on textarea "【導入前の課題とサービスでの解決】 利用しているサービスが停止となることになった。 BizHawkEyeの機能によって、▲▲▲のような改善できた。 【サービス…" at bounding box center [658, 667] width 686 height 96
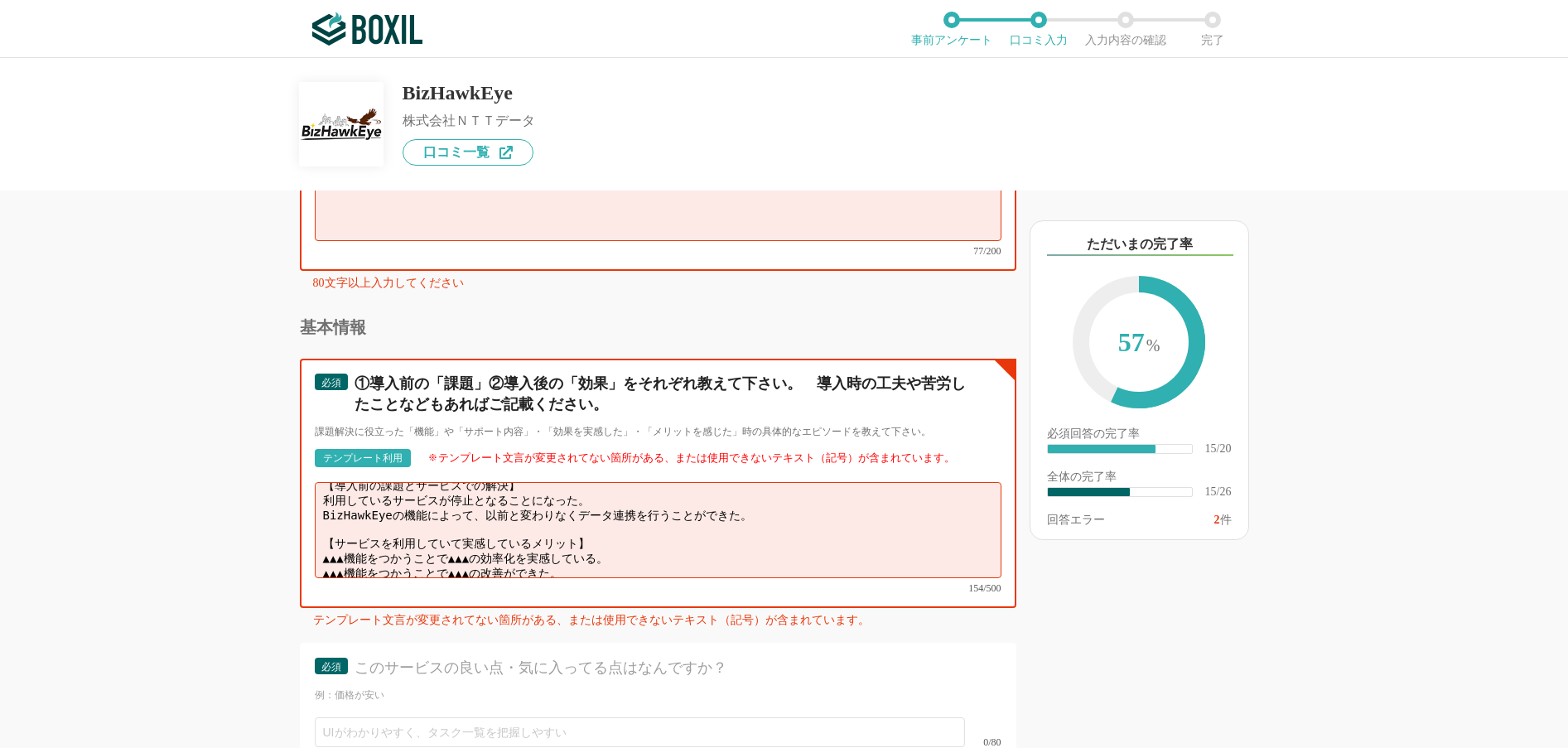
scroll to position [2900, 0]
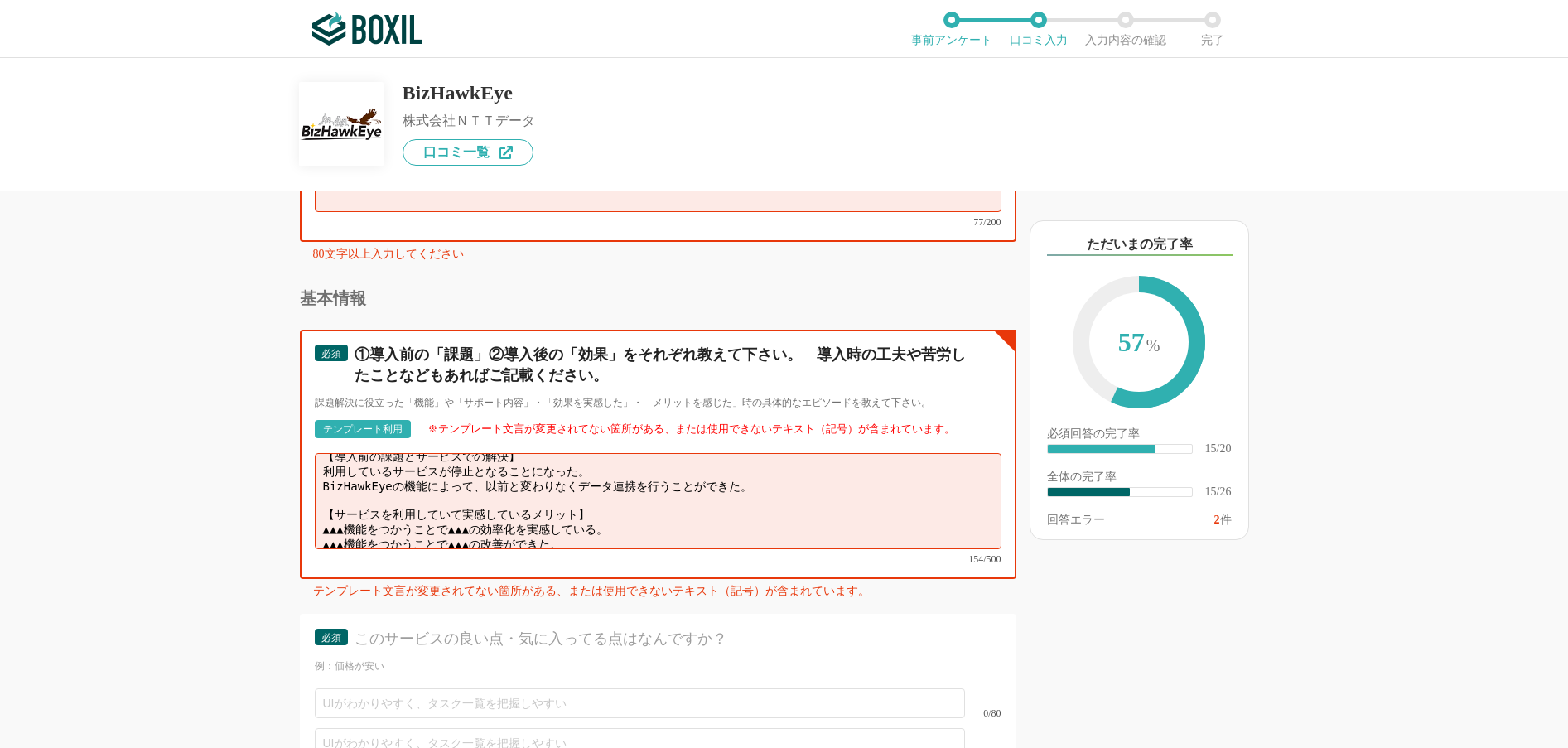
drag, startPoint x: 383, startPoint y: 469, endPoint x: 314, endPoint y: 468, distance: 69.0
click at [315, 468] on textarea "【導入前の課題とサービスでの解決】 利用しているサービスが停止となることになった。 BizHawkEyeの機能によって、以前と変わりなくデータ連携を行うことが…" at bounding box center [658, 501] width 686 height 96
drag, startPoint x: 359, startPoint y: 508, endPoint x: 323, endPoint y: 505, distance: 36.1
click at [323, 505] on textarea "【導入前の課題とサービスでの解決】 利用しているサービスが停止となることになった。 BizHawkEyeの機能によって、以前と変わりなくデータ連携を行うことが…" at bounding box center [658, 501] width 686 height 96
paste textarea "BizHawkEye"
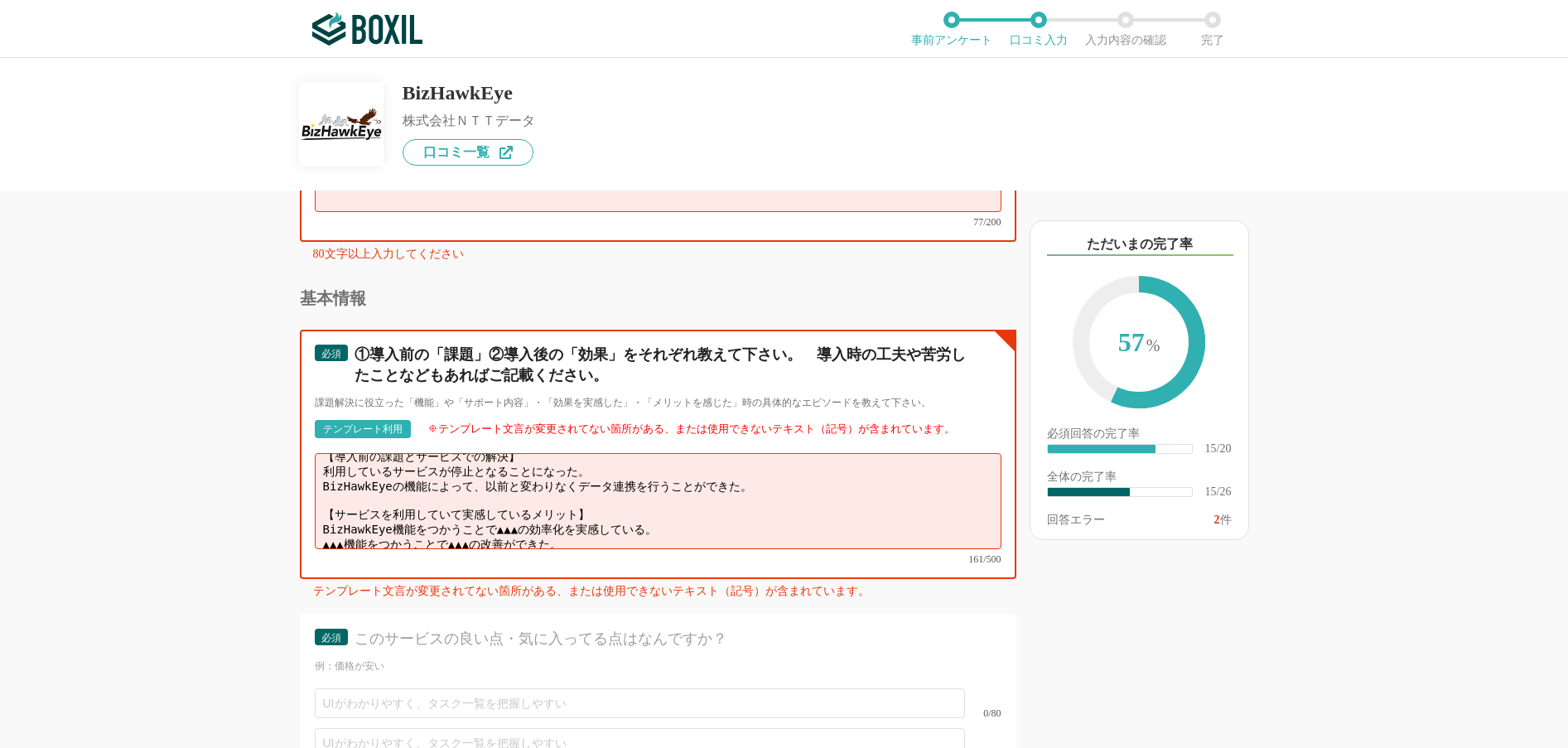
click at [521, 505] on textarea "【導入前の課題とサービスでの解決】 利用しているサービスが停止となることになった。 BizHawkEyeの機能によって、以前と変わりなくデータ連携を行うことが…" at bounding box center [658, 501] width 686 height 96
click at [600, 520] on textarea "【導入前の課題とサービスでの解決】 利用しているサービスが停止となることになった。 BizHawkEyeの機能によって、以前と変わりなくデータ連携を行うことが…" at bounding box center [658, 501] width 686 height 96
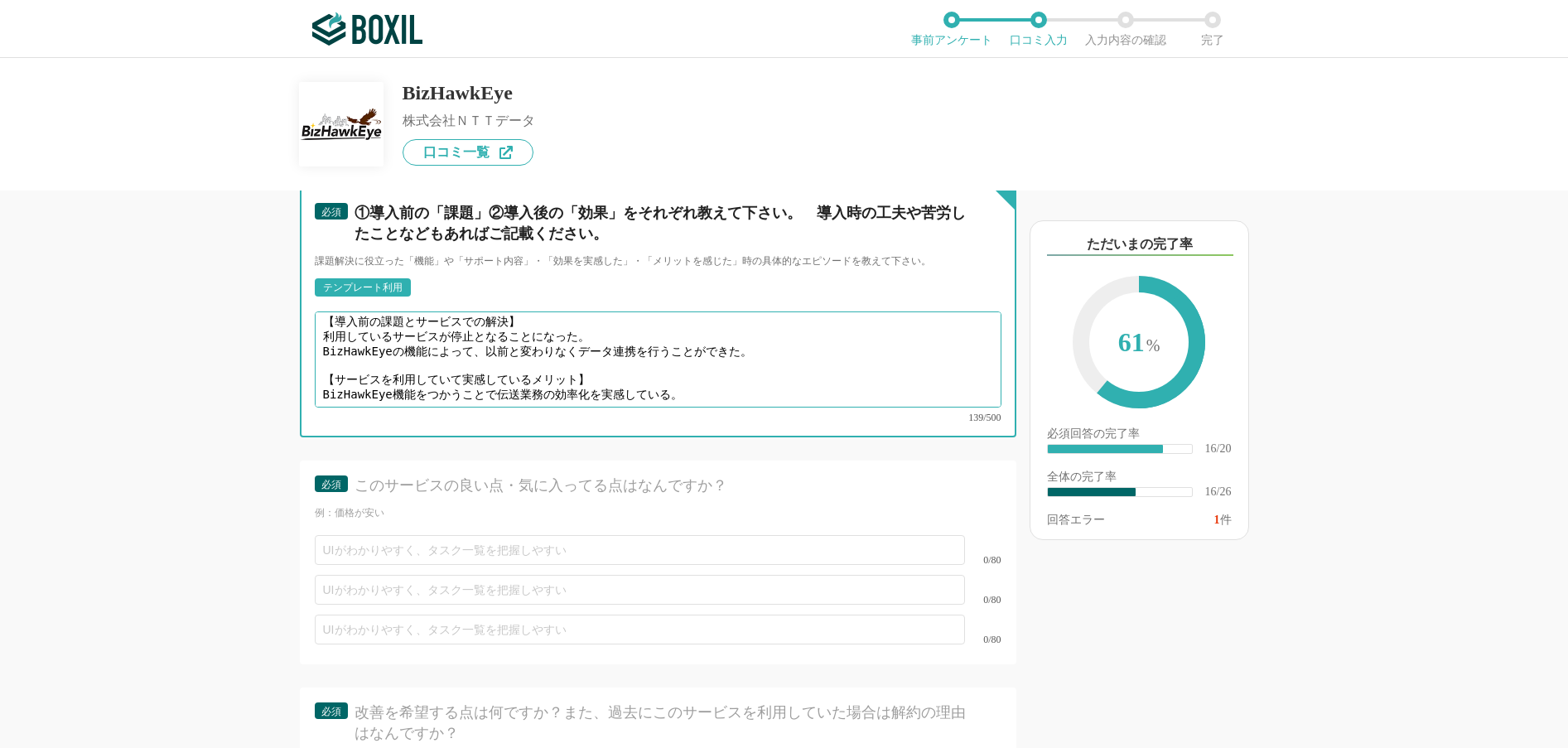
scroll to position [3066, 0]
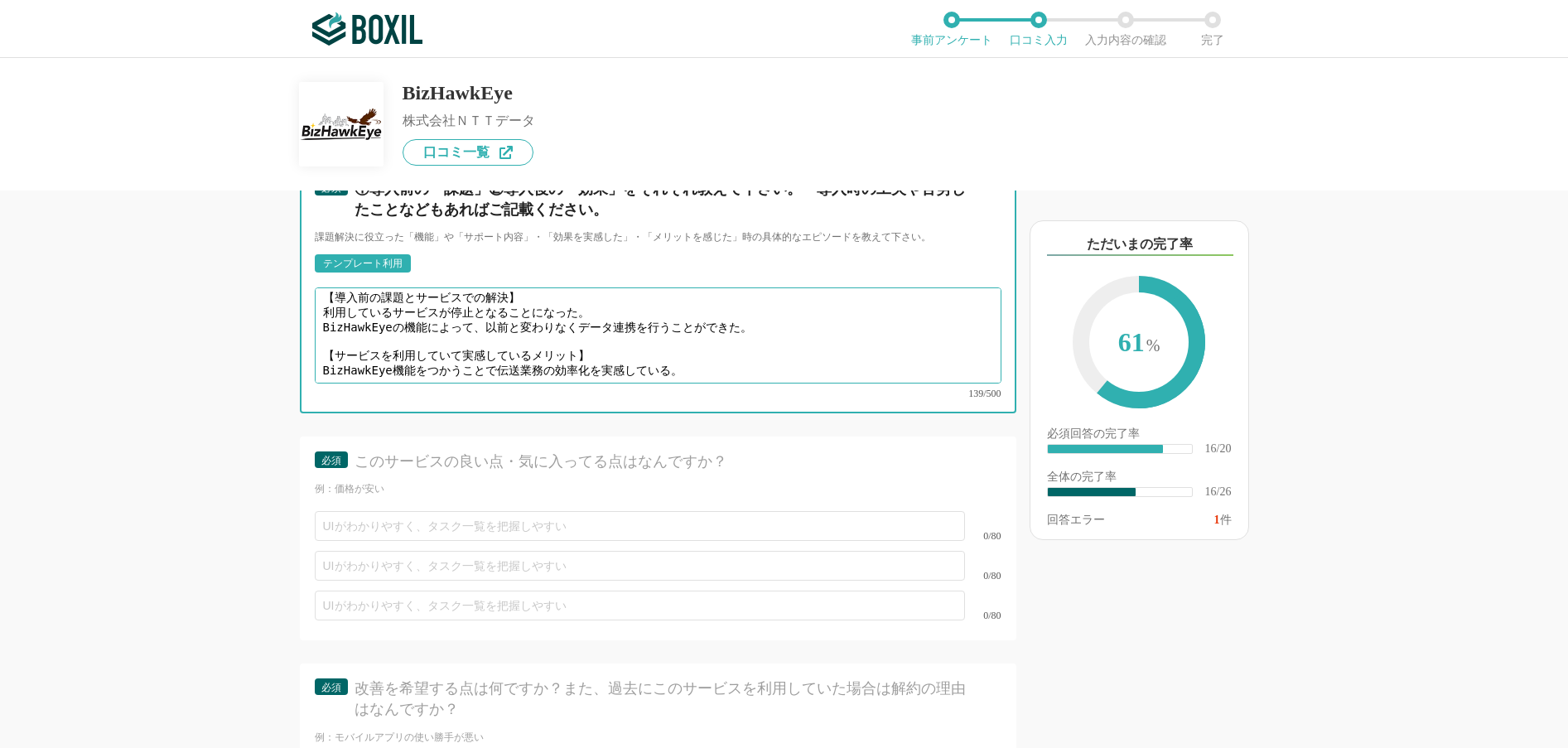
type textarea "【導入前の課題とサービスでの解決】 利用しているサービスが停止となることになった。 BizHawkEyeの機能によって、以前と変わりなくデータ連携を行うことが…"
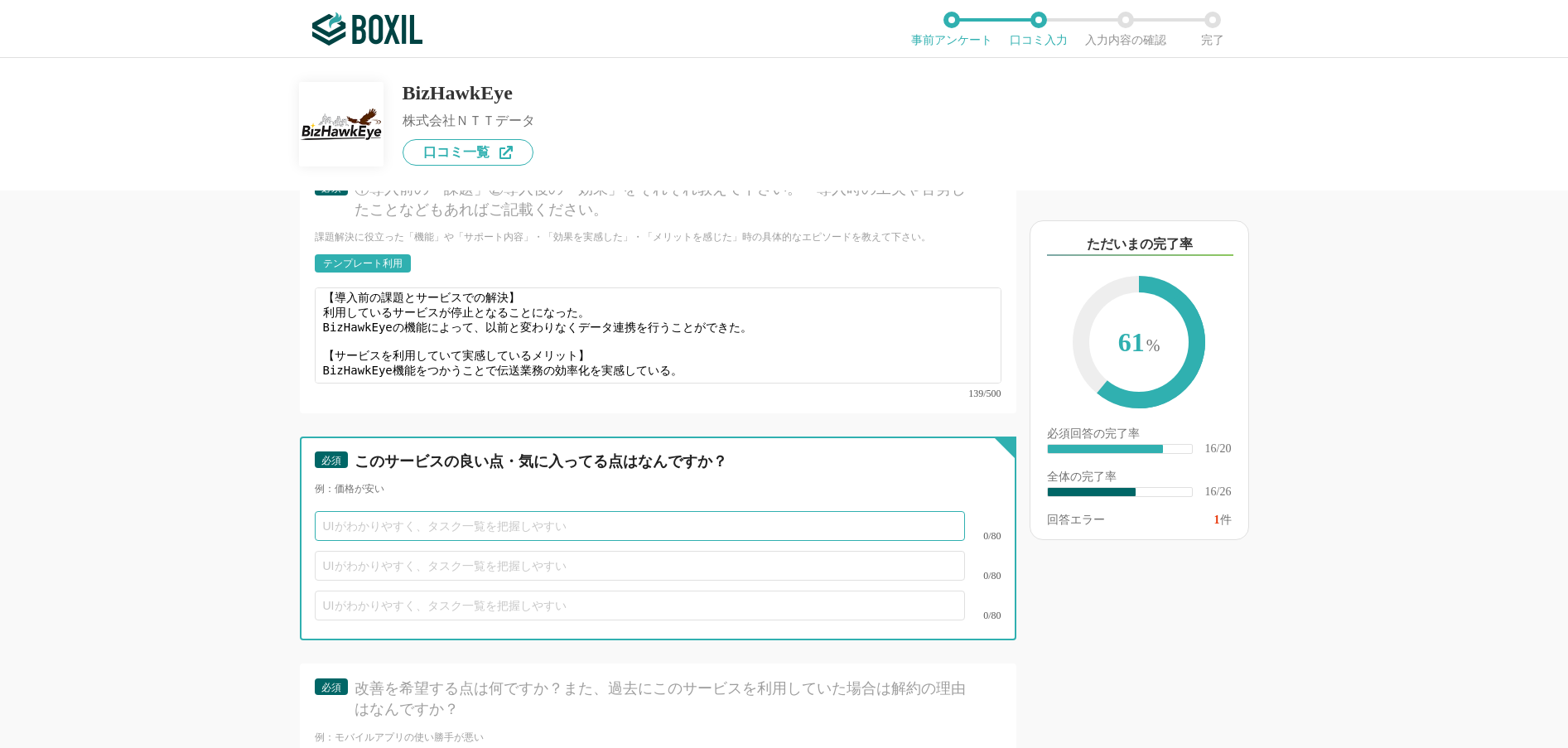
click at [638, 511] on input "text" at bounding box center [640, 525] width 650 height 30
type input "サポート体制が整っている"
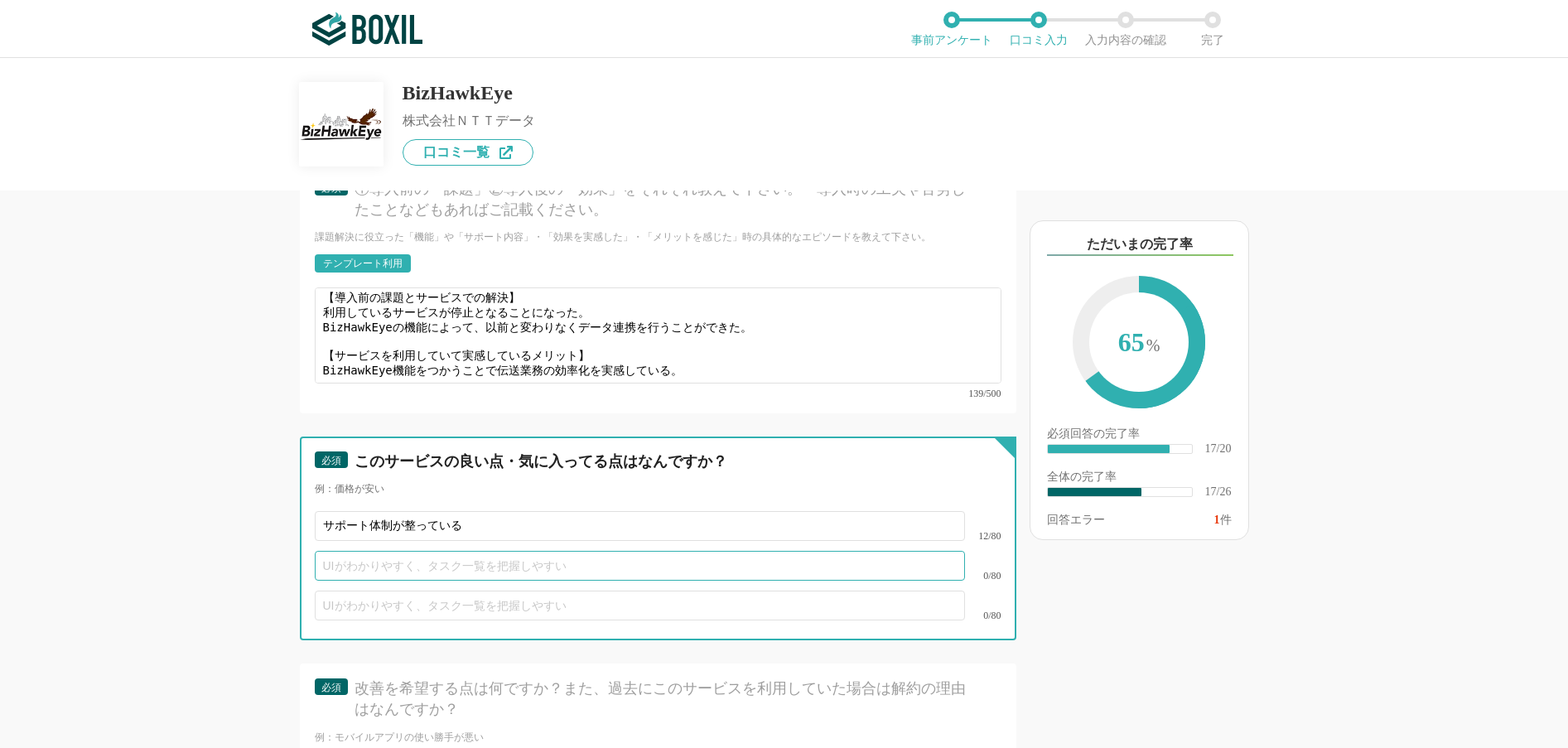
click at [527, 551] on input "text" at bounding box center [640, 565] width 650 height 30
type input "操作性が良い"
click at [865, 591] on input "text" at bounding box center [640, 605] width 650 height 30
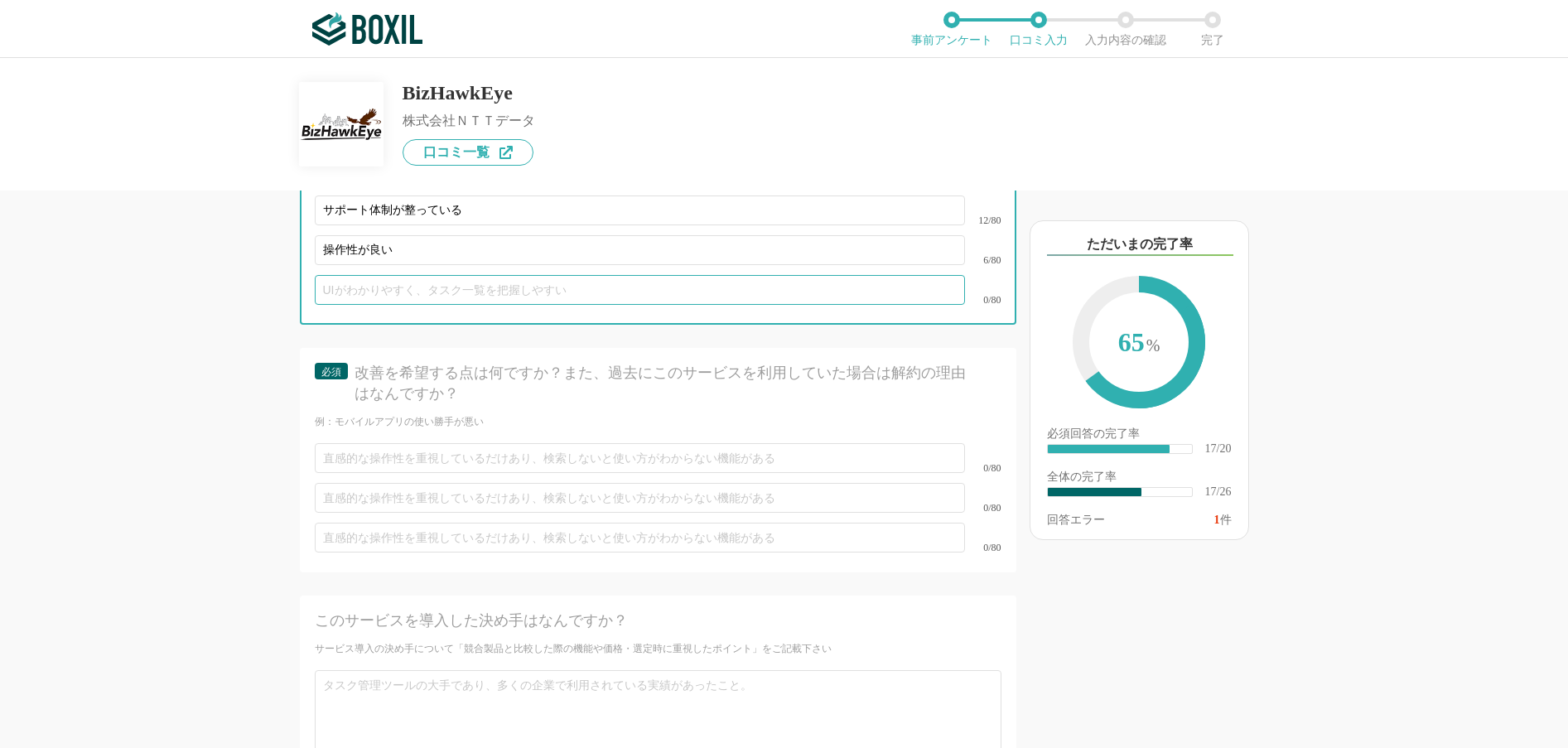
scroll to position [3397, 0]
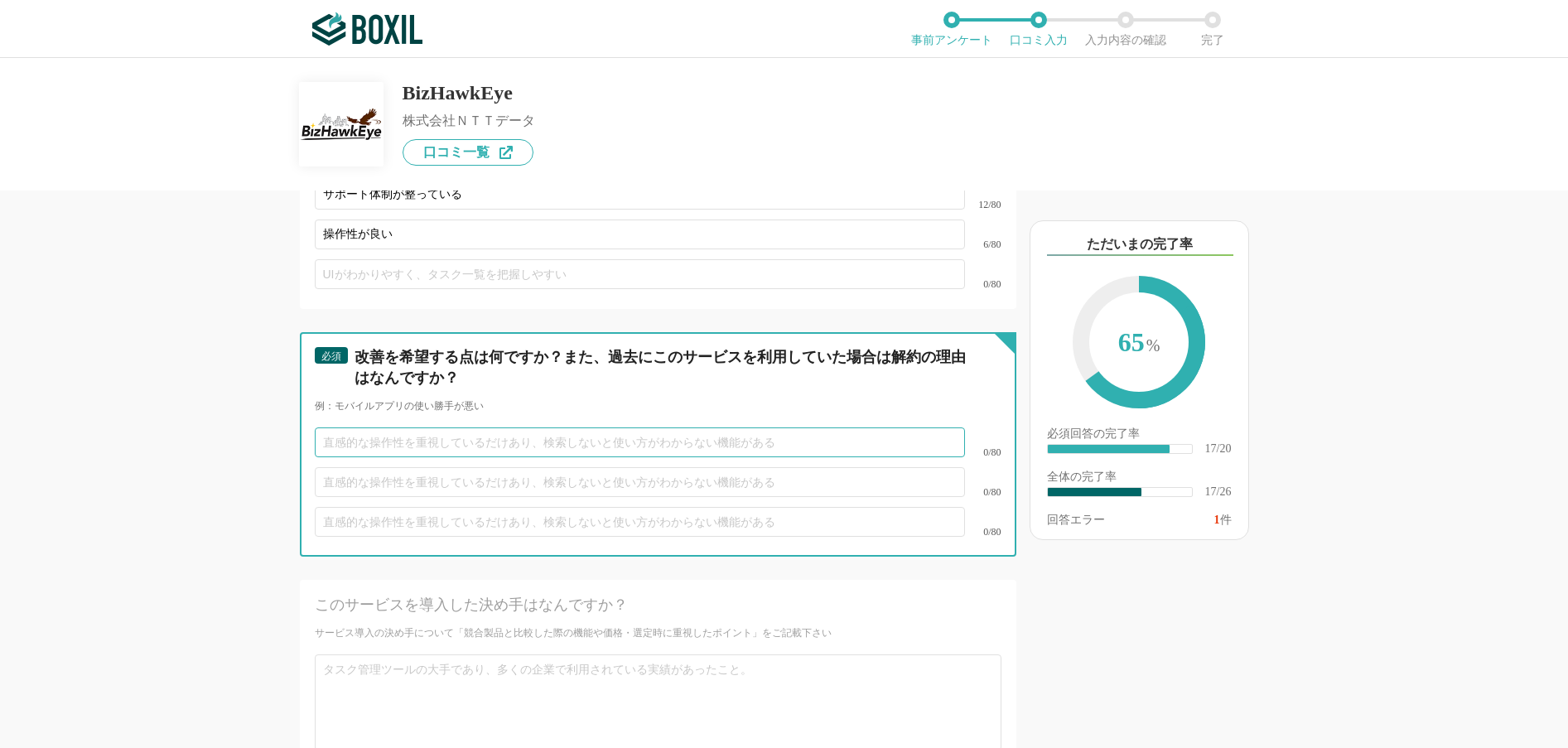
click at [350, 428] on input "text" at bounding box center [640, 442] width 650 height 30
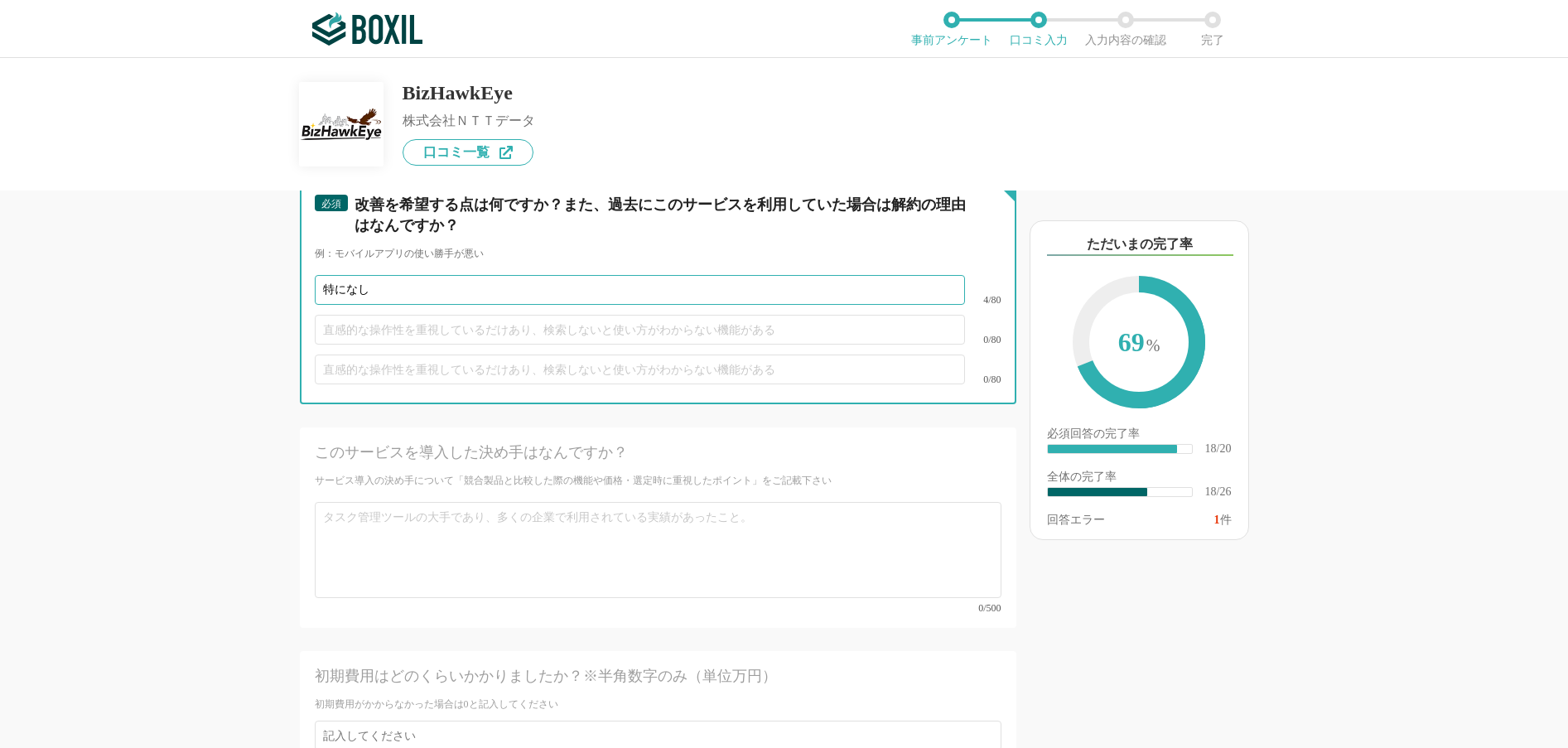
scroll to position [3562, 0]
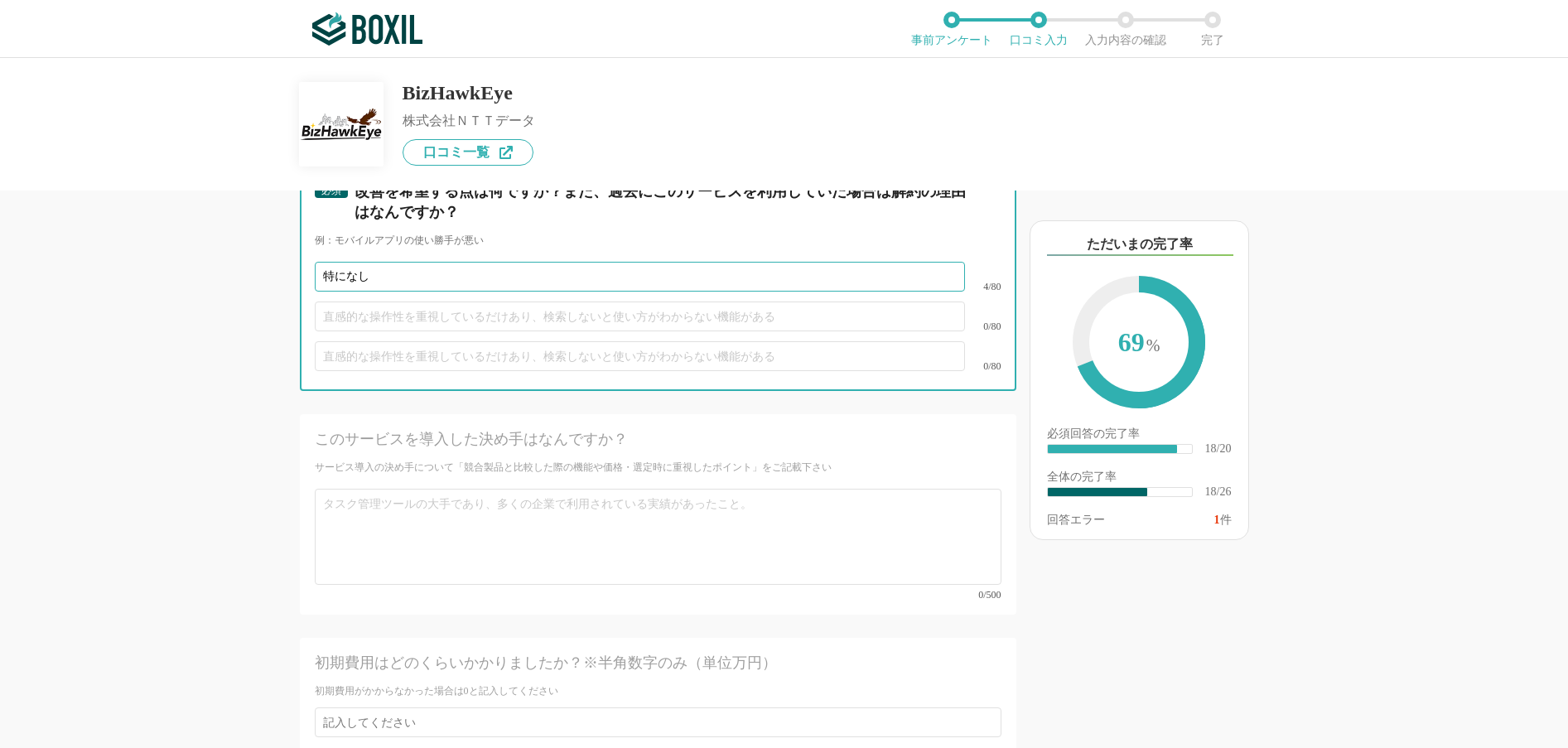
type input "特になし"
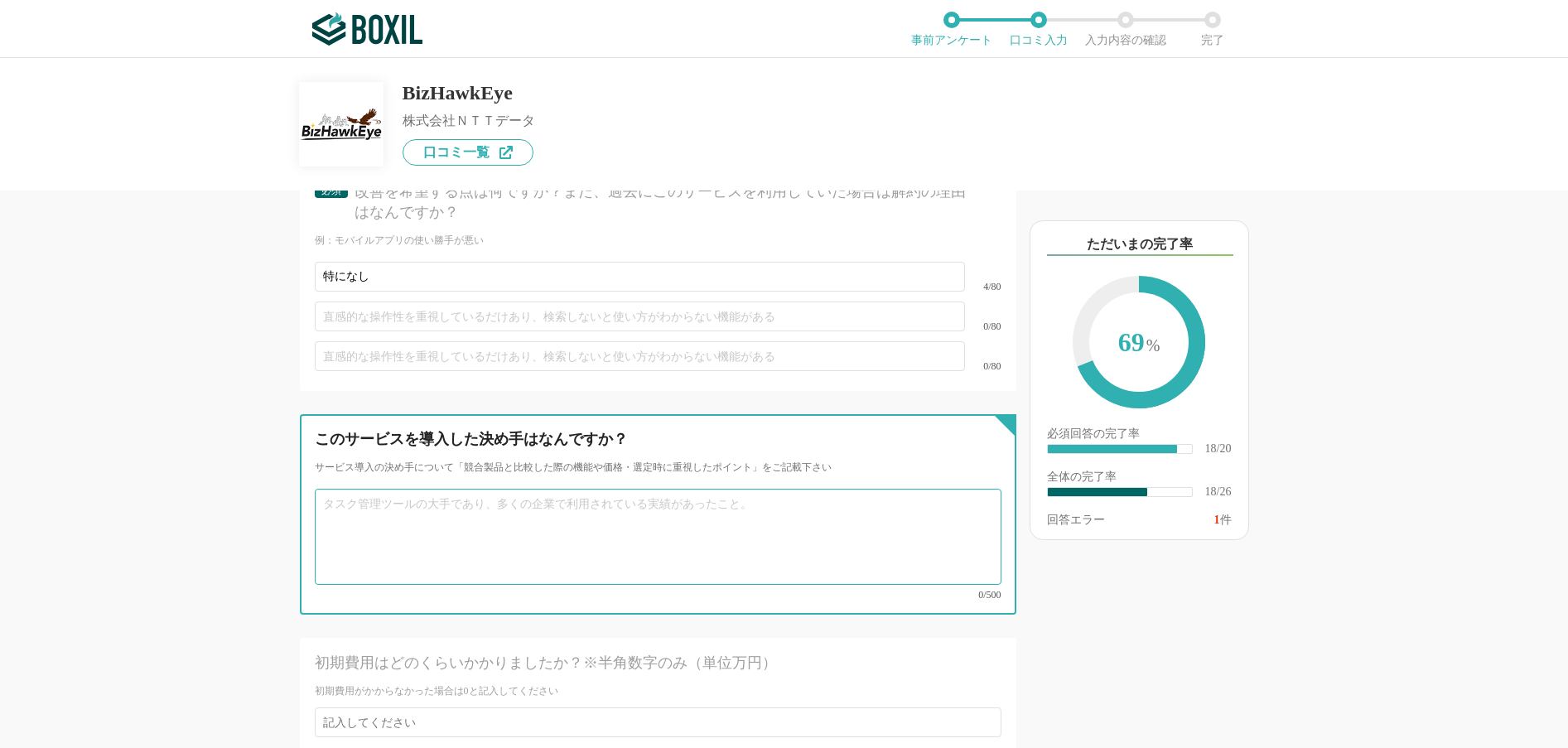
drag, startPoint x: 461, startPoint y: 511, endPoint x: 469, endPoint y: 500, distance: 13.6
click at [469, 500] on textarea at bounding box center [658, 537] width 686 height 96
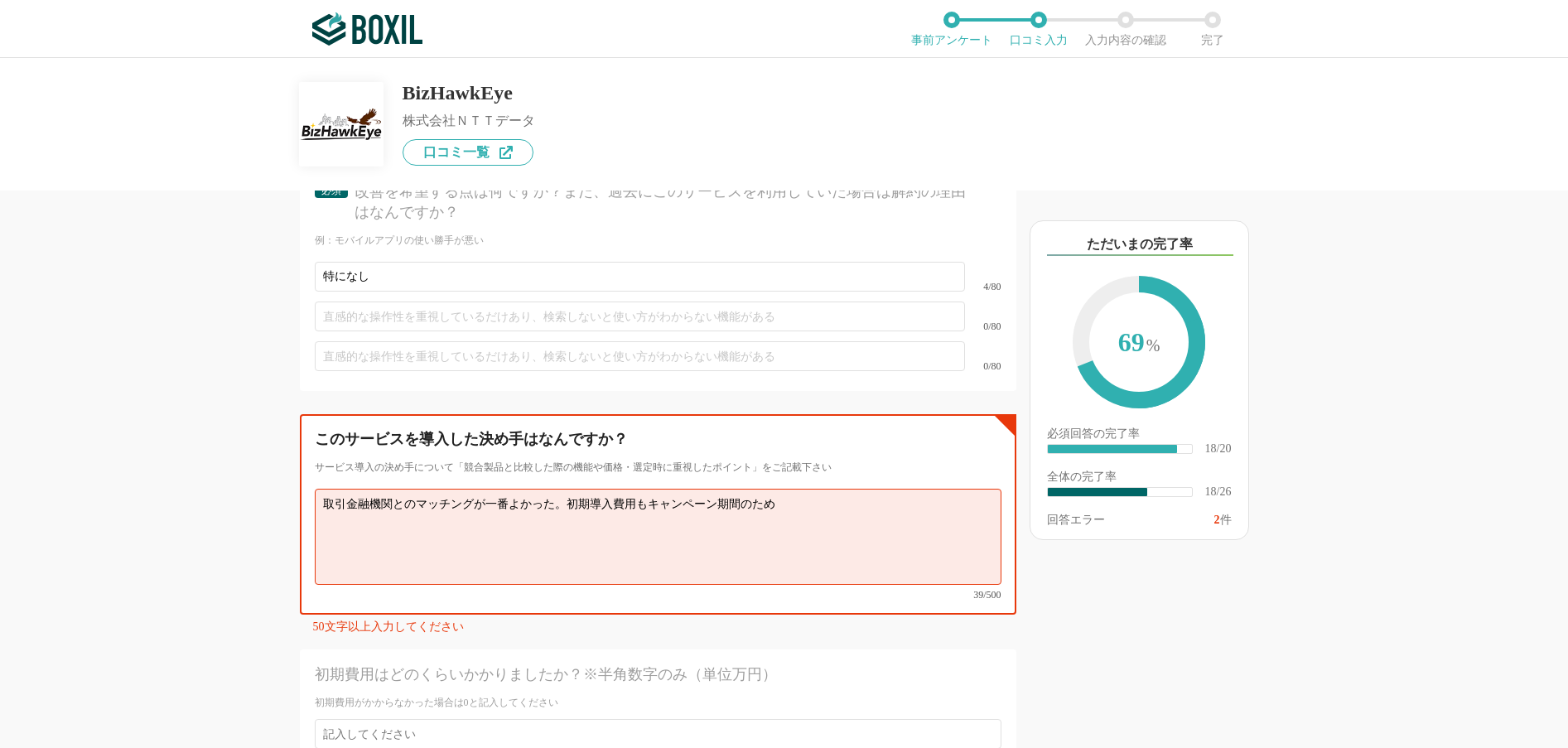
click at [589, 490] on textarea "取引金融機関とのマッチングが一番よかった。初期導入費用もキャンペーン期間のため" at bounding box center [658, 537] width 686 height 96
click at [767, 489] on textarea "取引金融機関とのマッチングが一番よかった。導入費用もキャンペーン期間のため" at bounding box center [658, 537] width 686 height 96
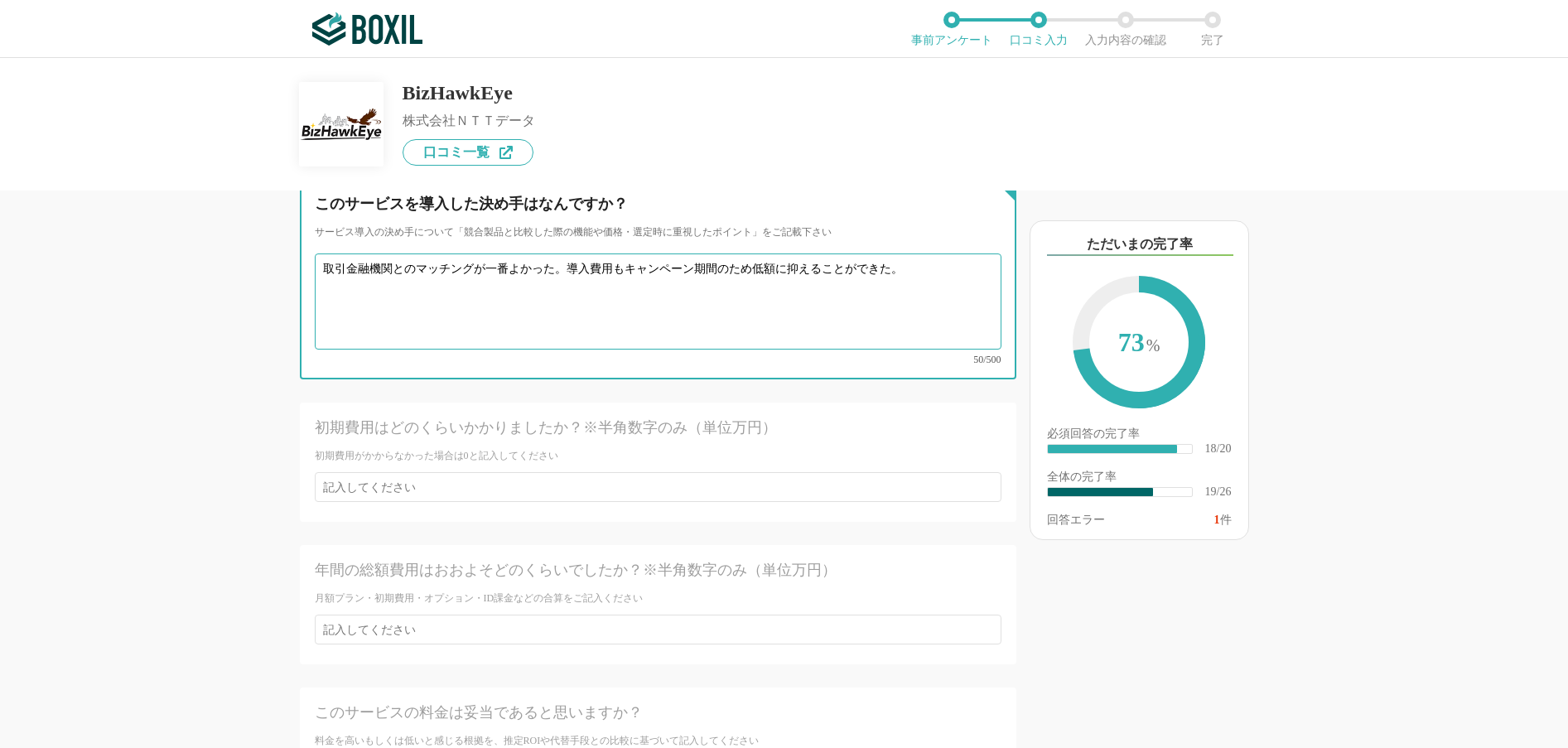
scroll to position [3811, 0]
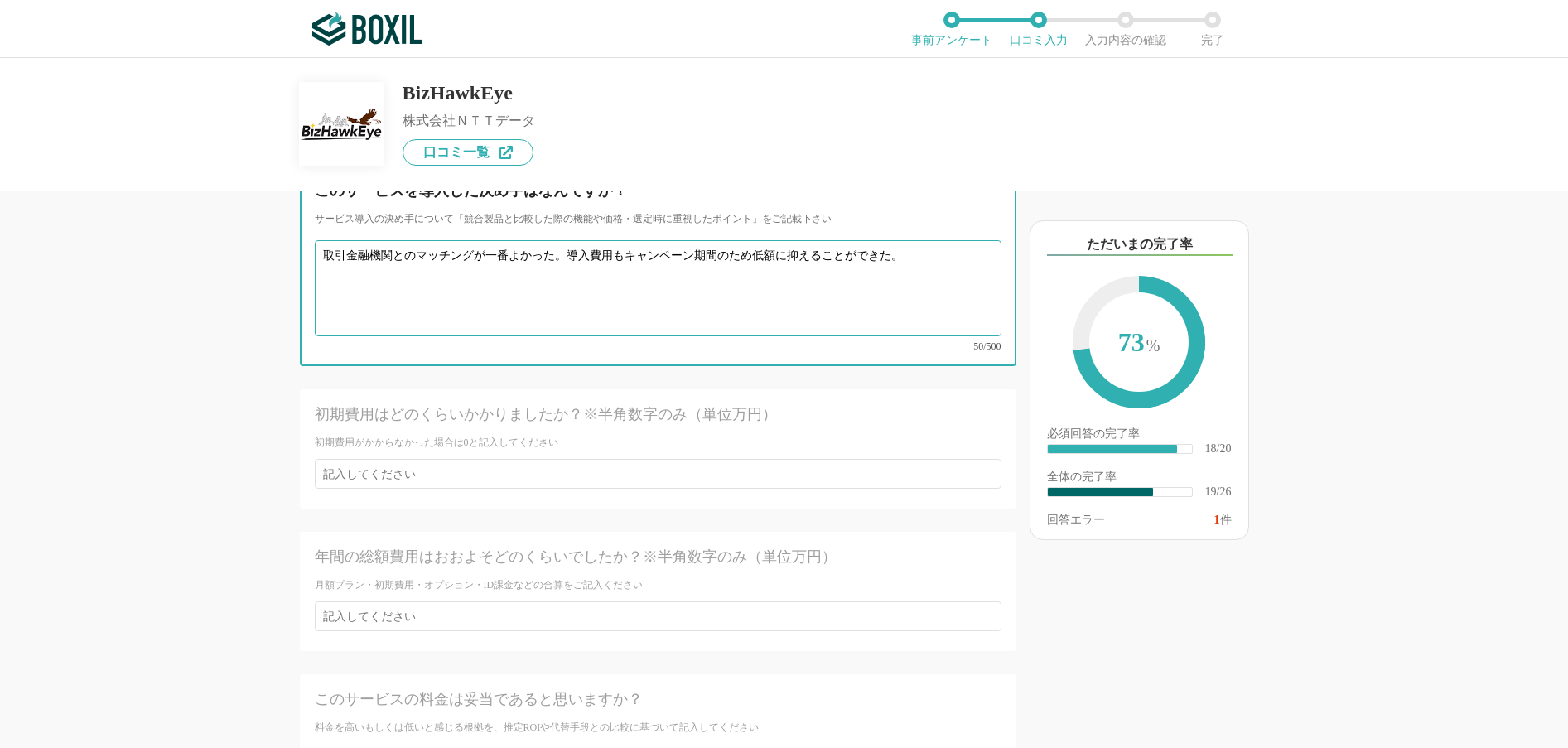
type textarea "取引金融機関とのマッチングが一番よかった。導入費用もキャンペーン期間のため低額に抑えることができた。"
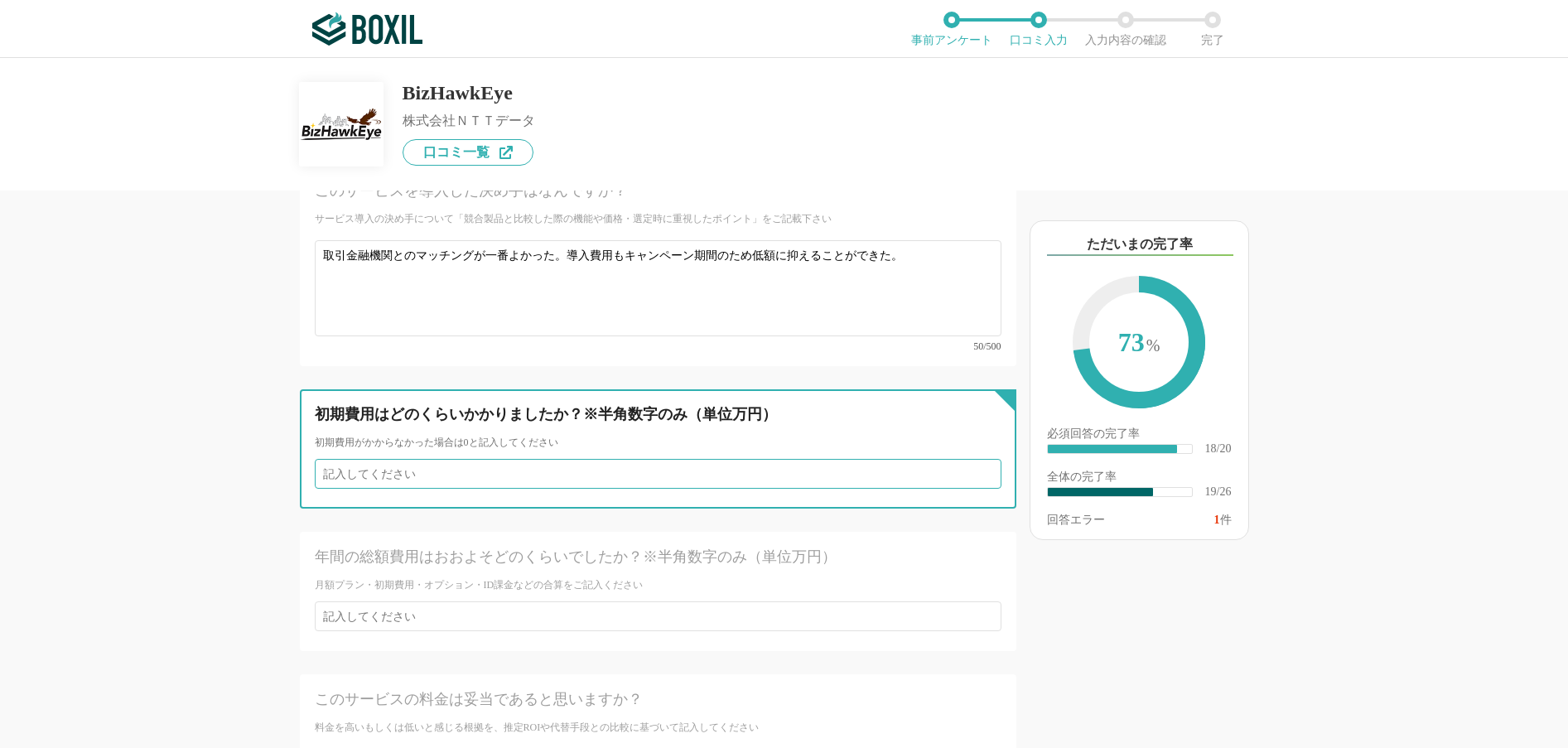
click at [437, 459] on input "number" at bounding box center [658, 473] width 686 height 30
click at [973, 459] on input "1" at bounding box center [658, 473] width 686 height 30
click at [973, 459] on input "2" at bounding box center [658, 473] width 686 height 30
type input "3"
click at [973, 459] on input "3" at bounding box center [658, 473] width 686 height 30
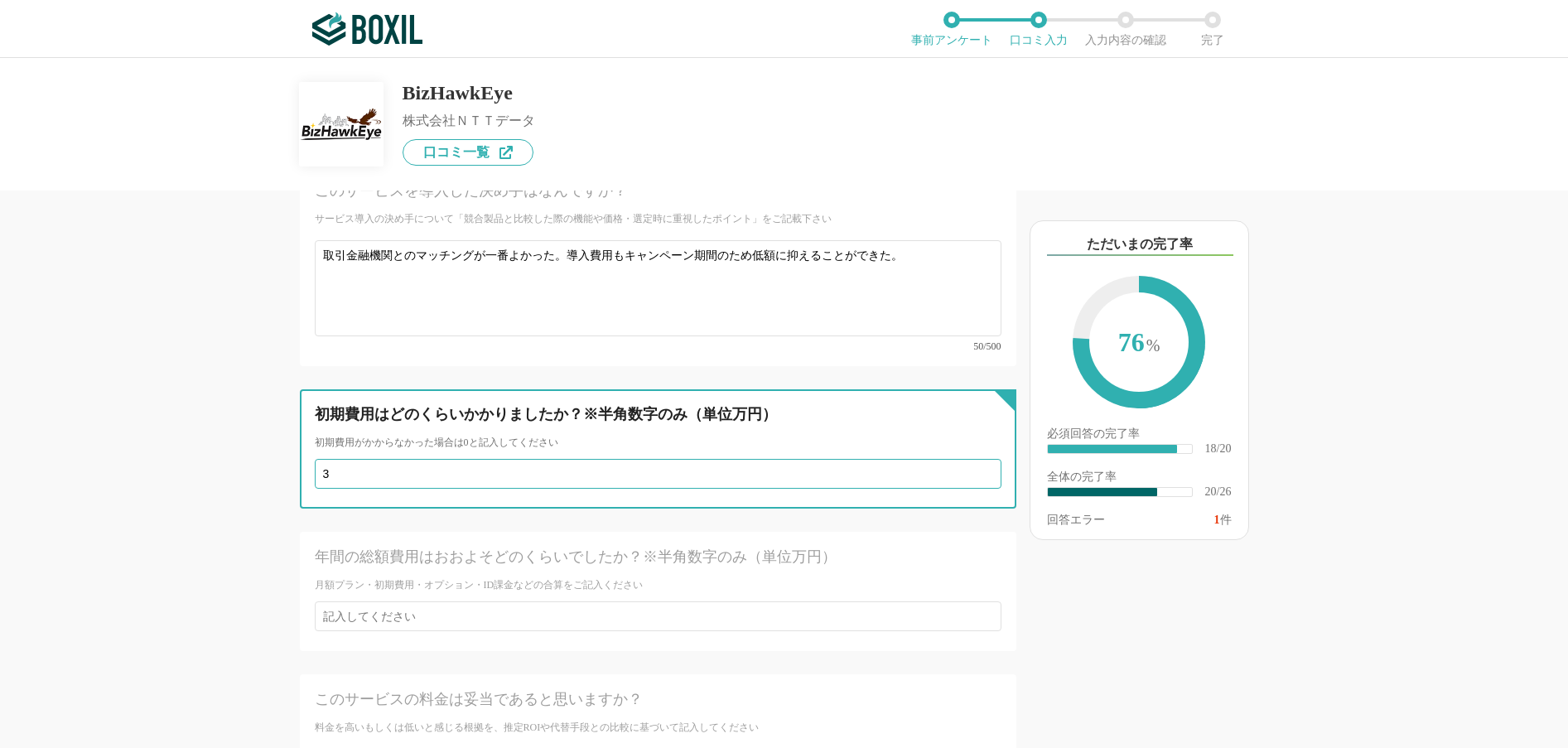
drag, startPoint x: 369, startPoint y: 450, endPoint x: 300, endPoint y: 449, distance: 69.0
click at [300, 449] on div "初期費用はどのくらいかかりましたか？※半角数字のみ（単位万円） 初期費用がかからなかった場合は0と記入してください 3" at bounding box center [658, 449] width 716 height 120
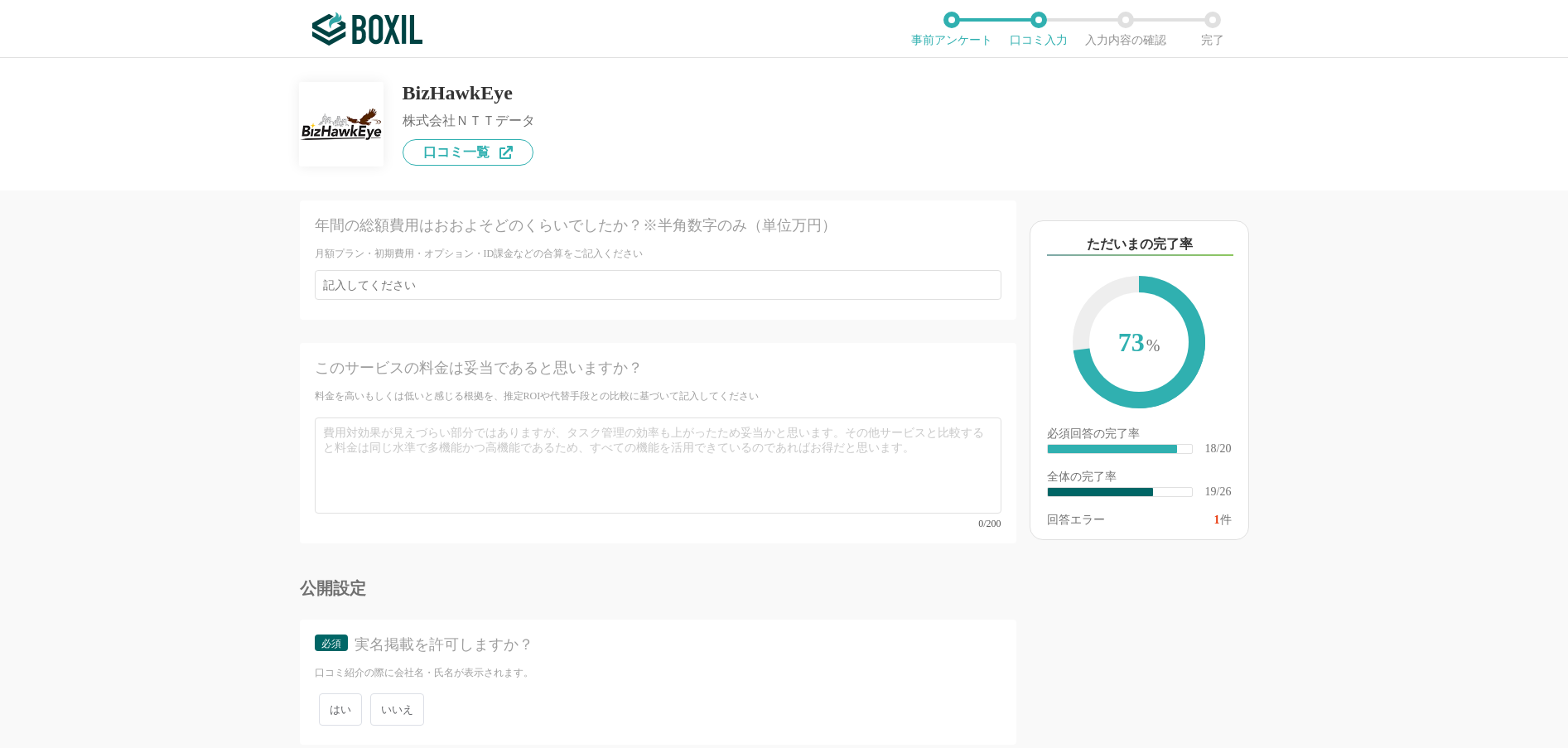
scroll to position [4188, 0]
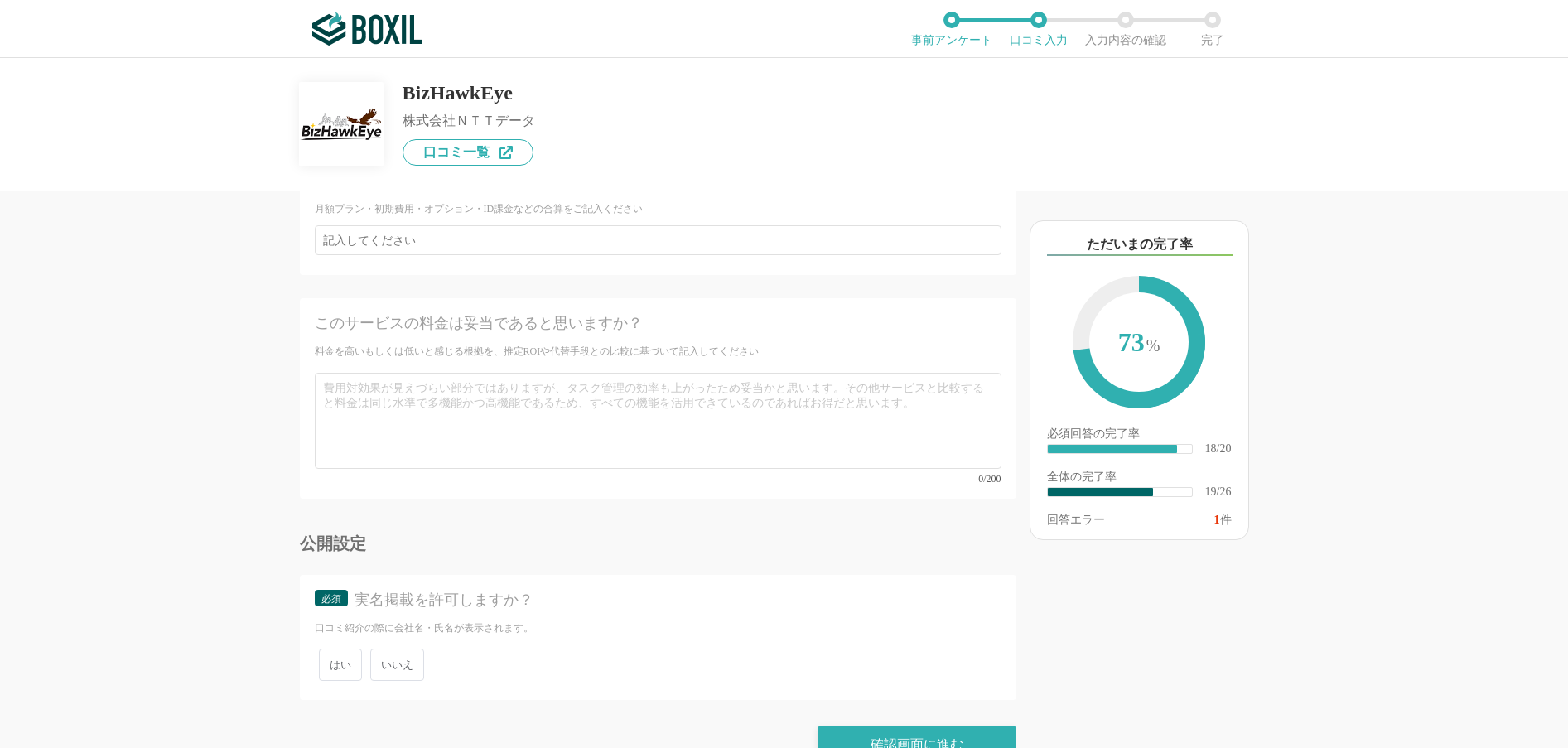
click at [393, 649] on span "いいえ" at bounding box center [397, 665] width 54 height 33
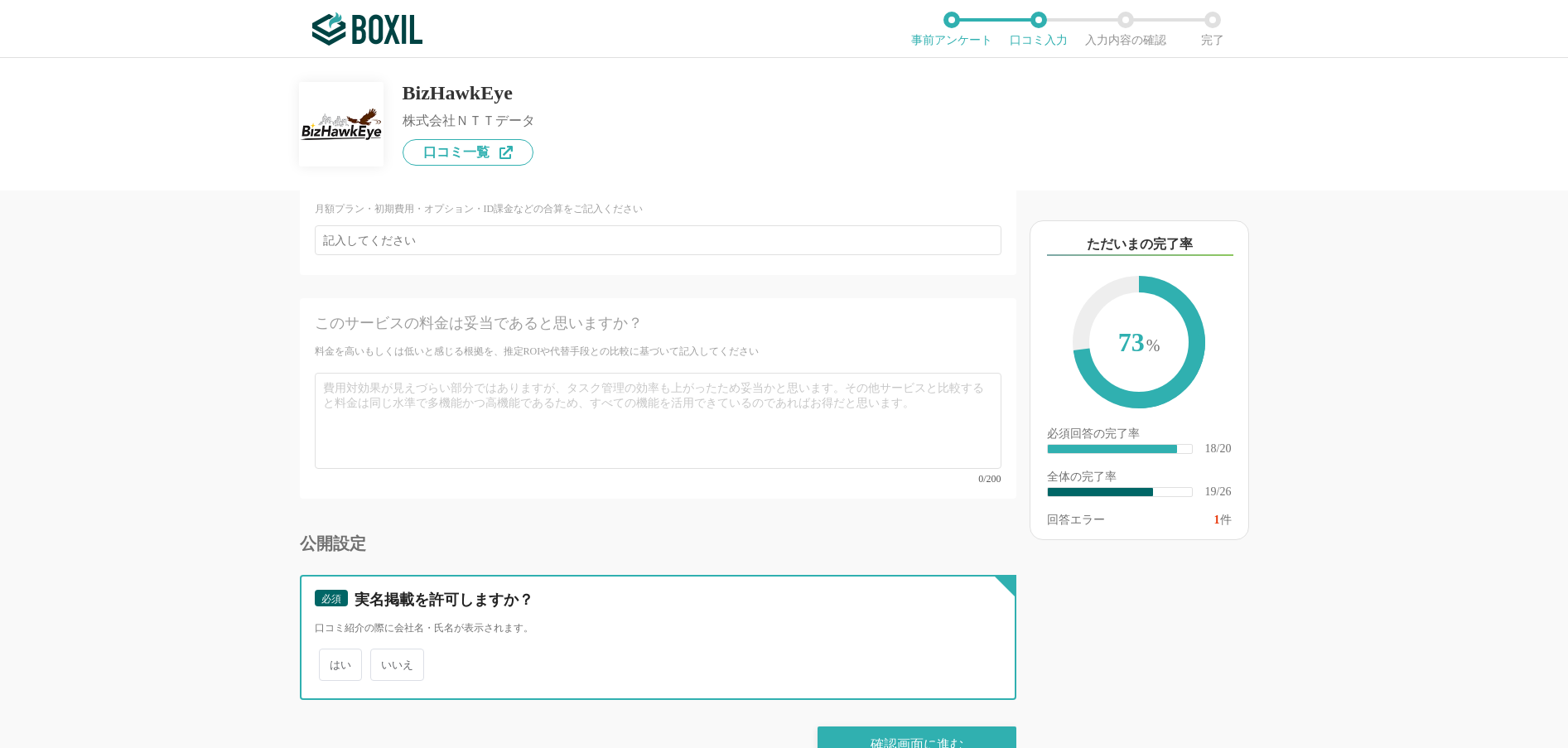
click at [385, 651] on input "いいえ" at bounding box center [380, 656] width 11 height 11
radio input "true"
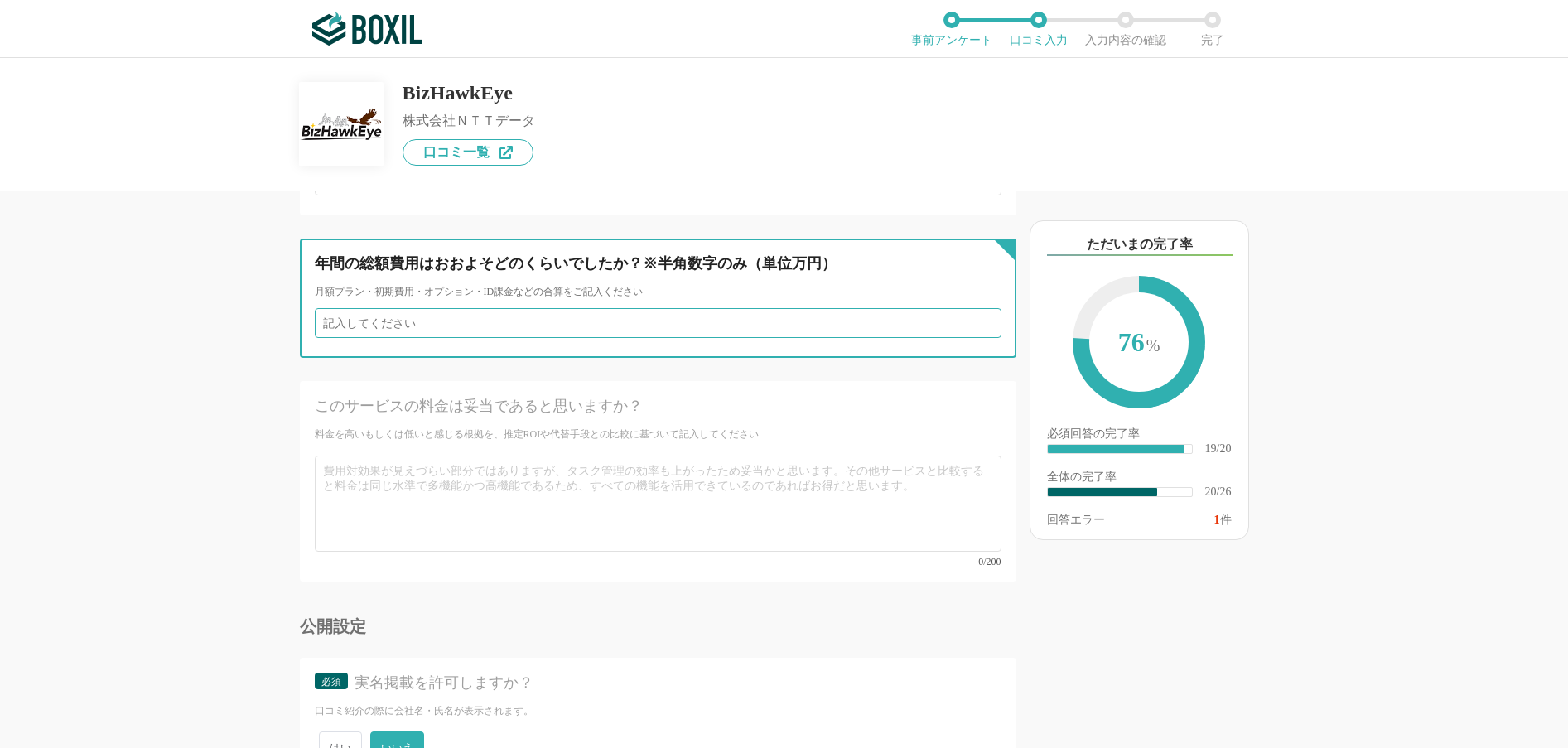
click at [432, 308] on input "number" at bounding box center [658, 322] width 686 height 30
type input "0"
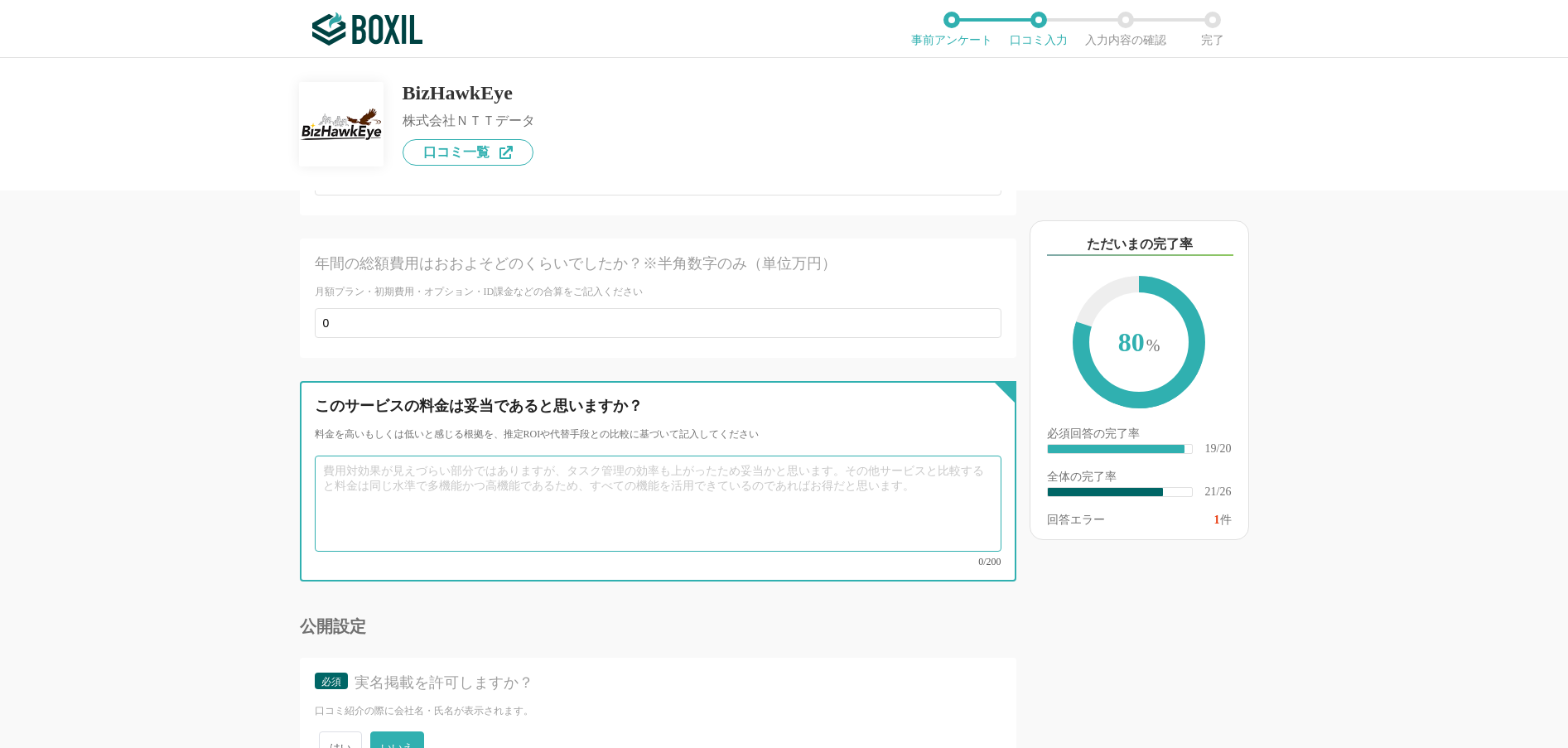
click at [421, 455] on textarea at bounding box center [658, 503] width 686 height 96
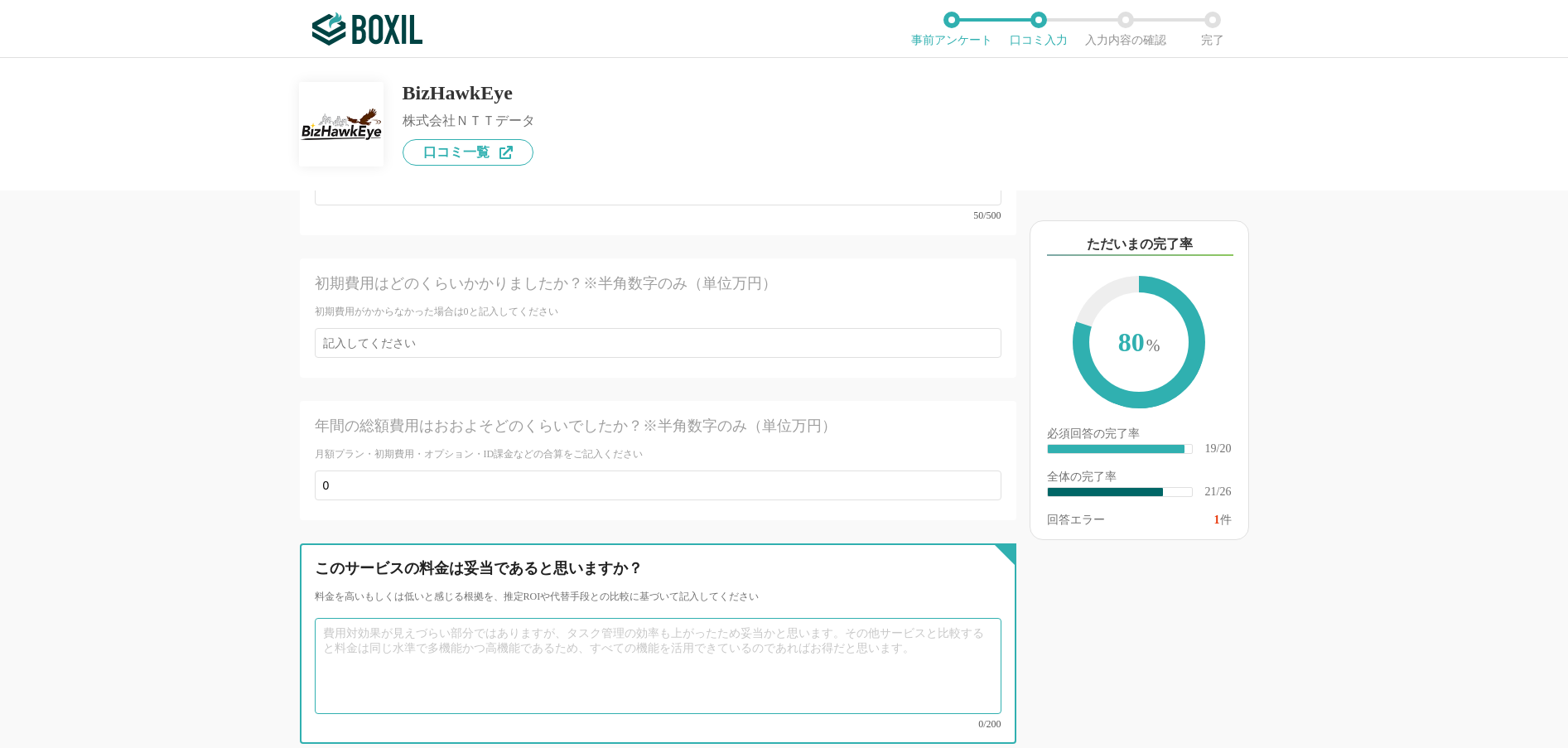
scroll to position [3939, 0]
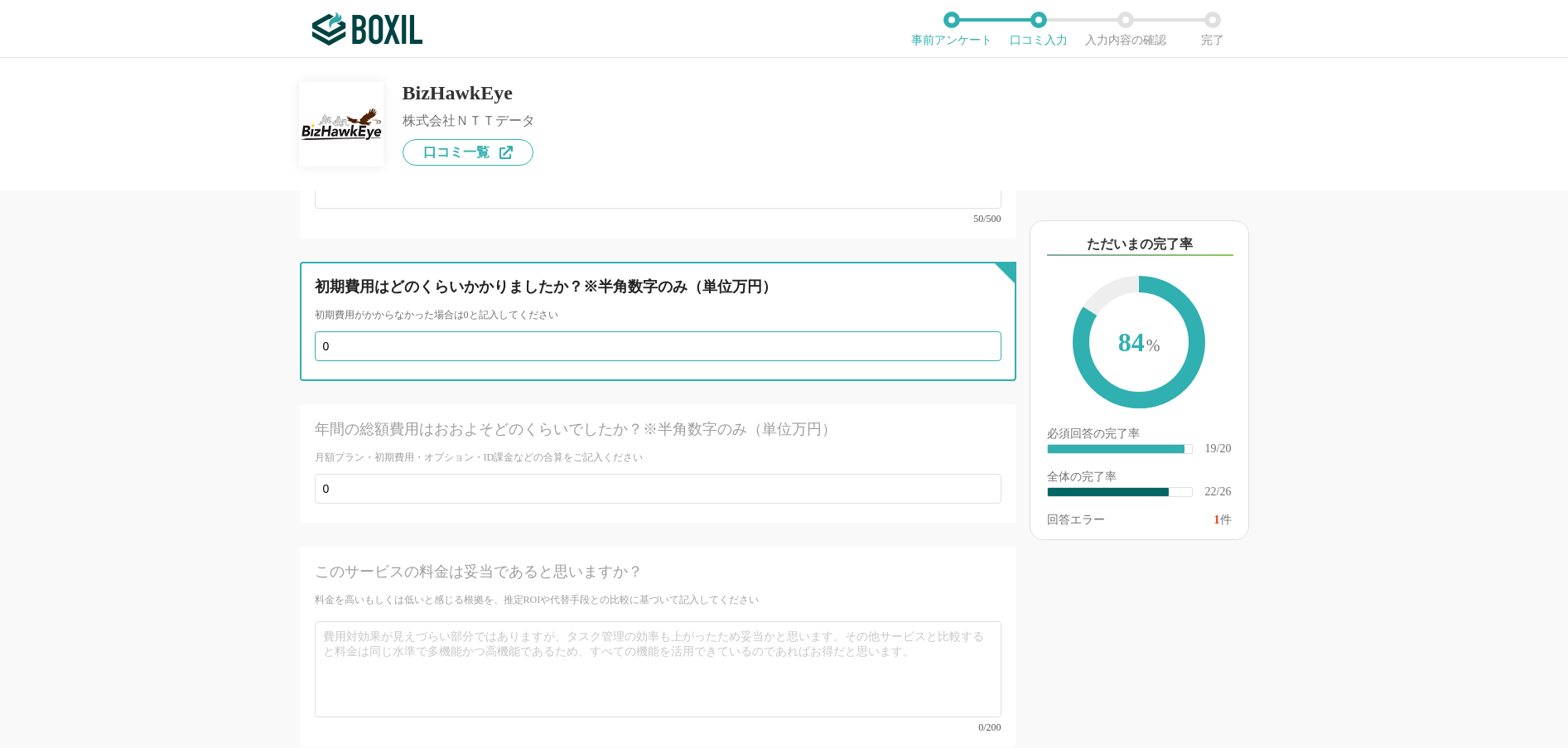
type input "0"
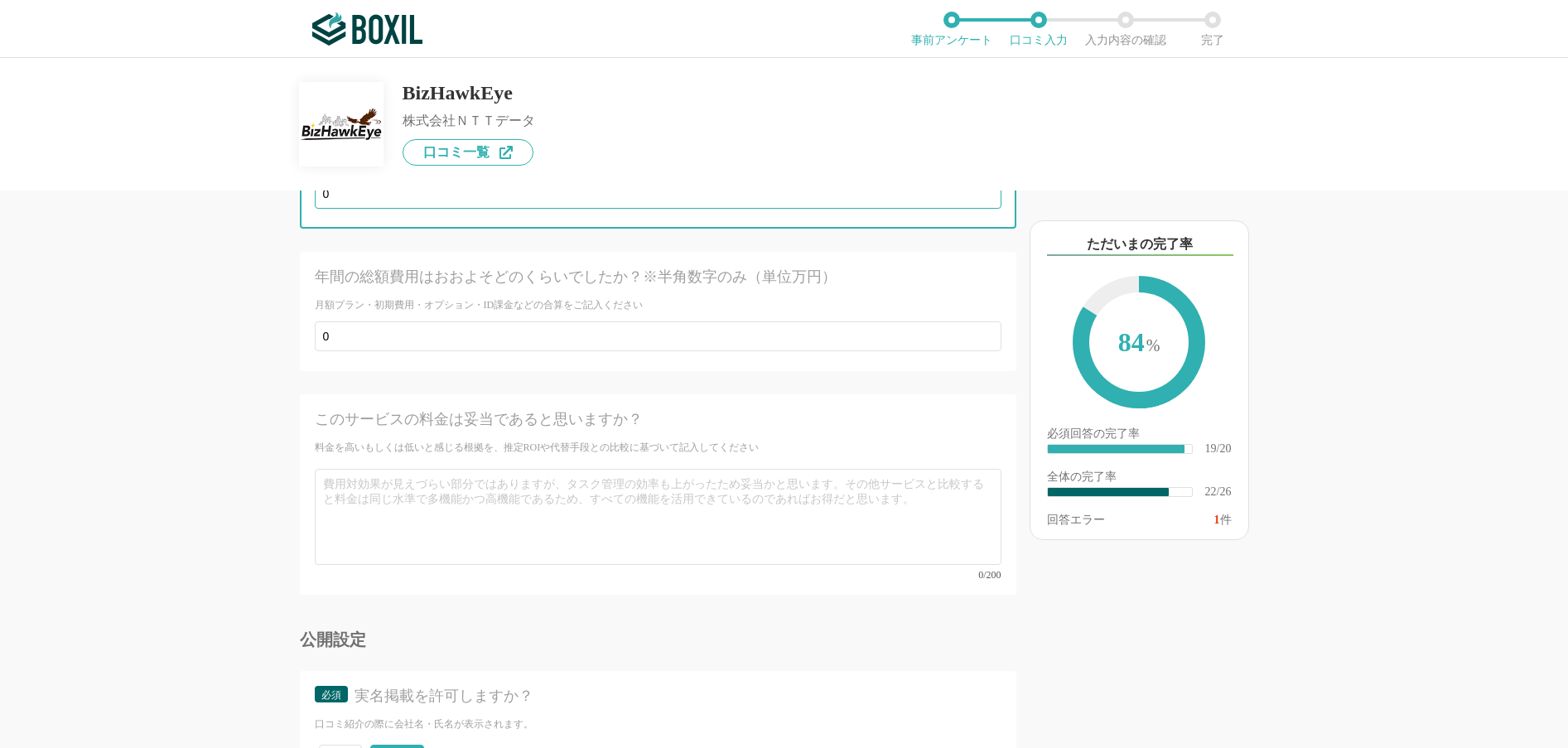
scroll to position [4188, 0]
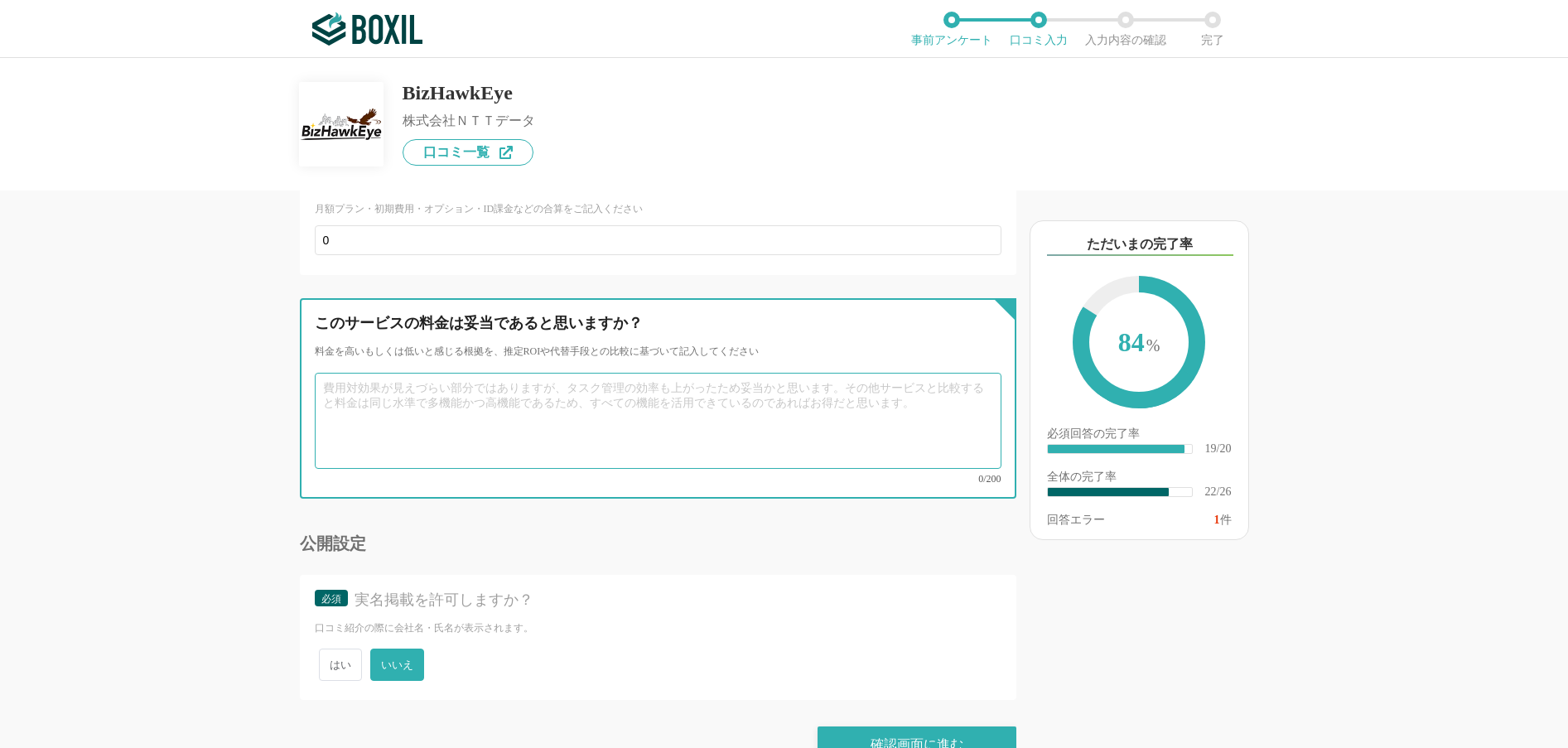
click at [370, 373] on textarea at bounding box center [658, 421] width 686 height 96
type textarea "s"
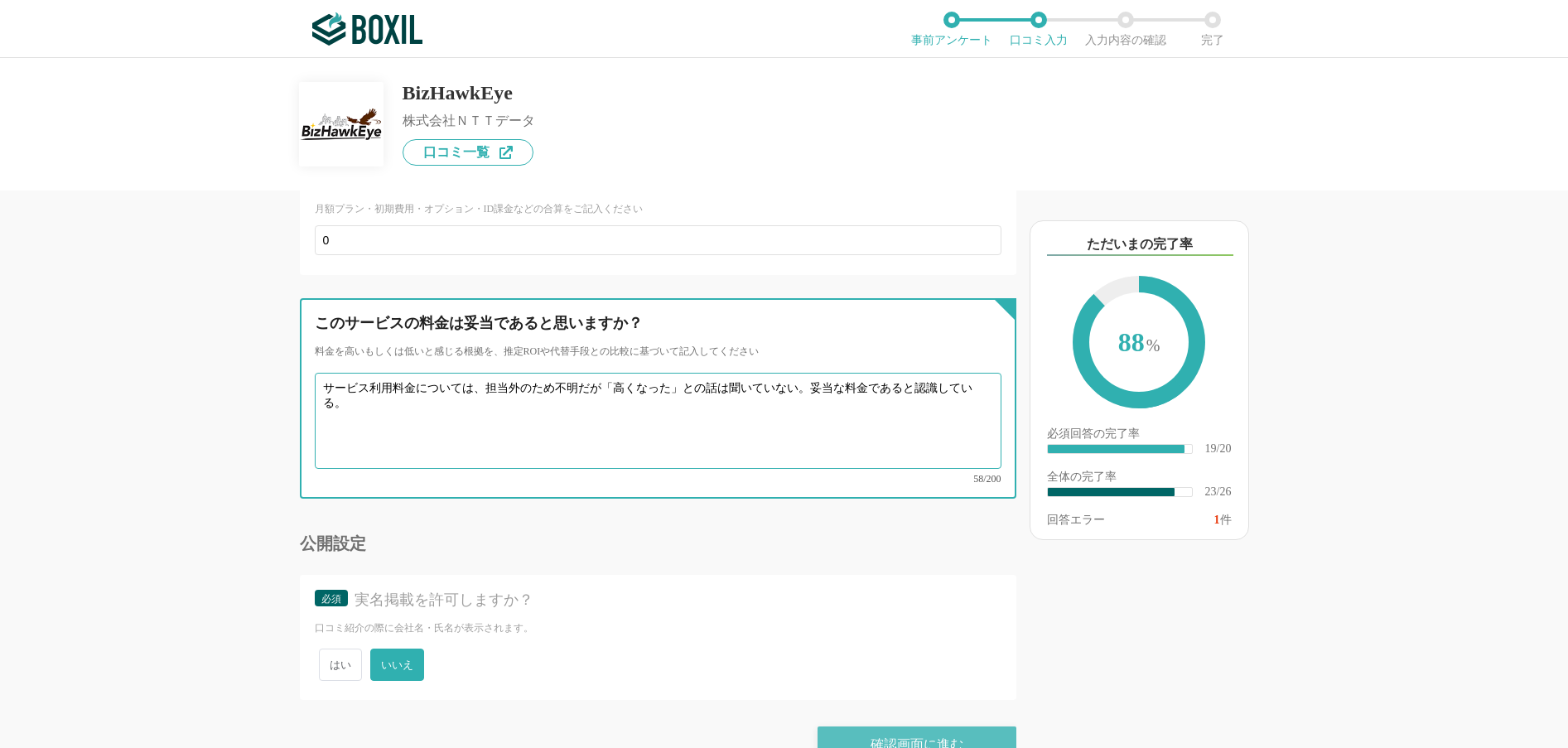
type textarea "サービス利用料金については、担当外のため不明だが「高くなった」との話は聞いていない。妥当な料金であると認識している。"
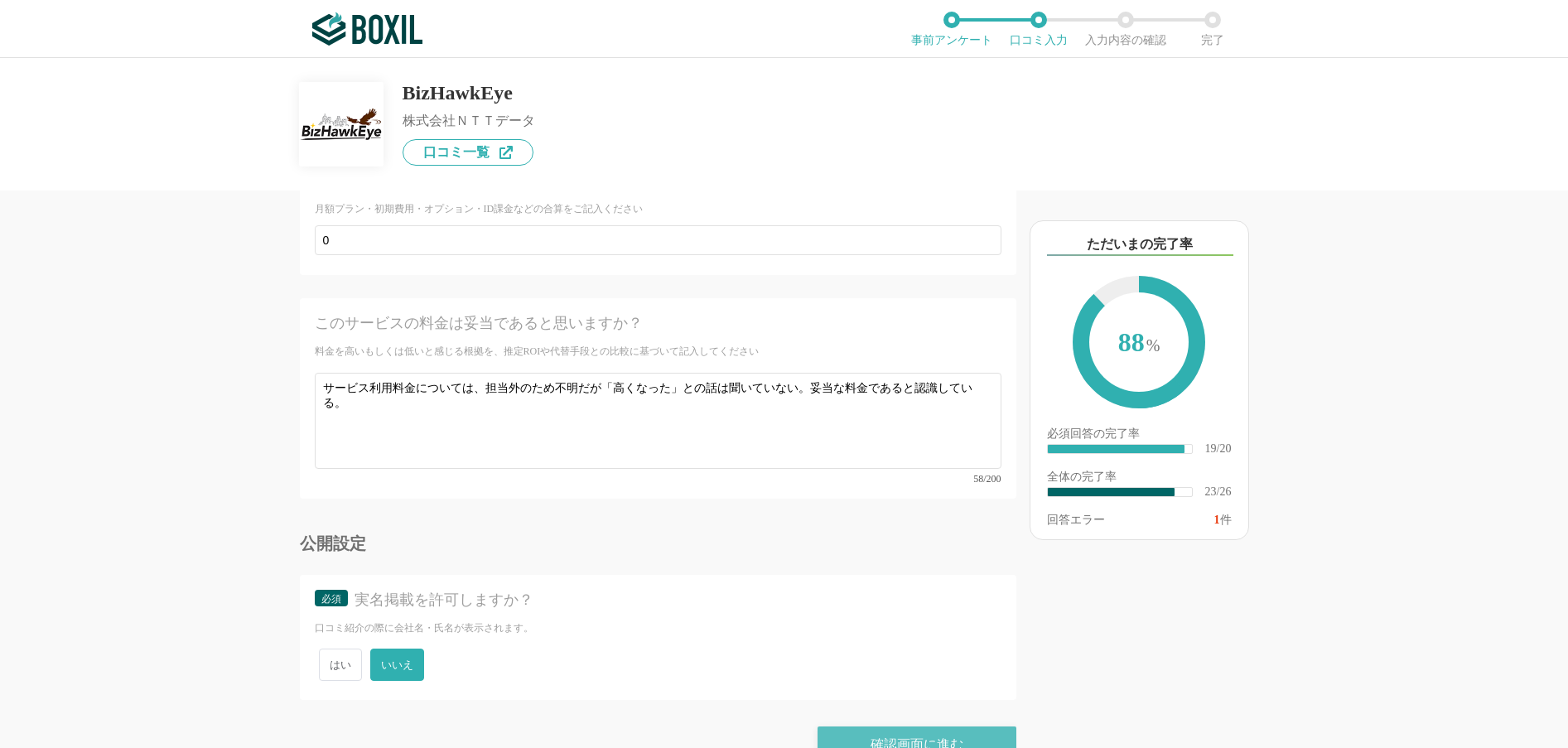
click at [871, 727] on div "確認画面に進む" at bounding box center [917, 745] width 199 height 36
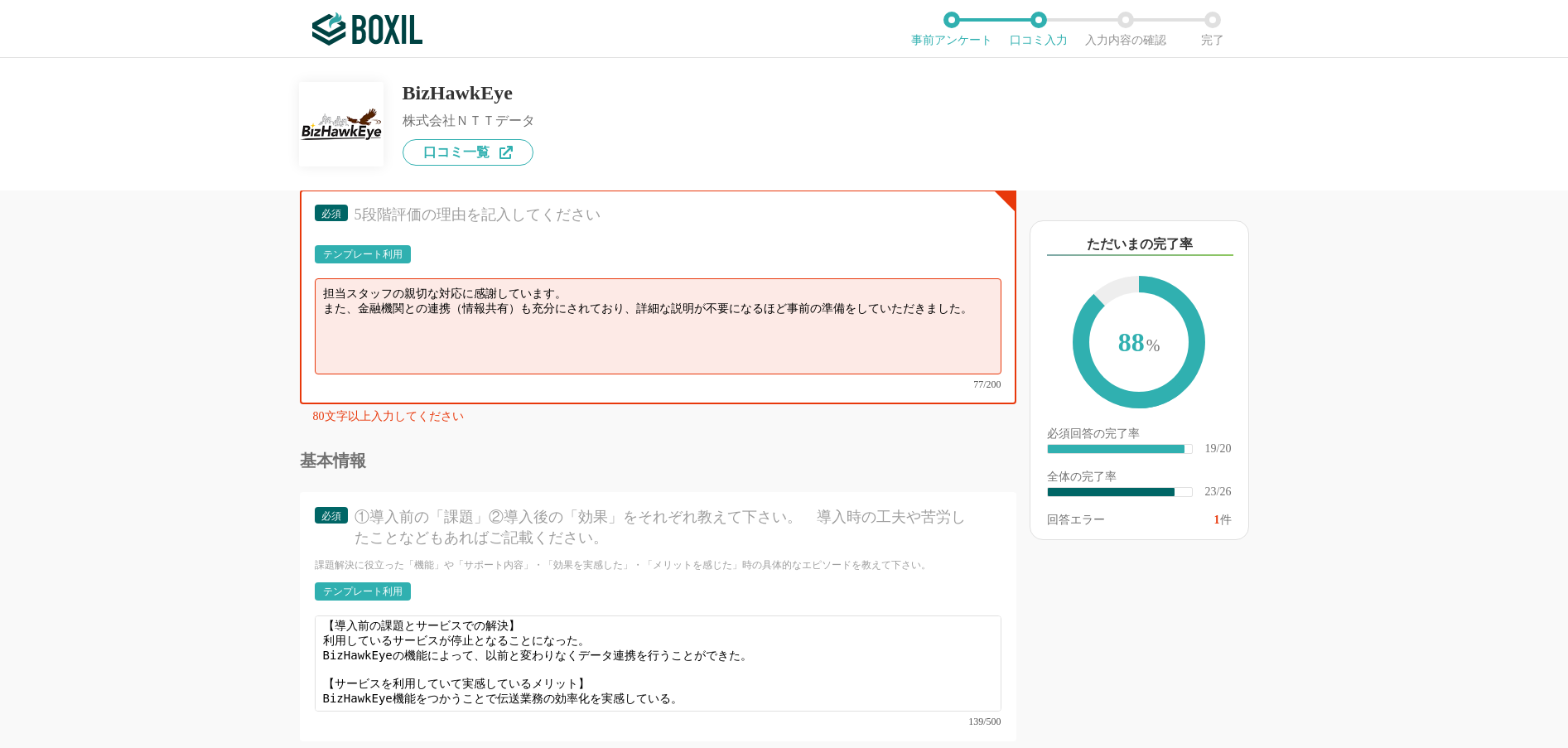
scroll to position [2737, 0]
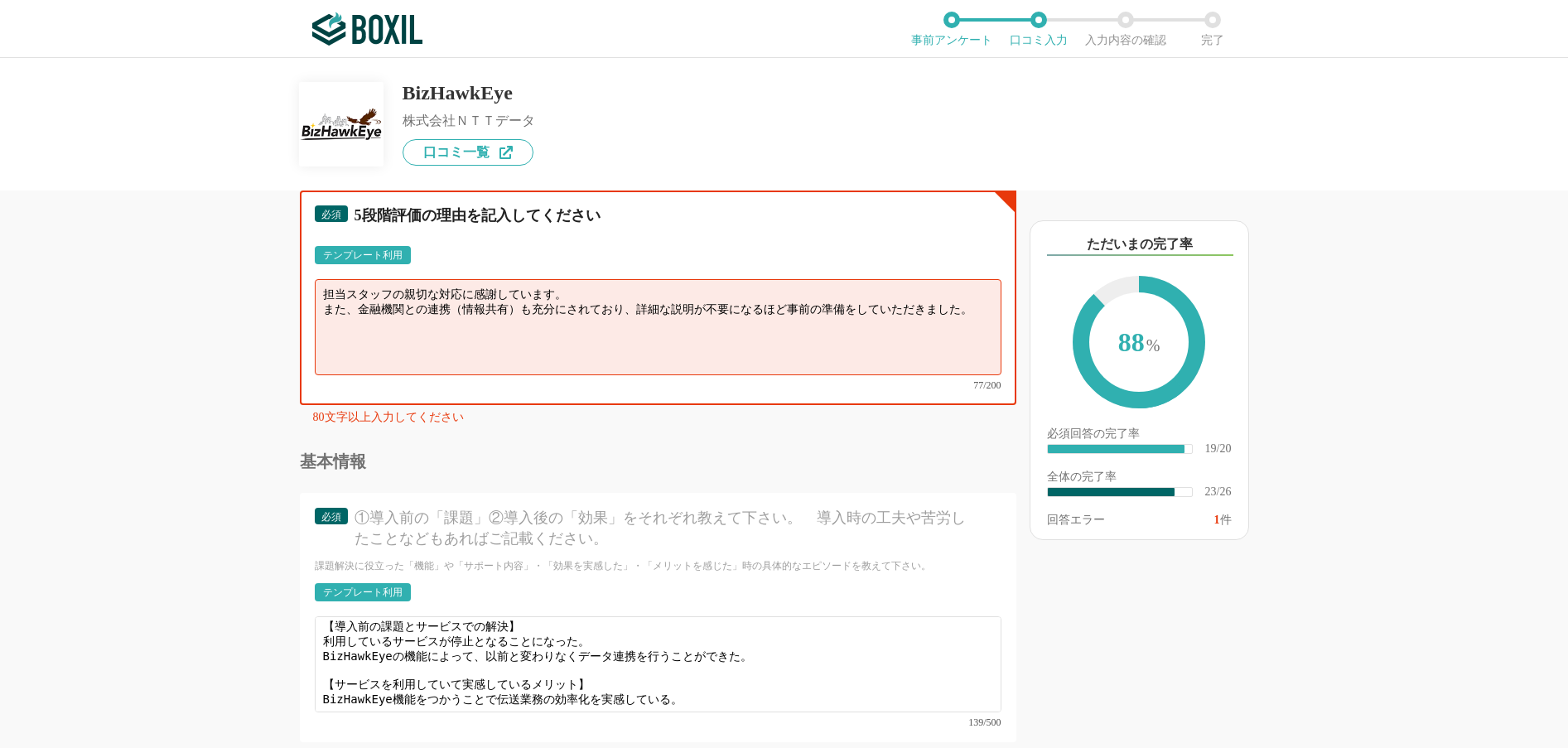
click at [634, 304] on textarea "担当スタッフの親切な対応に感謝しています。 また、金融機関との連携（情報共有）も充分にされており、詳細な説明が不要になるほど事前の準備をしていただきました。" at bounding box center [658, 327] width 686 height 96
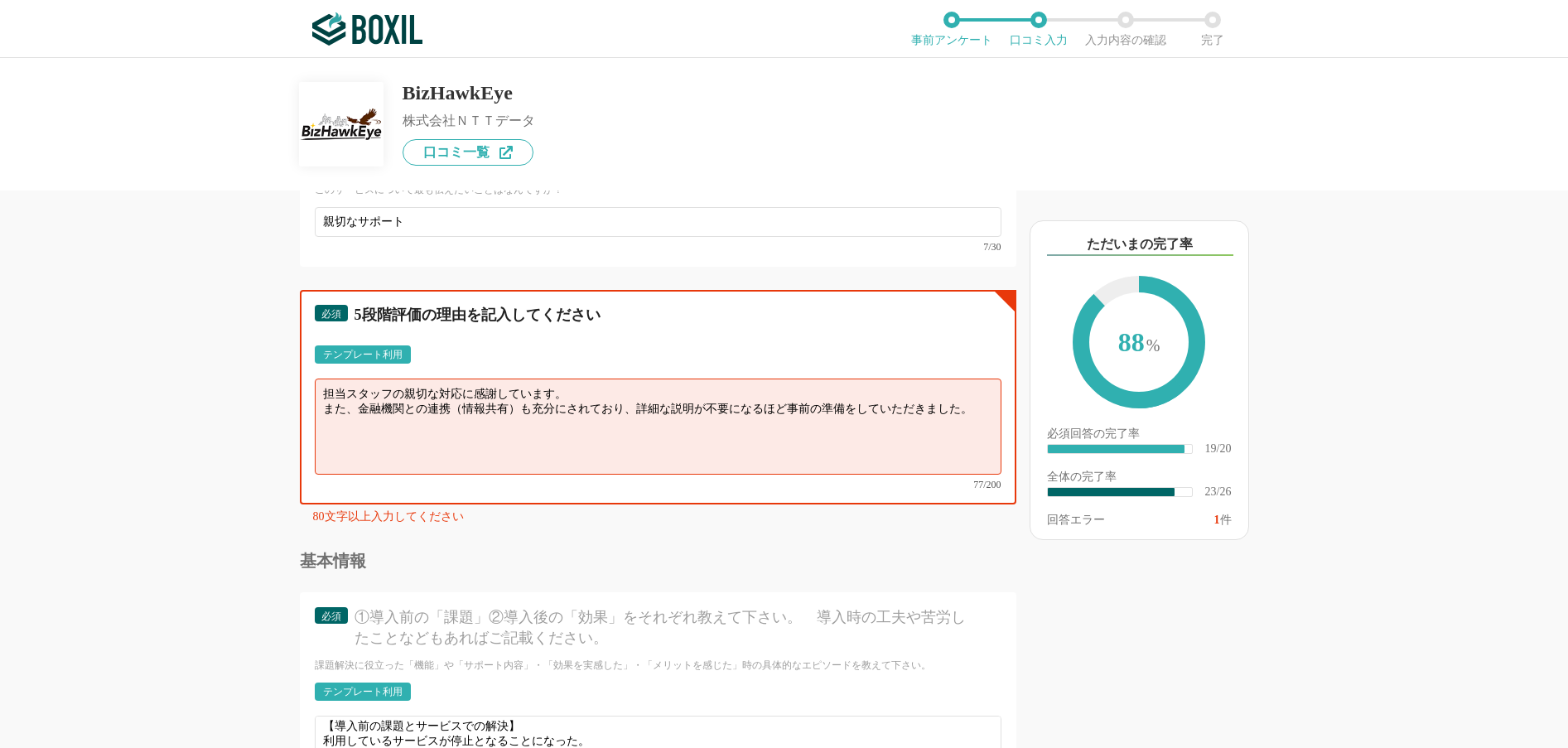
scroll to position [2653, 0]
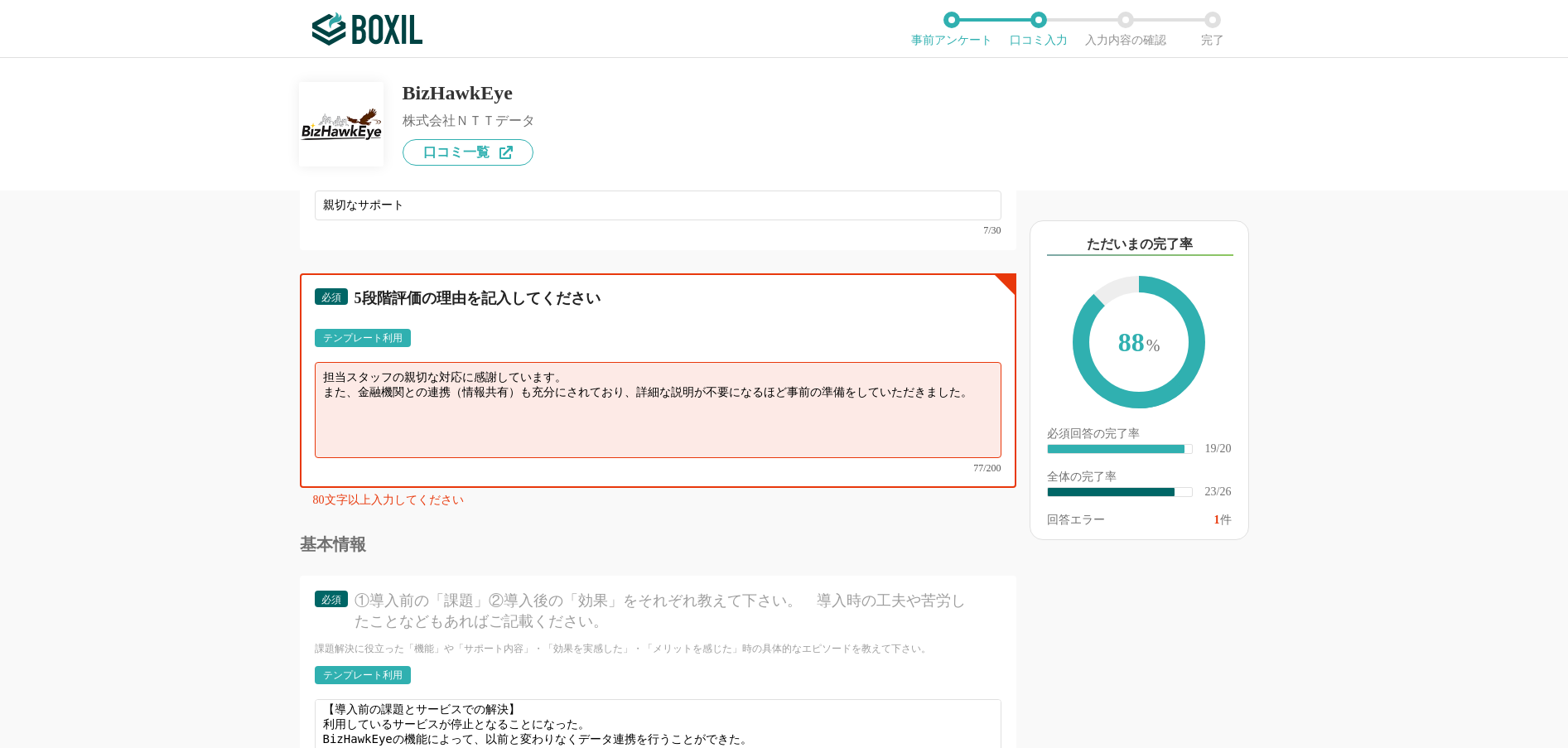
click at [357, 387] on textarea "担当スタッフの親切な対応に感謝しています。 また、金融機関との連携（情報共有）も充分にされており、詳細な説明が不要になるほど事前の準備をしていただきました。" at bounding box center [658, 410] width 686 height 96
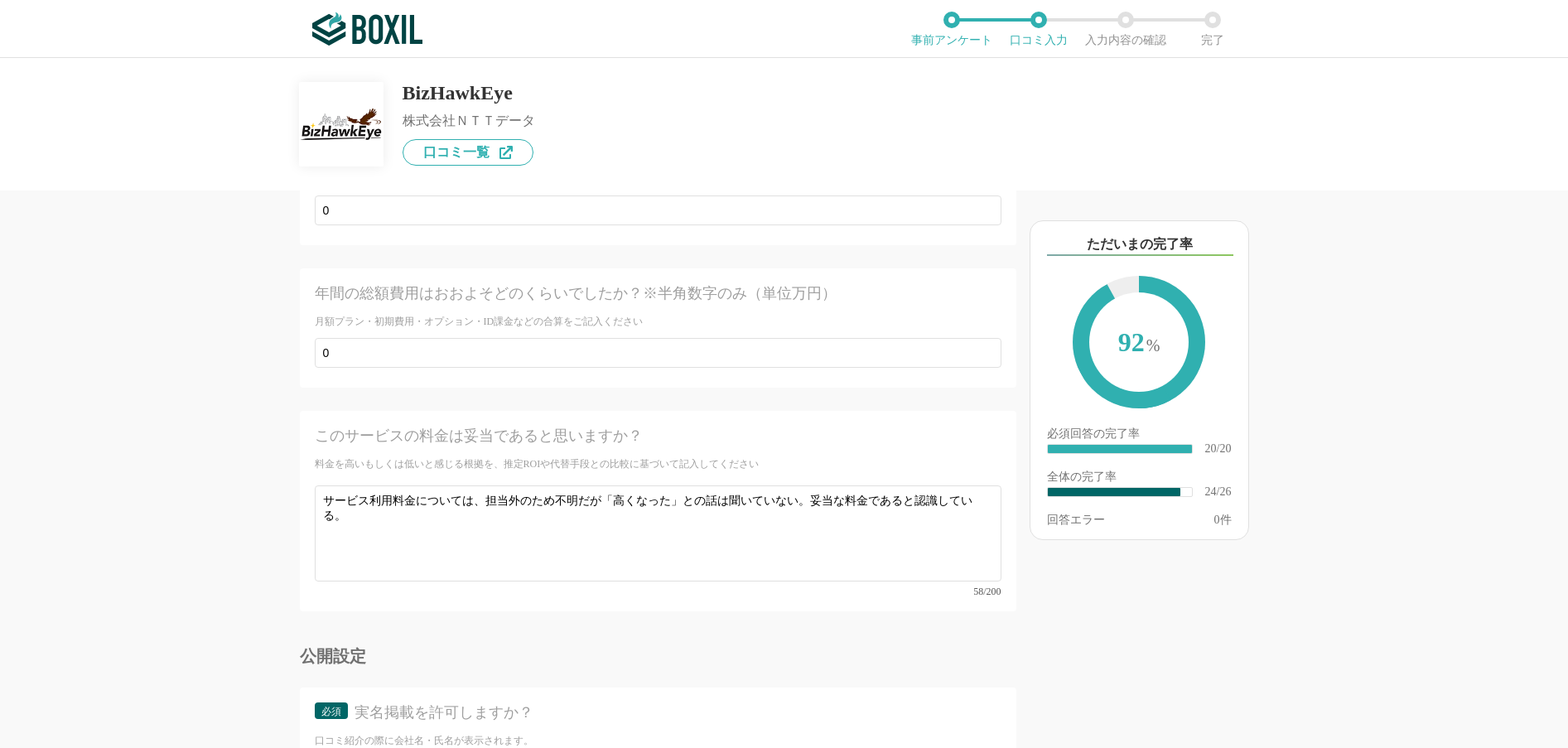
scroll to position [4175, 0]
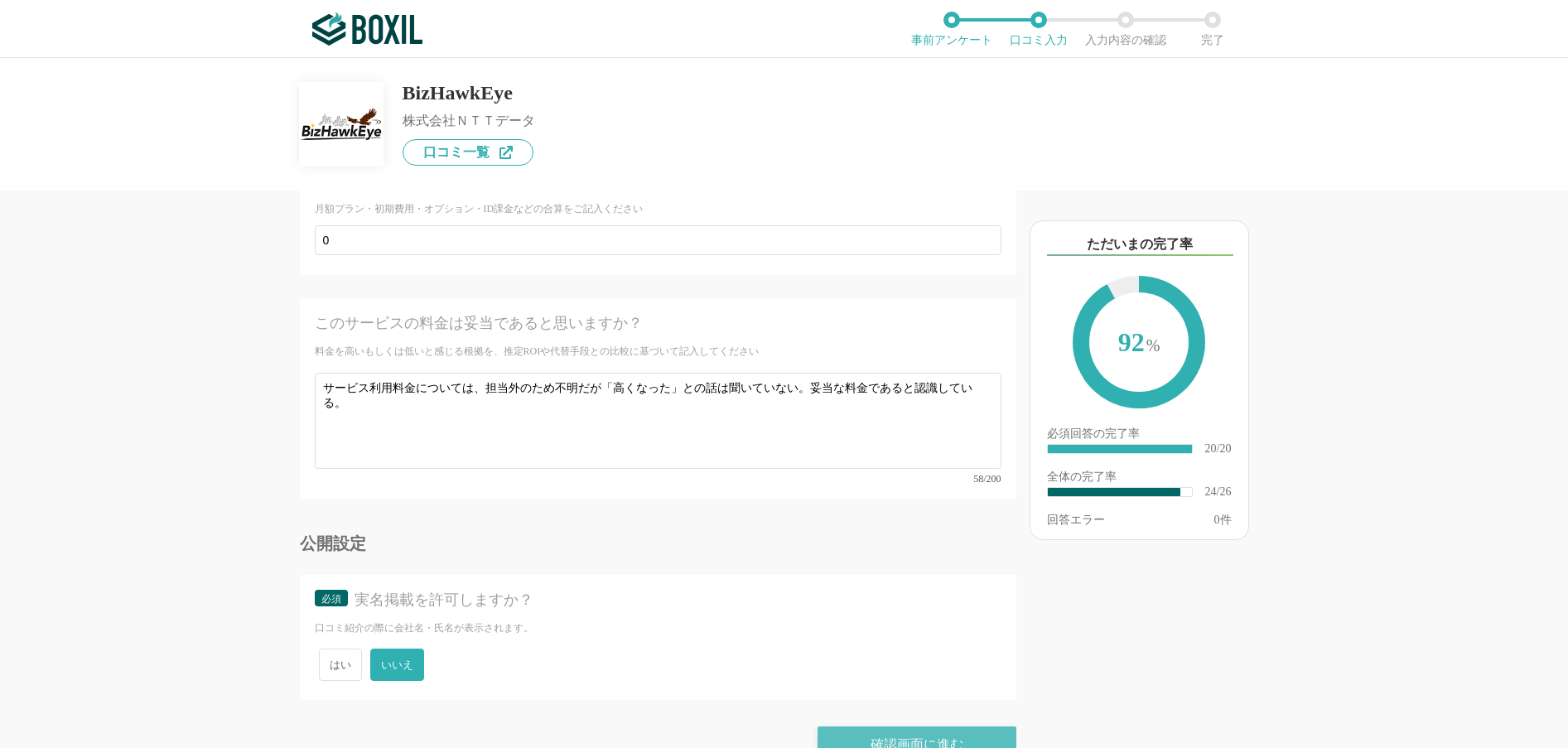
type textarea "担当スタッフの親切な対応に感謝しています。 また、弊社利用の金融機関との連携（情報共有）も充分にされており、詳細な説明が不要になるほど事前の準備をしていただき…"
click at [869, 727] on div "確認画面に進む" at bounding box center [917, 745] width 199 height 36
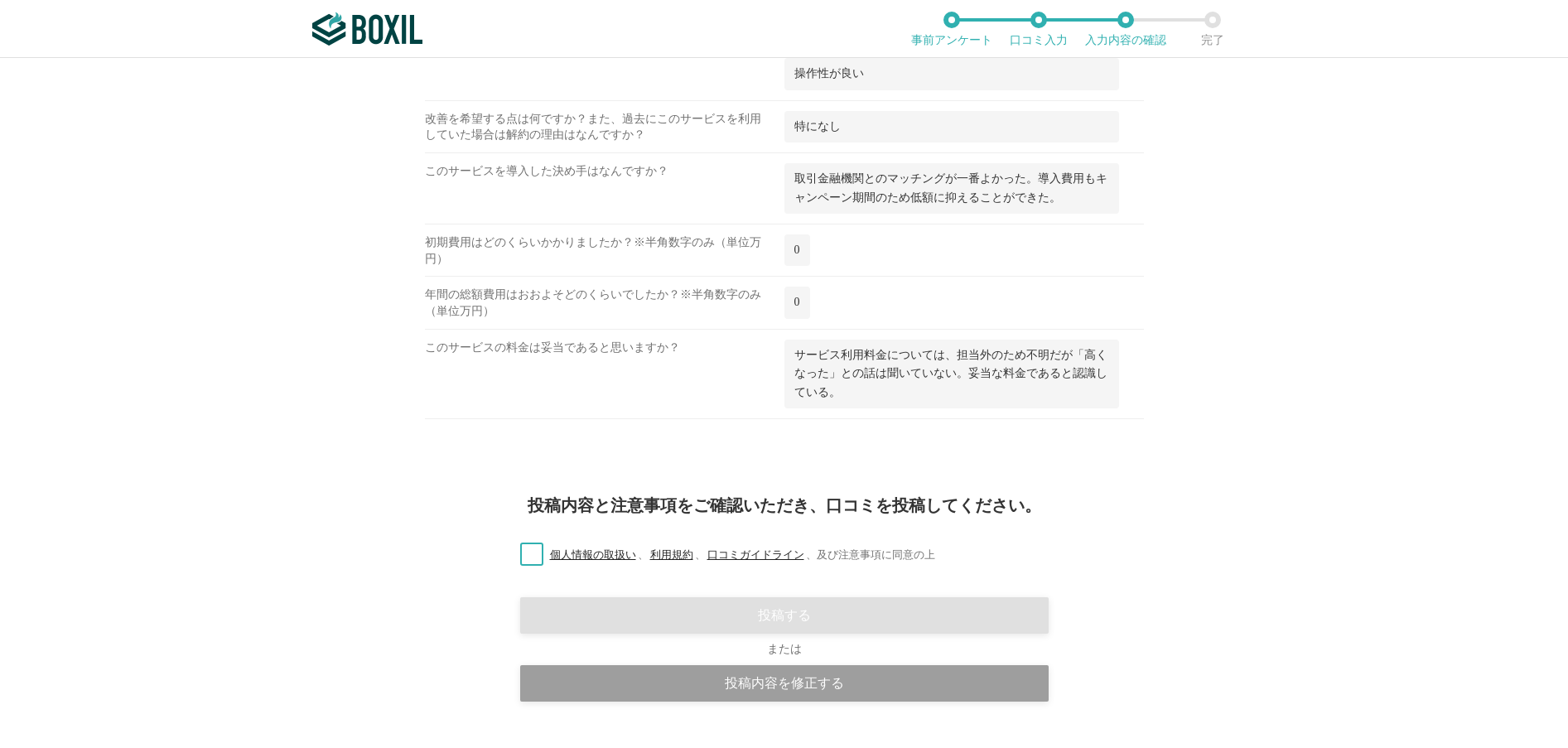
scroll to position [1540, 0]
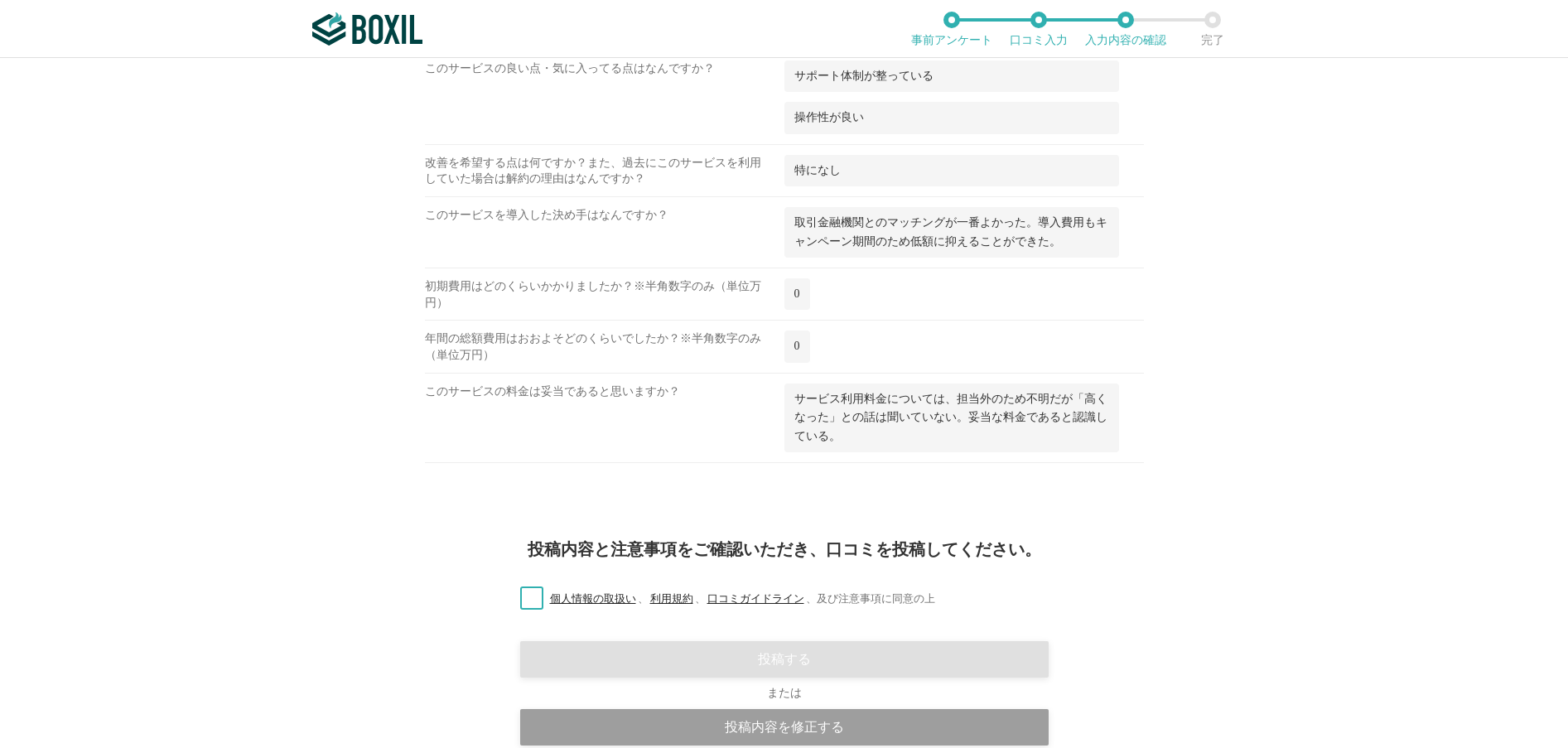
click at [531, 596] on label "個人情報の取扱い 、 利用規約 、 口コミガイドライン 、 及び注意事項に同意の上" at bounding box center [721, 600] width 428 height 17
click at [0, 0] on input "個人情報の取扱い 、 利用規約 、 口コミガイドライン 、 及び注意事項に同意の上" at bounding box center [0, 0] width 0 height 0
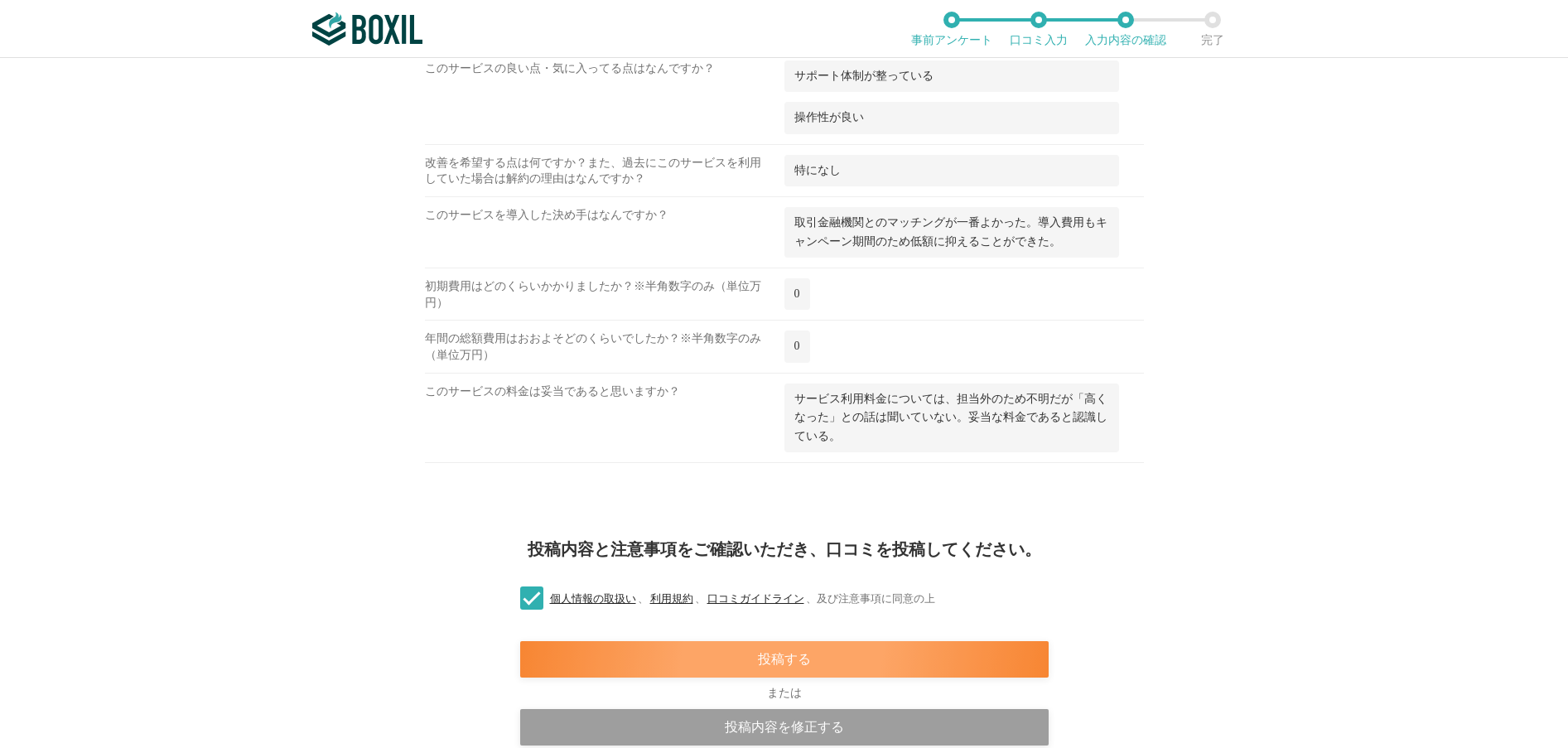
click at [795, 664] on div "投稿する" at bounding box center [784, 659] width 529 height 36
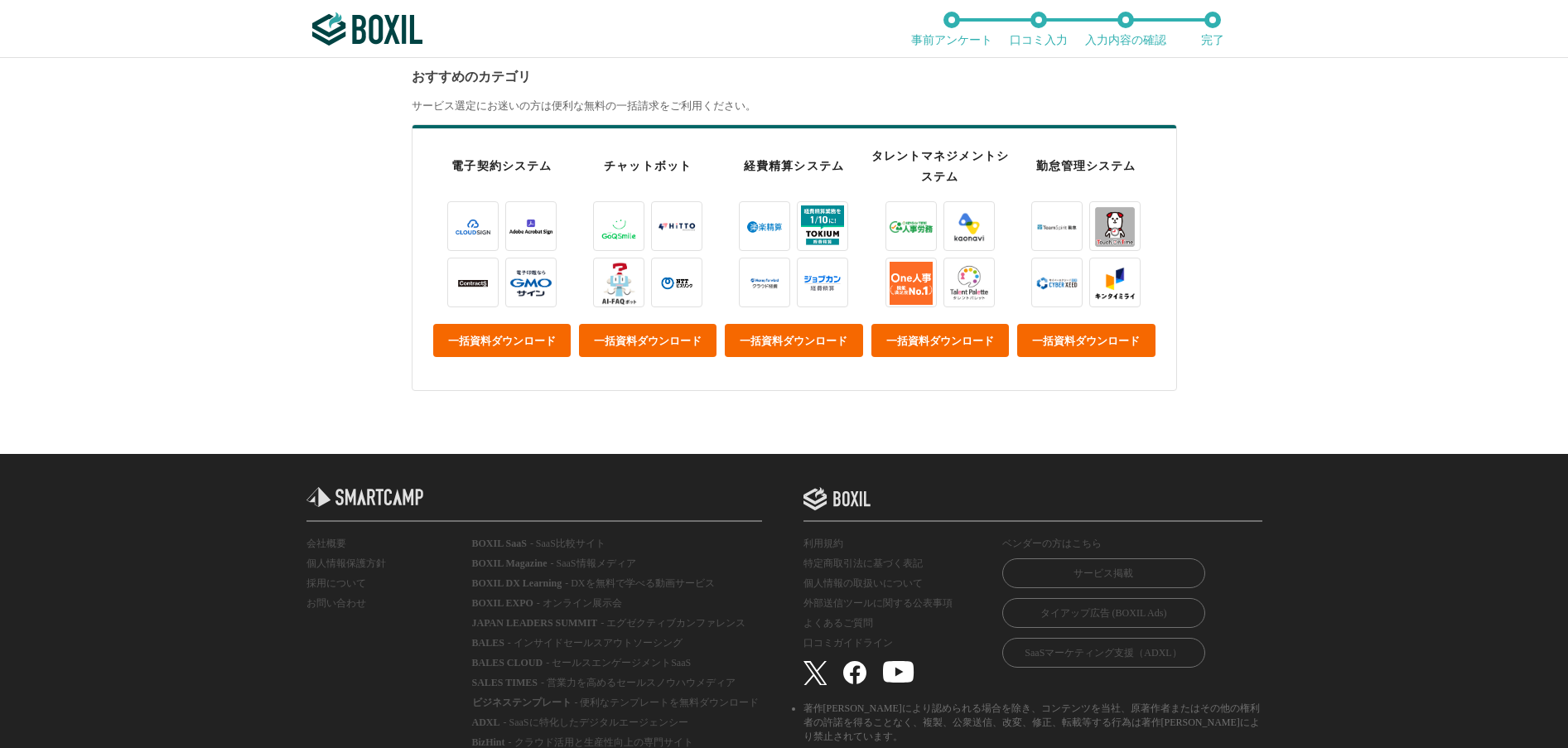
scroll to position [580, 0]
